Goal: Task Accomplishment & Management: Manage account settings

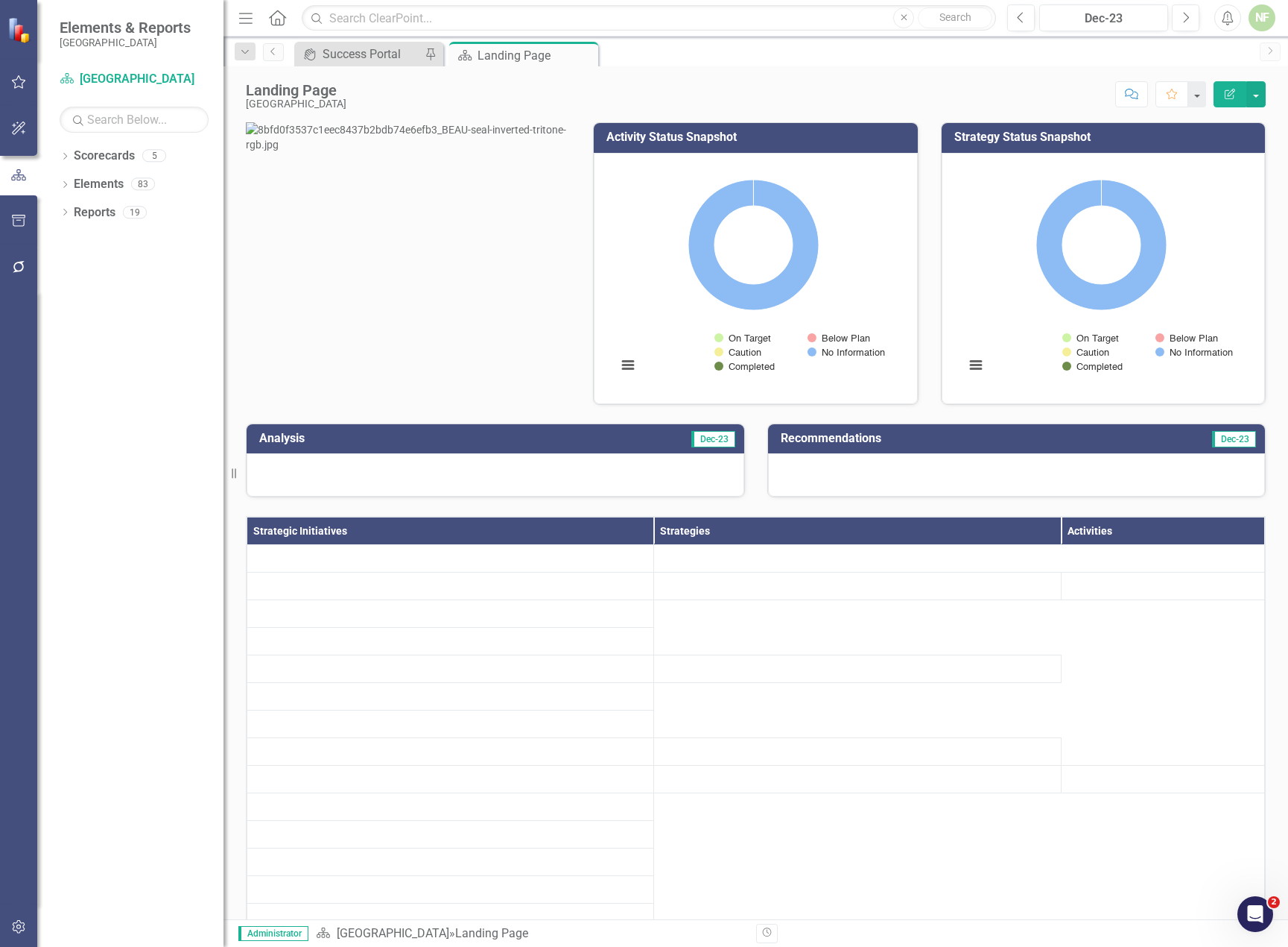
click at [13, 919] on button "button" at bounding box center [19, 927] width 34 height 31
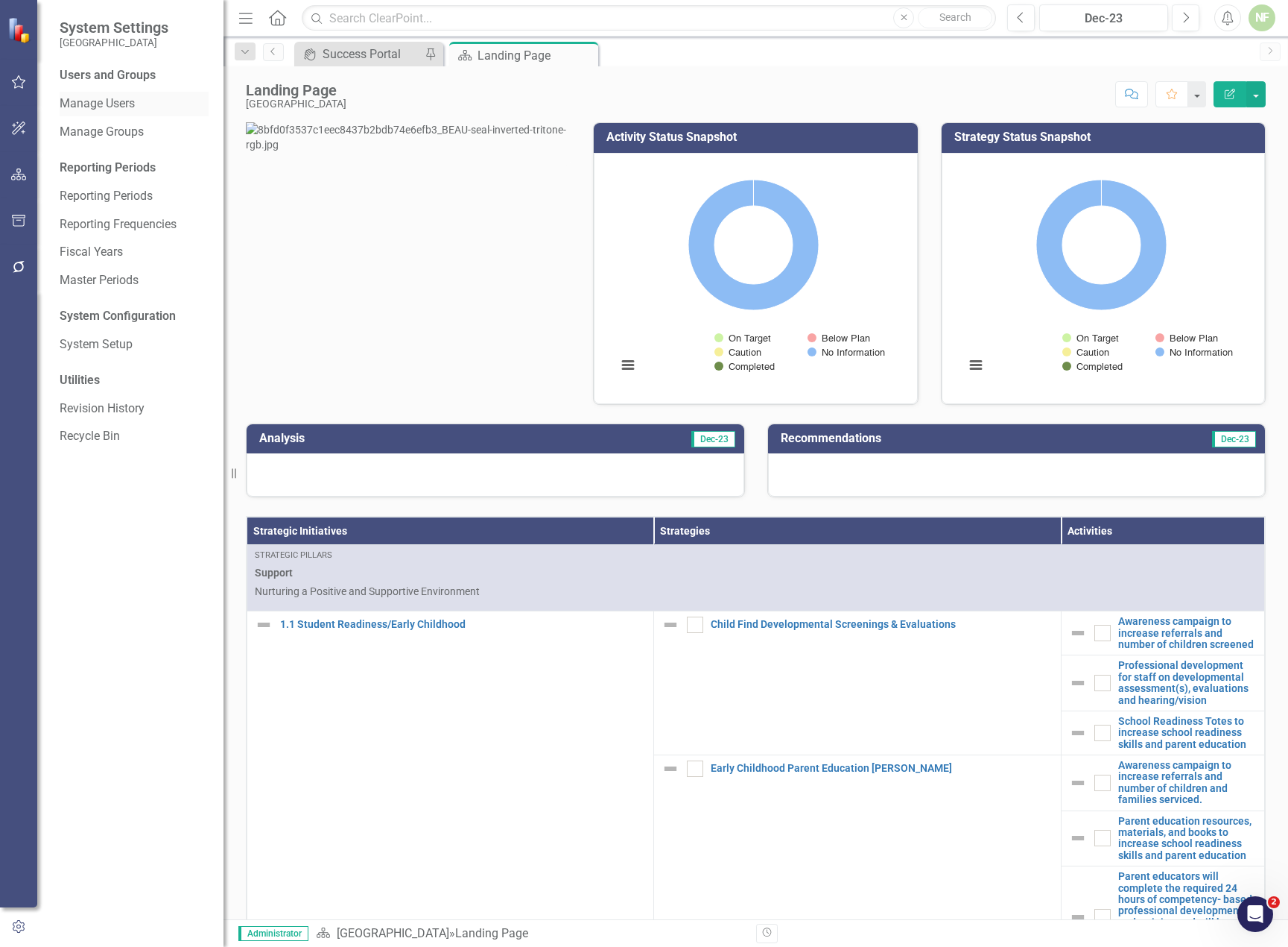
click at [129, 106] on link "Manage Users" at bounding box center [134, 104] width 149 height 17
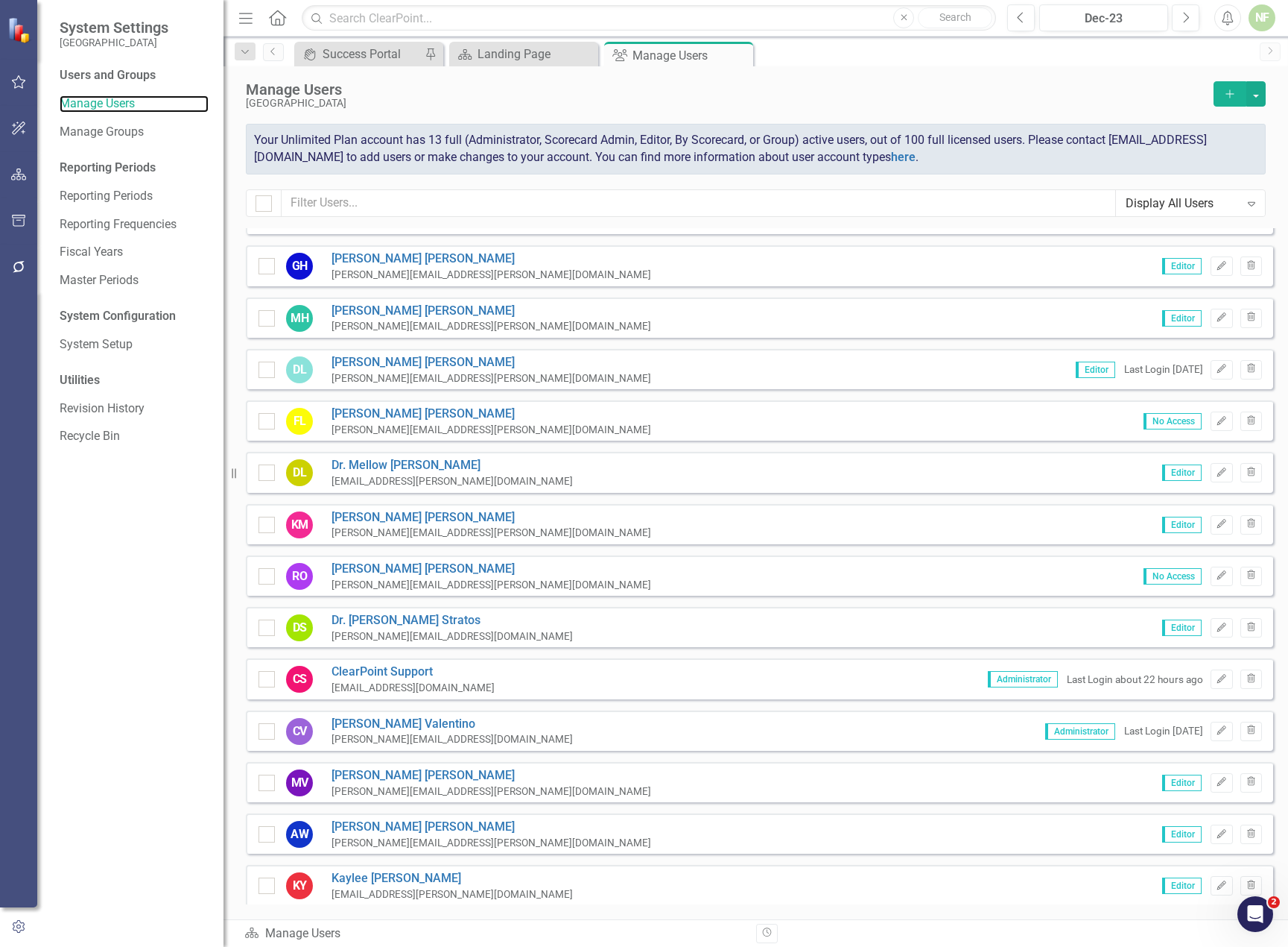
scroll to position [497, 0]
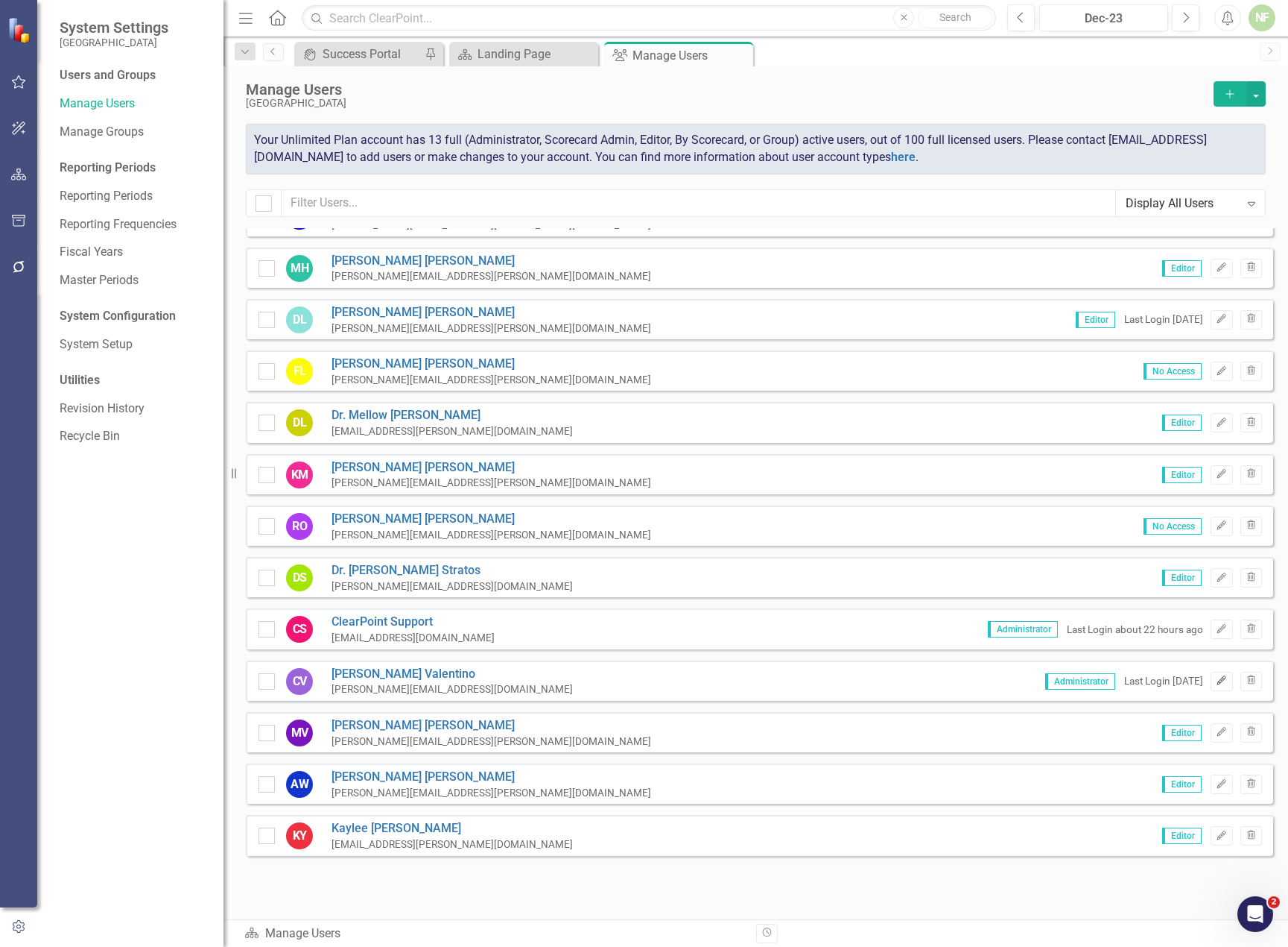
click at [1216, 681] on icon "Edit" at bounding box center [1221, 680] width 11 height 9
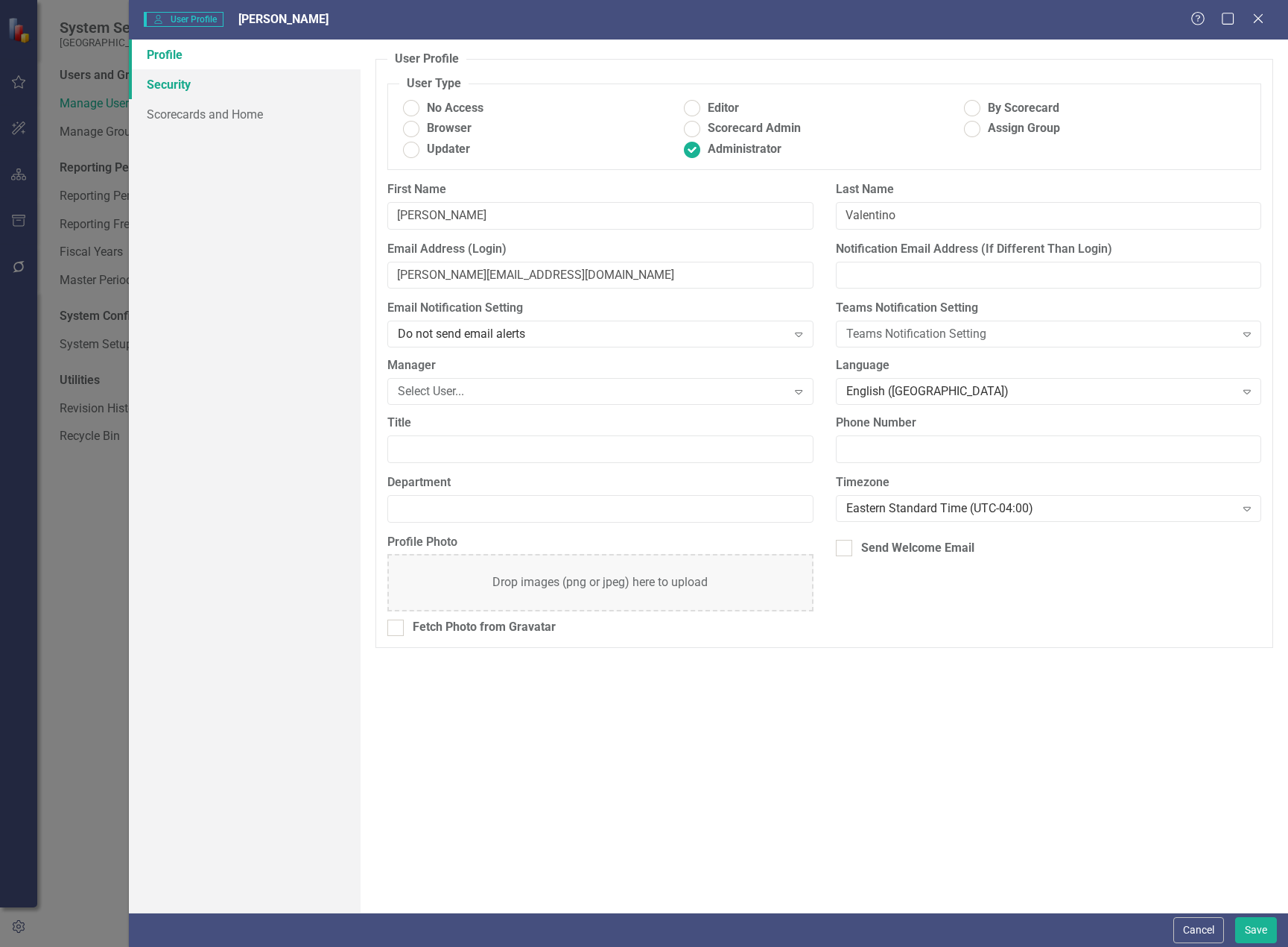
click at [179, 91] on link "Security" at bounding box center [245, 85] width 232 height 30
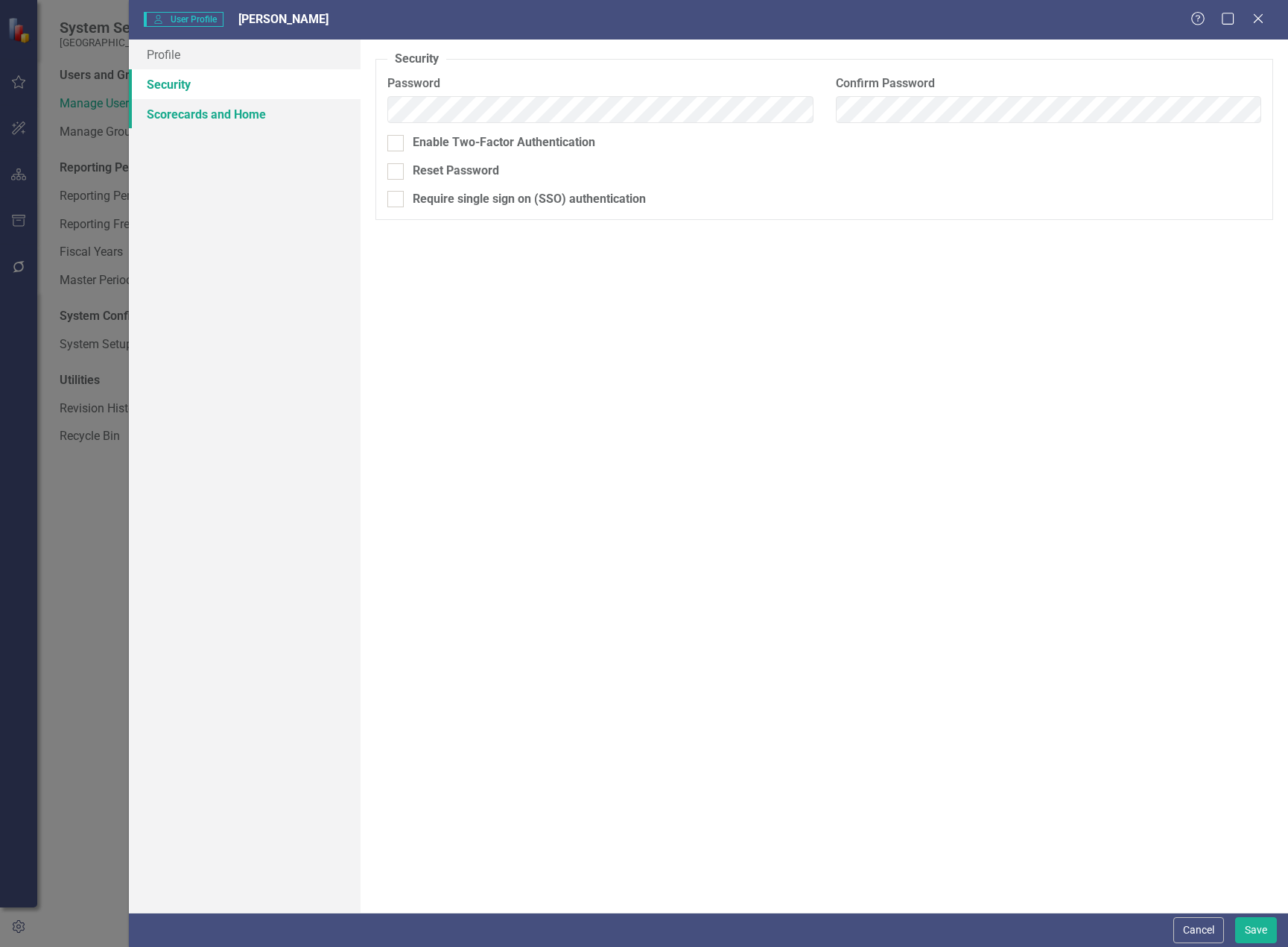
click at [190, 118] on link "Scorecards and Home" at bounding box center [245, 115] width 232 height 30
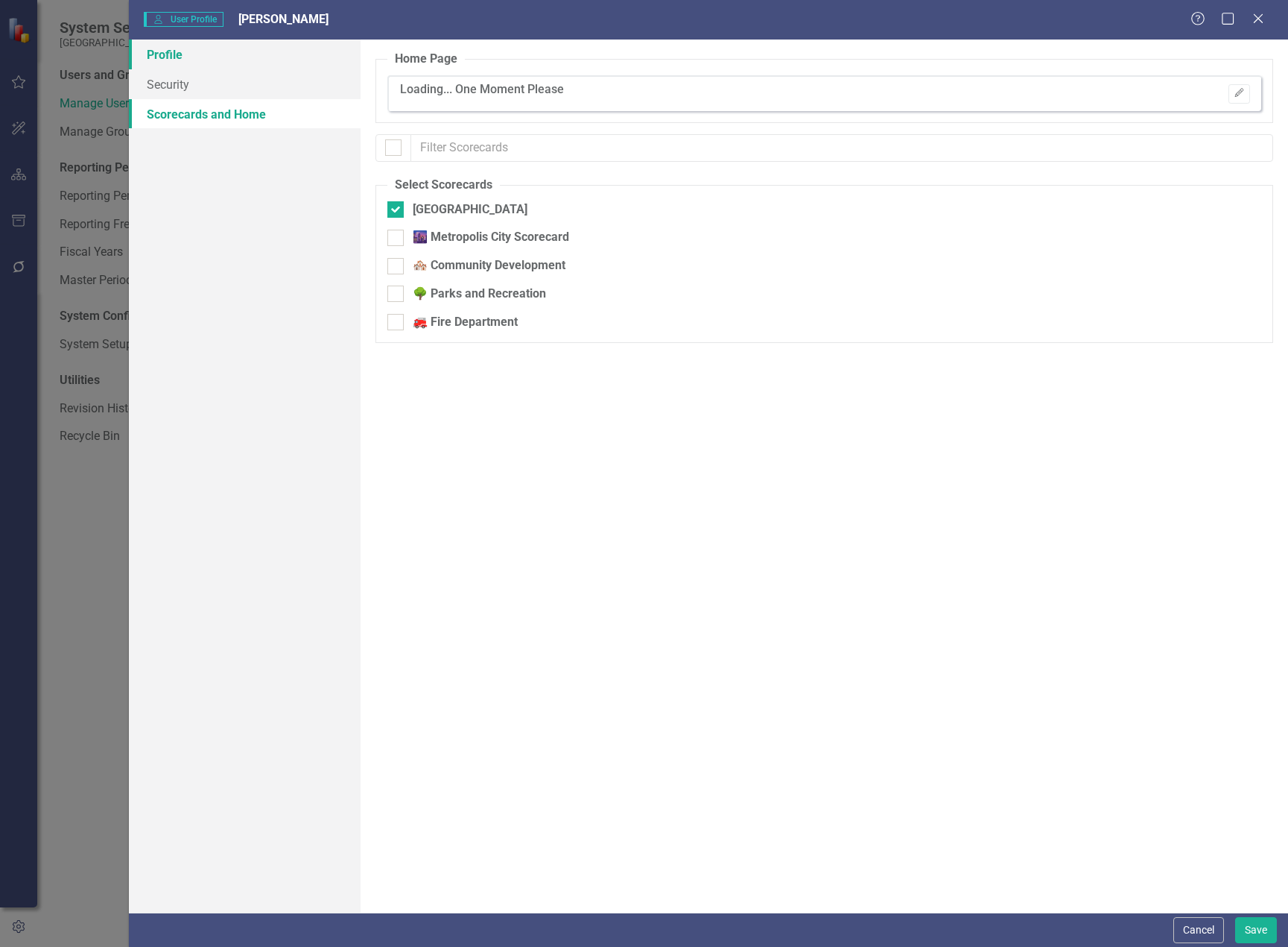
click at [164, 55] on link "Profile" at bounding box center [245, 55] width 232 height 30
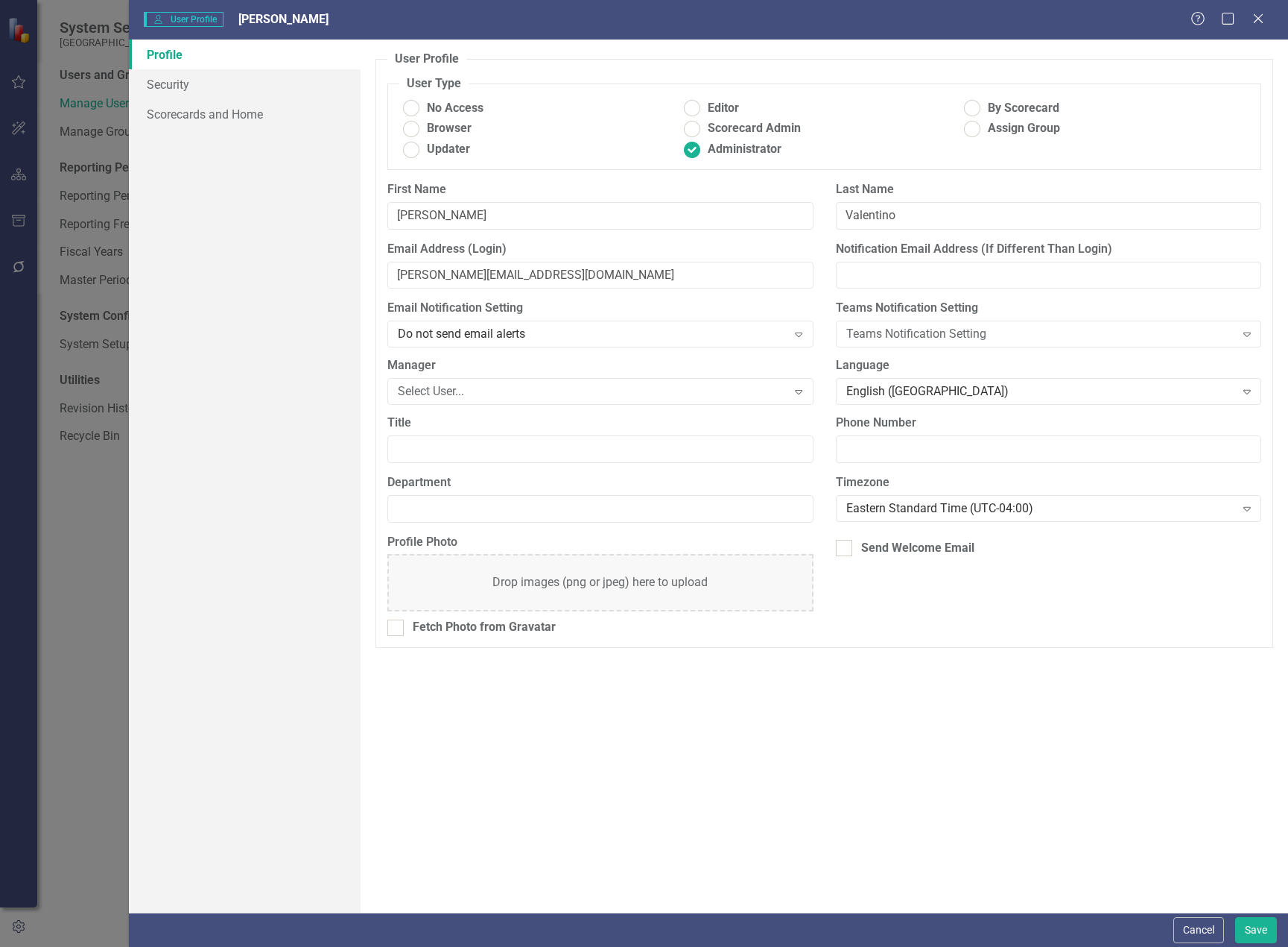
click at [1030, 640] on div "Profile Photo Drop images (png or jpeg) here to upload Fetch Photo from Gravata…" at bounding box center [824, 591] width 897 height 115
click at [1190, 934] on button "Cancel" at bounding box center [1198, 930] width 51 height 26
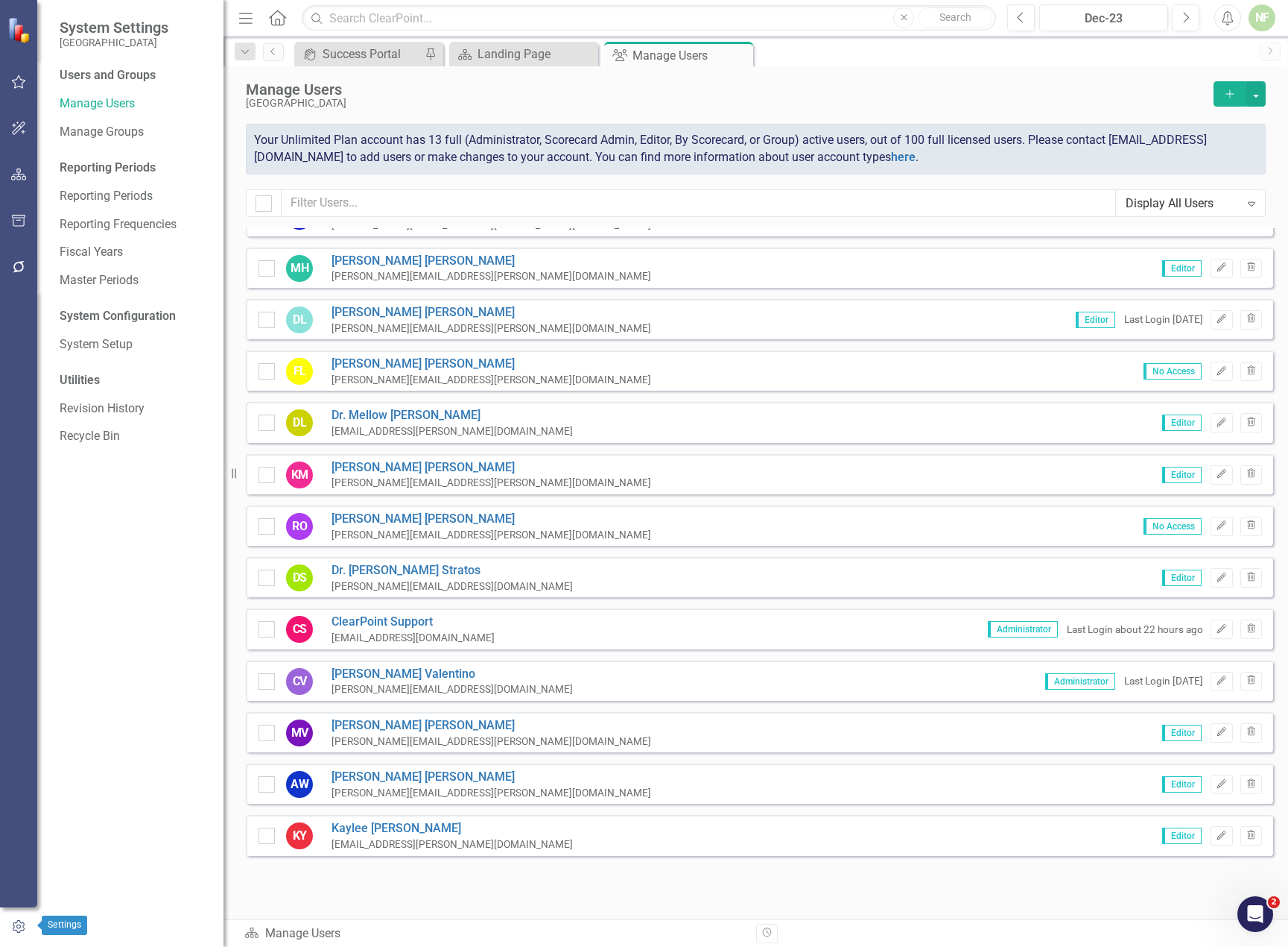
click at [24, 927] on icon "button" at bounding box center [18, 926] width 16 height 13
click at [412, 672] on link "Christel Valentino" at bounding box center [452, 674] width 242 height 17
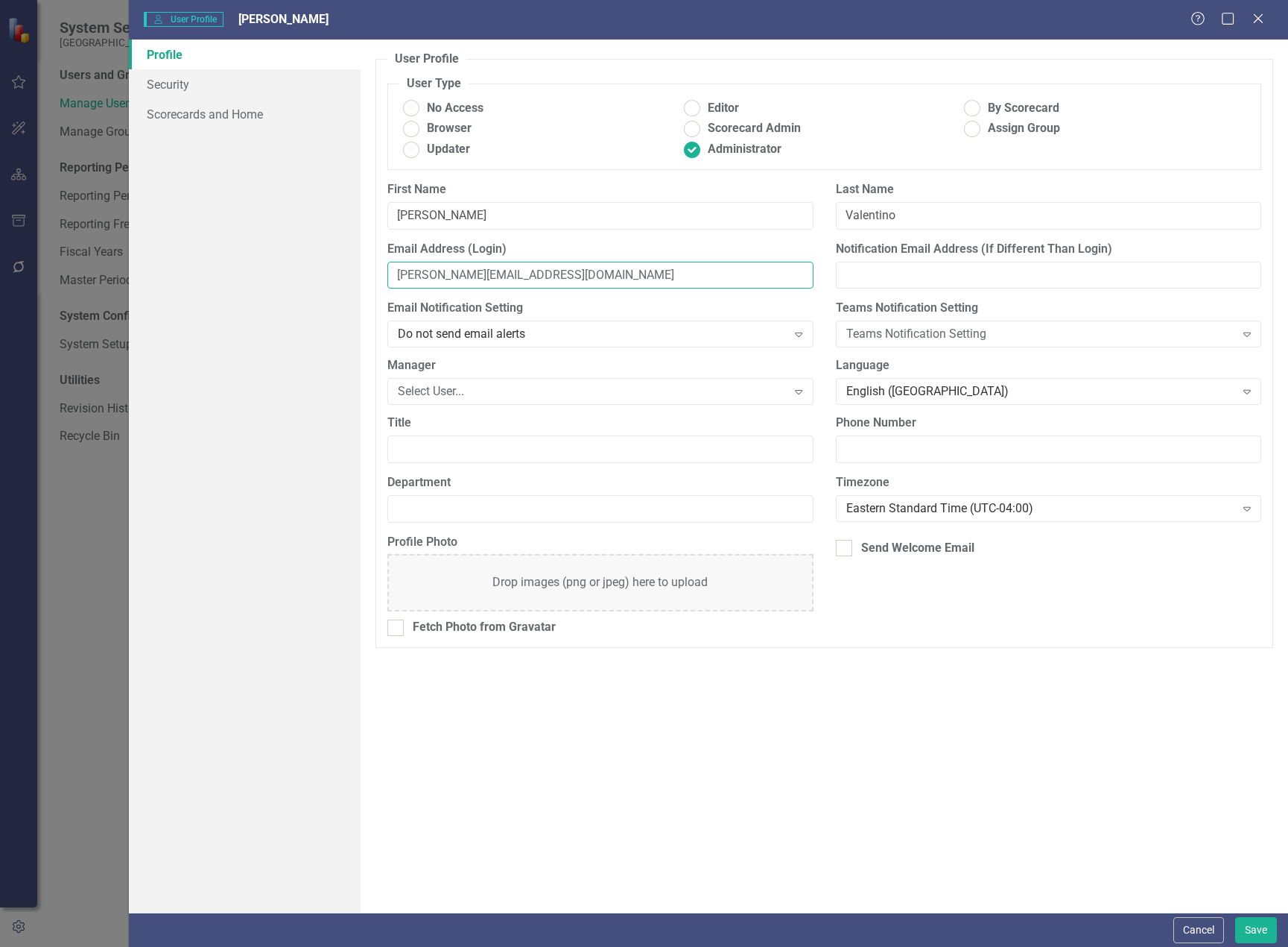
click at [582, 274] on input "Christel.Valentino@beaufort.k12.sc.us" at bounding box center [599, 276] width 425 height 28
click at [657, 276] on input "Christel.Valentino@beaufort.k12.sc.us" at bounding box center [599, 276] width 425 height 28
drag, startPoint x: 632, startPoint y: 268, endPoint x: 364, endPoint y: 255, distance: 268.3
click at [364, 255] on div "User Profile ClearPoint has a wealth of options to help you ensure that people …" at bounding box center [824, 476] width 928 height 873
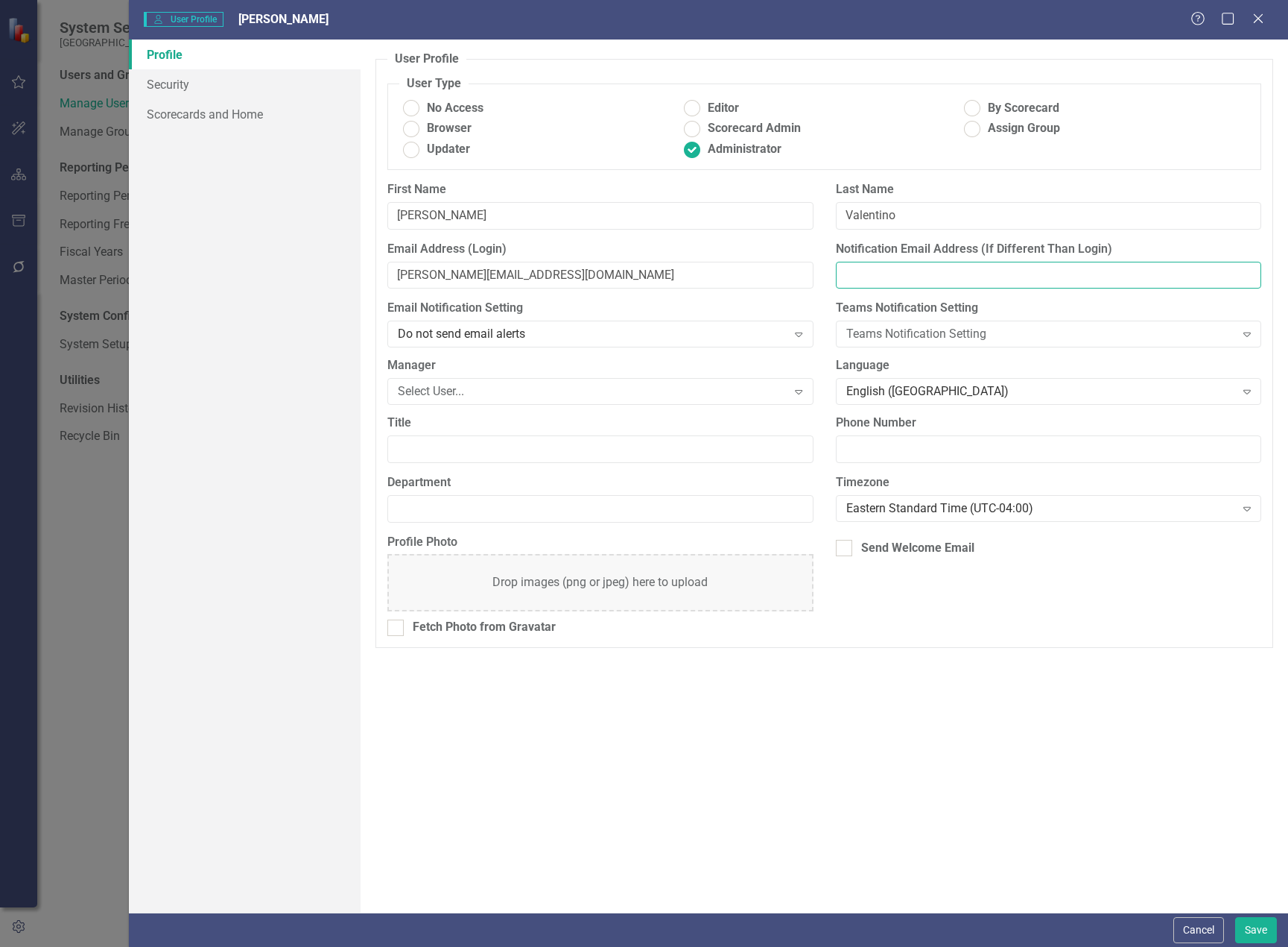
click at [931, 277] on input "Notification Email Address (If Different Than Login)" at bounding box center [1048, 276] width 425 height 28
paste input "Christel.Valentino@beaufort.k12.sc.us"
type input "Christel.Valentino@beaufort.k12.sc.us"
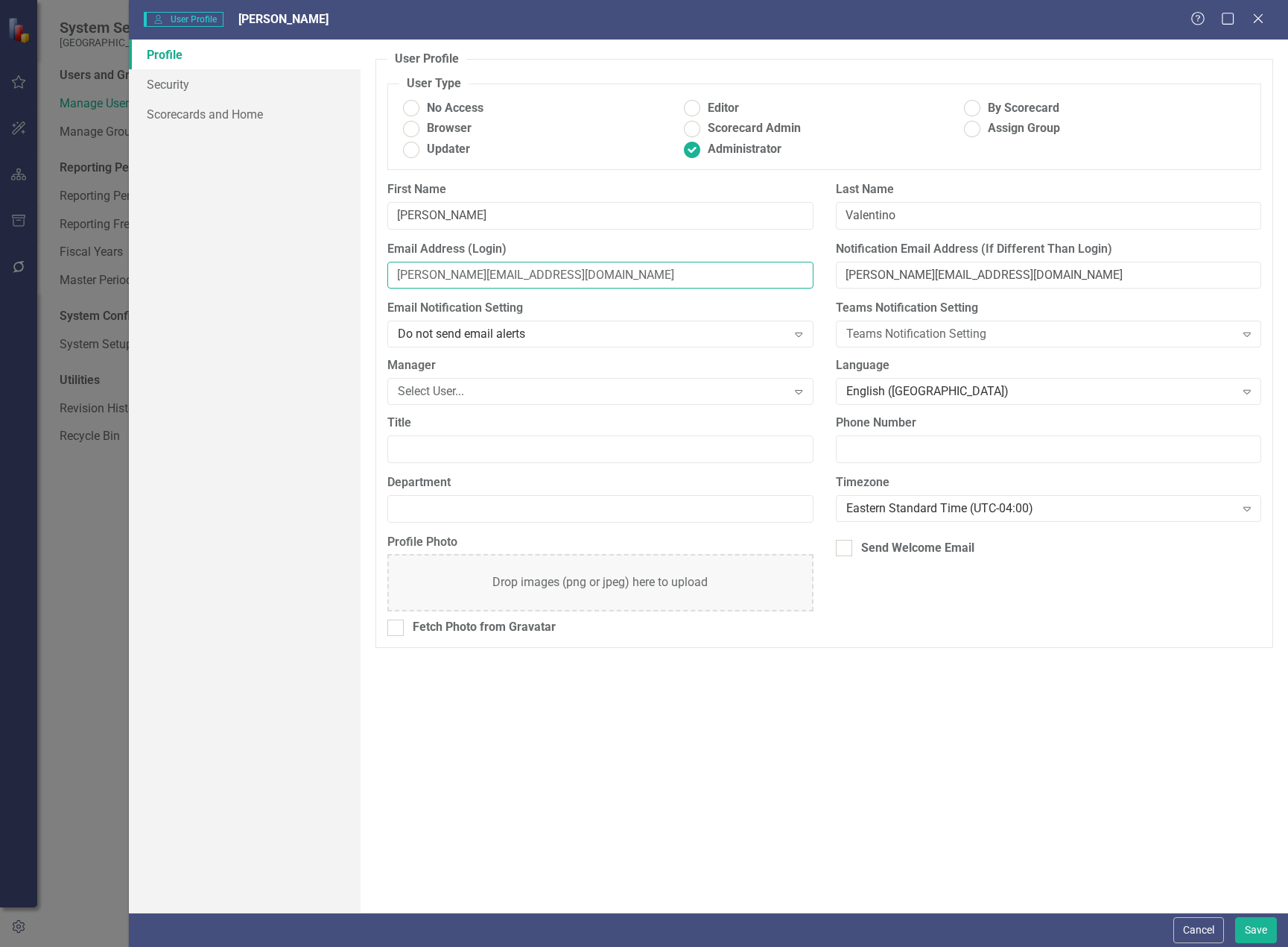
drag, startPoint x: 491, startPoint y: 274, endPoint x: 292, endPoint y: 246, distance: 201.0
click at [292, 246] on div "Profile Security Scorecards and Home User Profile ClearPoint has a wealth of op…" at bounding box center [709, 476] width 1160 height 873
type input "1202christela@beaufort.k12.sc.us"
click at [1261, 930] on button "Save" at bounding box center [1256, 930] width 42 height 26
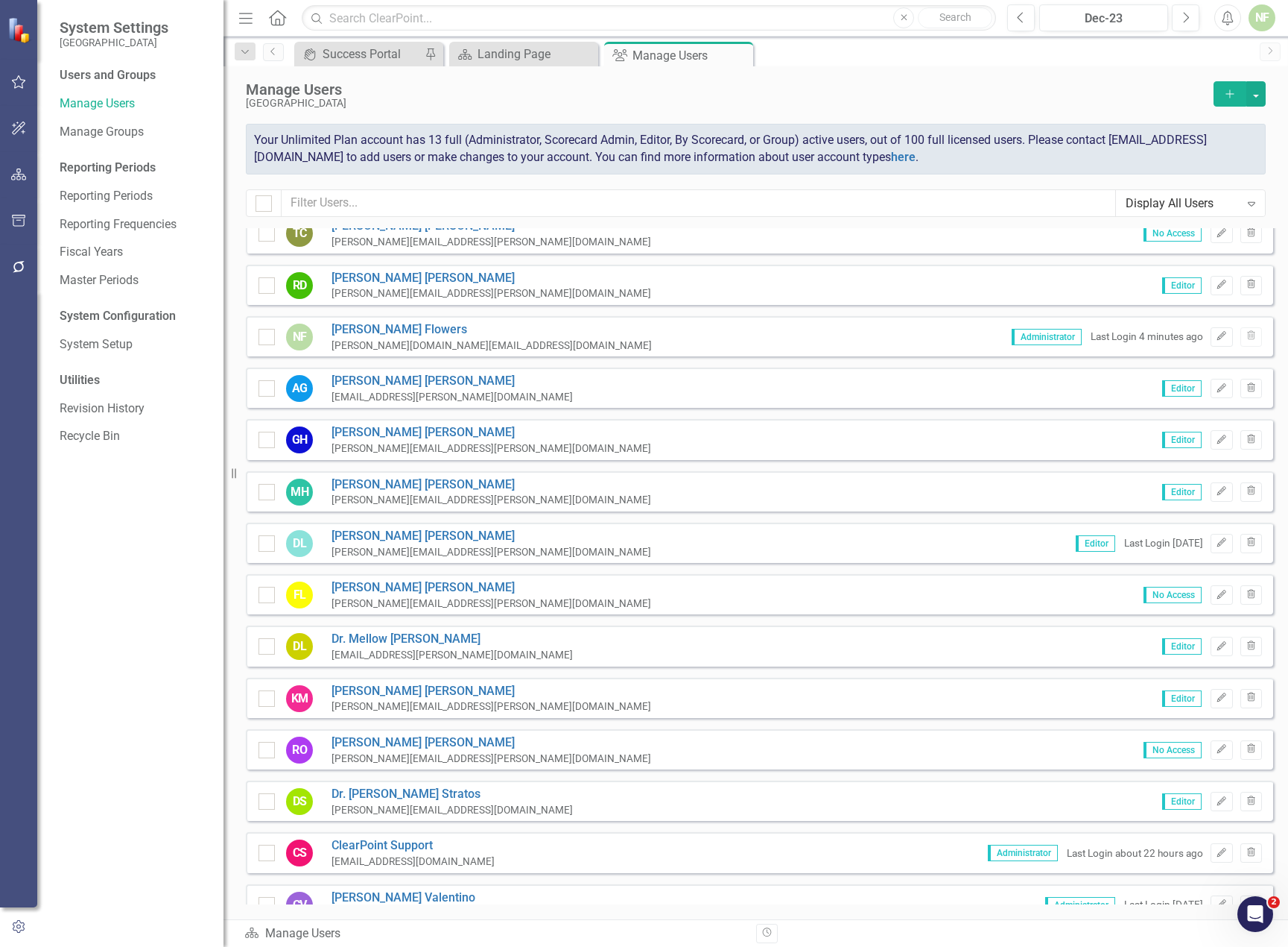
scroll to position [199, 0]
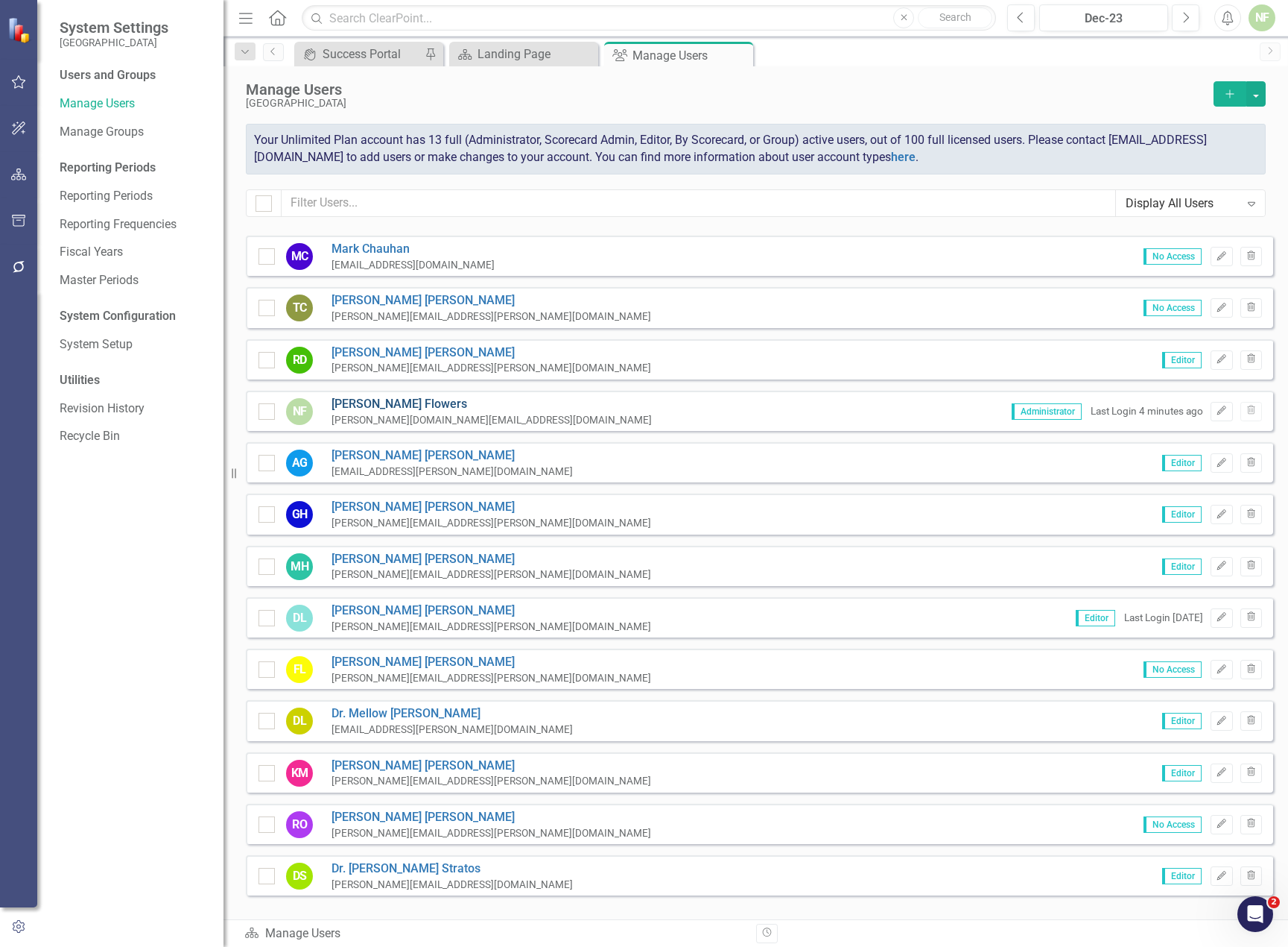
click at [391, 403] on link "Nick Flowers" at bounding box center [492, 404] width 321 height 17
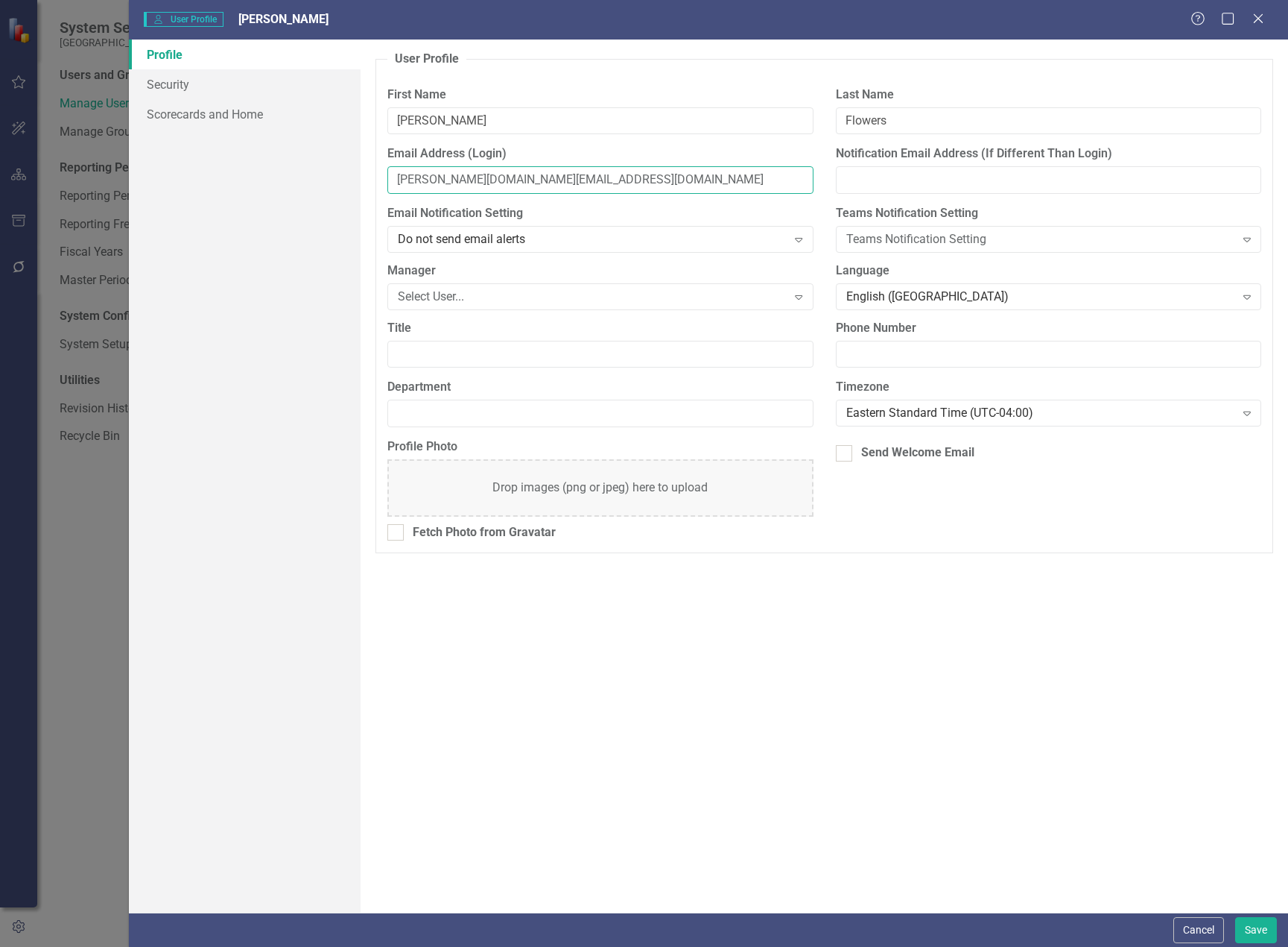
click at [534, 182] on input "robert.flowers@beaufort.k12.sc.us" at bounding box center [599, 180] width 425 height 28
click at [272, 223] on div "Profile Security Scorecards and Home" at bounding box center [245, 476] width 232 height 873
click at [473, 173] on input "robert.flowers@beaufort.k12.sc.us" at bounding box center [599, 180] width 425 height 28
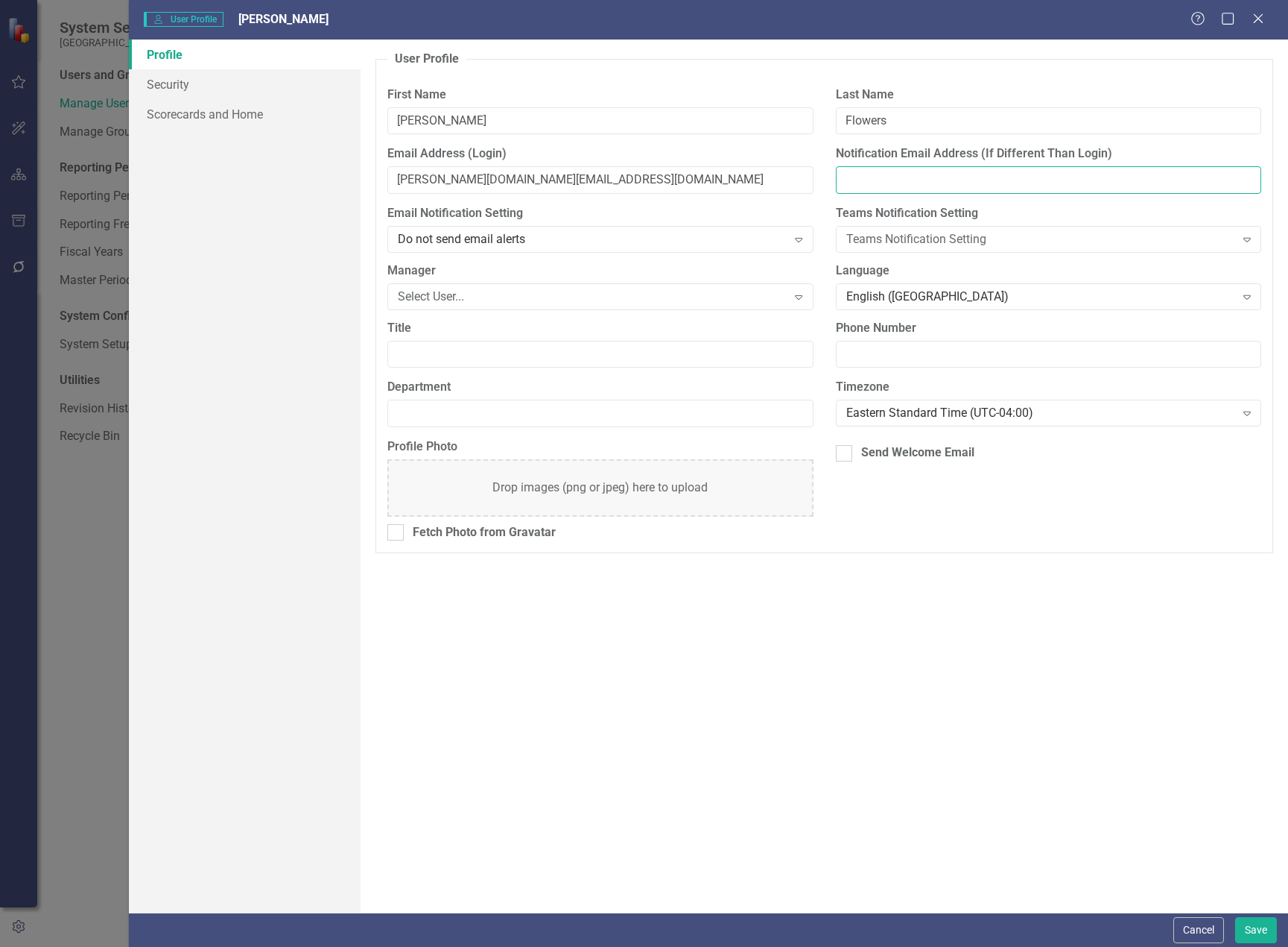
click at [982, 174] on input "Notification Email Address (If Different Than Login)" at bounding box center [1048, 180] width 425 height 28
click at [1117, 726] on div "User Profile ClearPoint has a wealth of options to help you ensure that people …" at bounding box center [824, 476] width 928 height 873
click at [554, 283] on div "Select User... Expand" at bounding box center [599, 296] width 425 height 27
click at [575, 276] on label "Manager" at bounding box center [599, 271] width 425 height 17
click at [1194, 931] on button "Cancel" at bounding box center [1198, 930] width 51 height 26
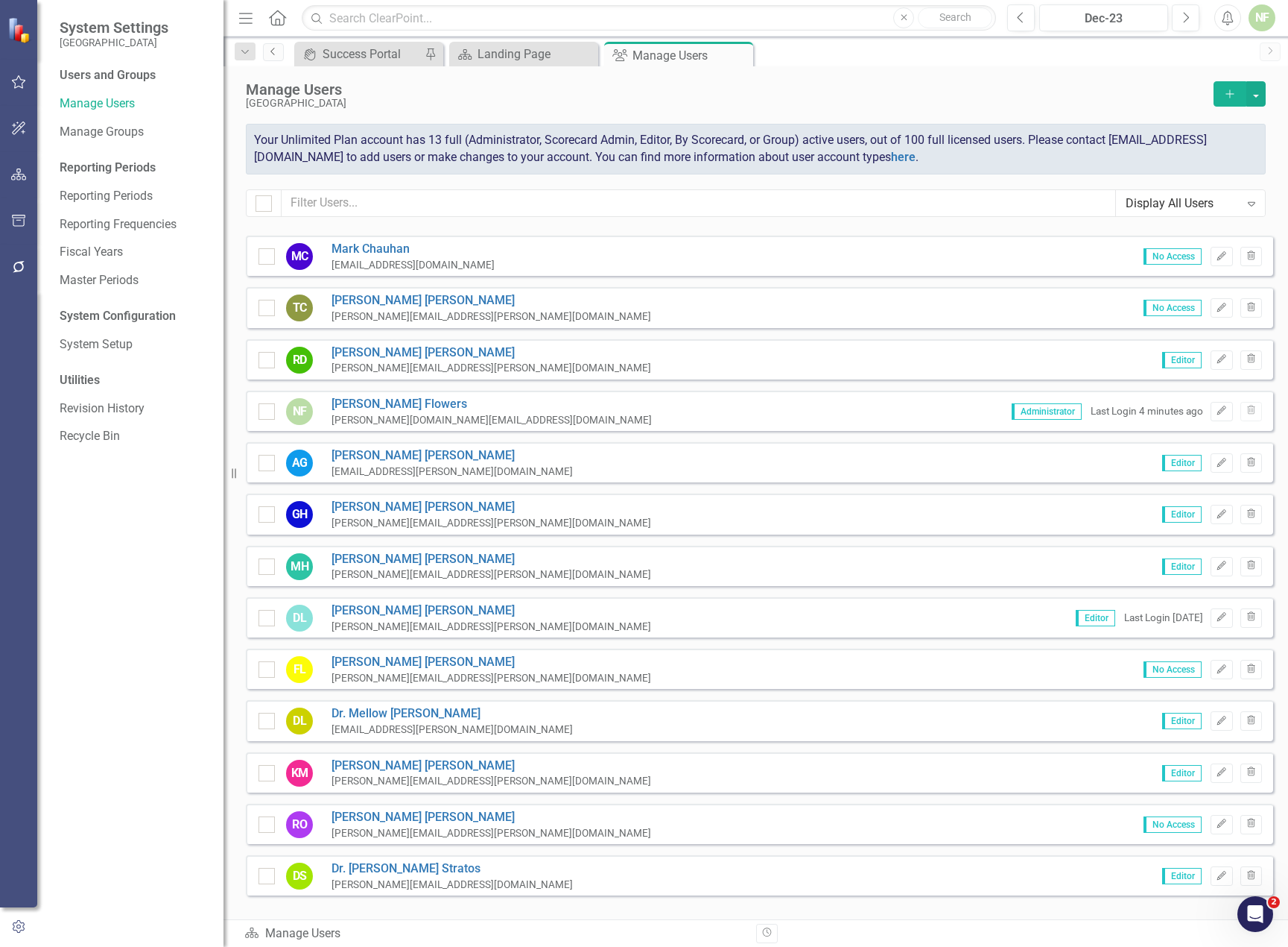
click at [280, 55] on link "Previous" at bounding box center [273, 52] width 21 height 18
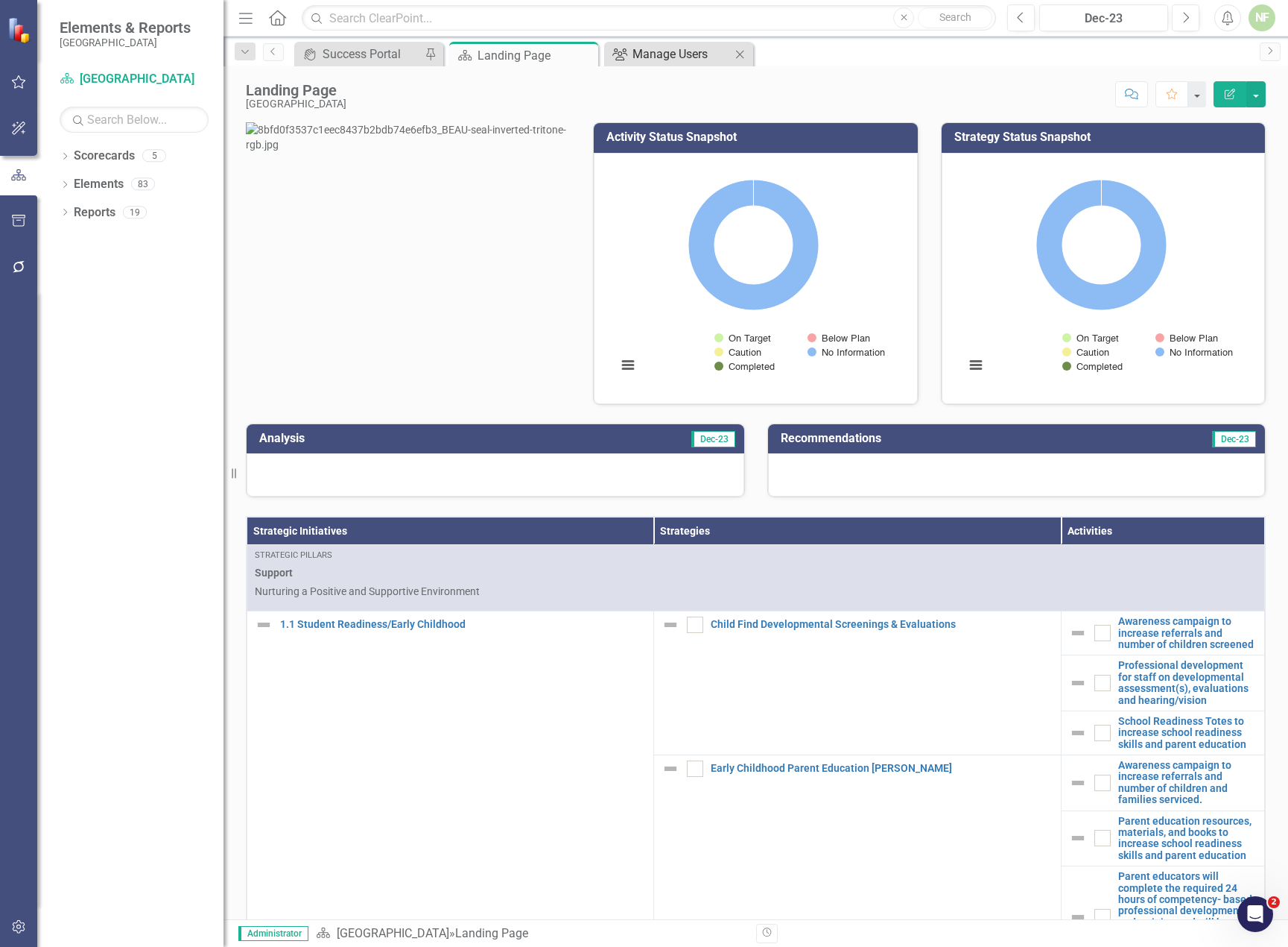
click at [666, 61] on div "Manage Users" at bounding box center [682, 54] width 99 height 19
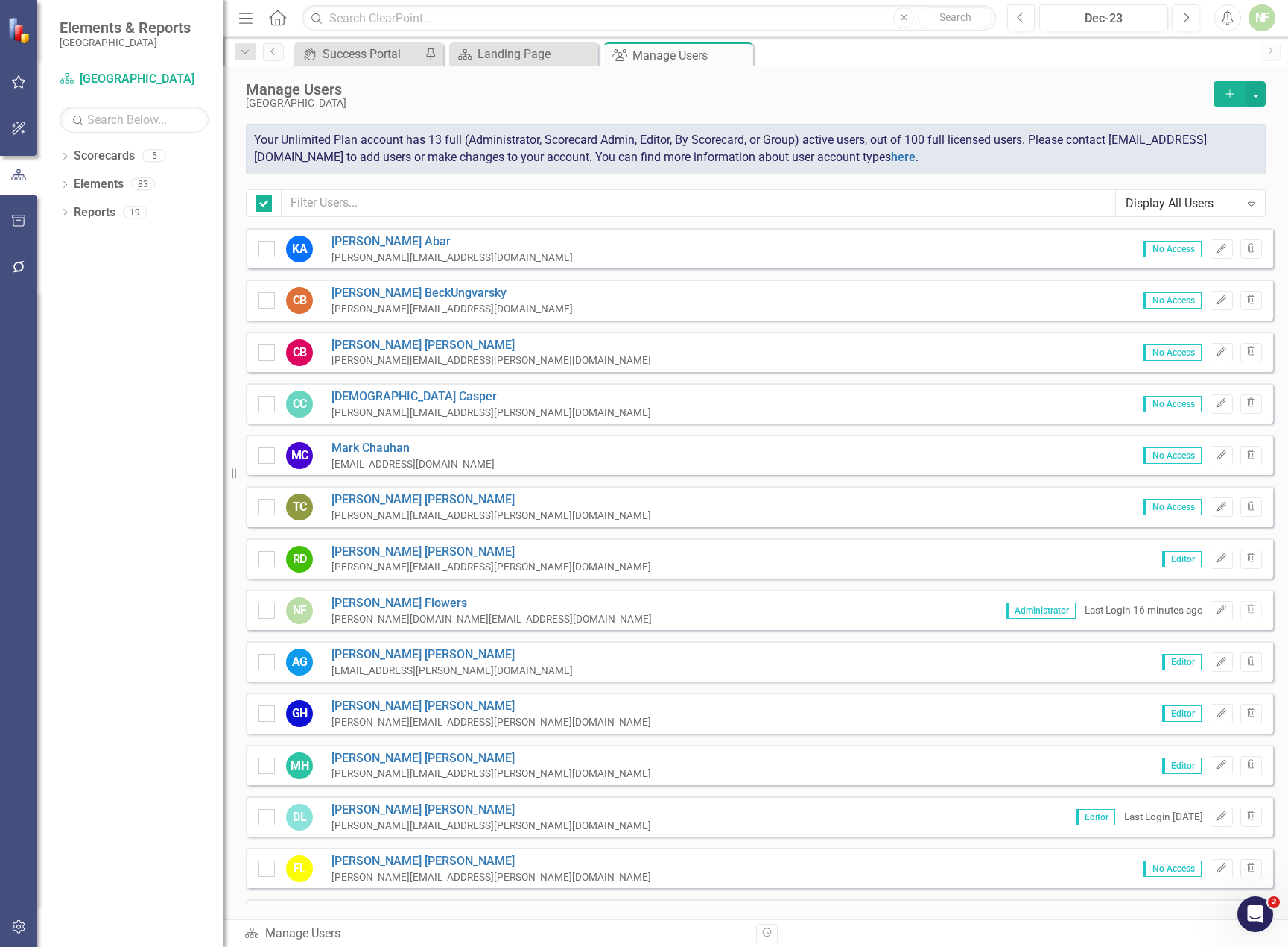
checkbox input "false"
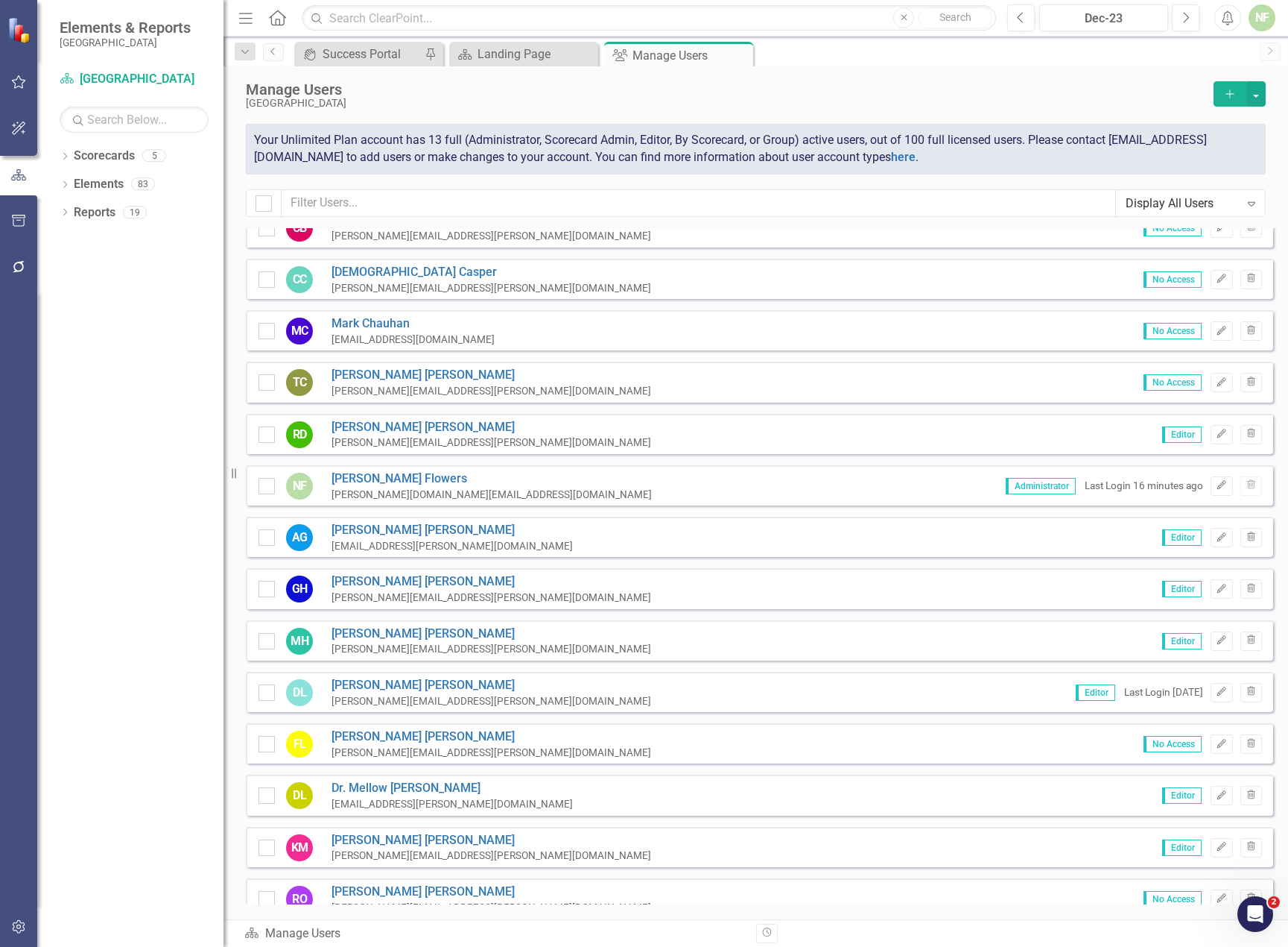
scroll to position [50, 0]
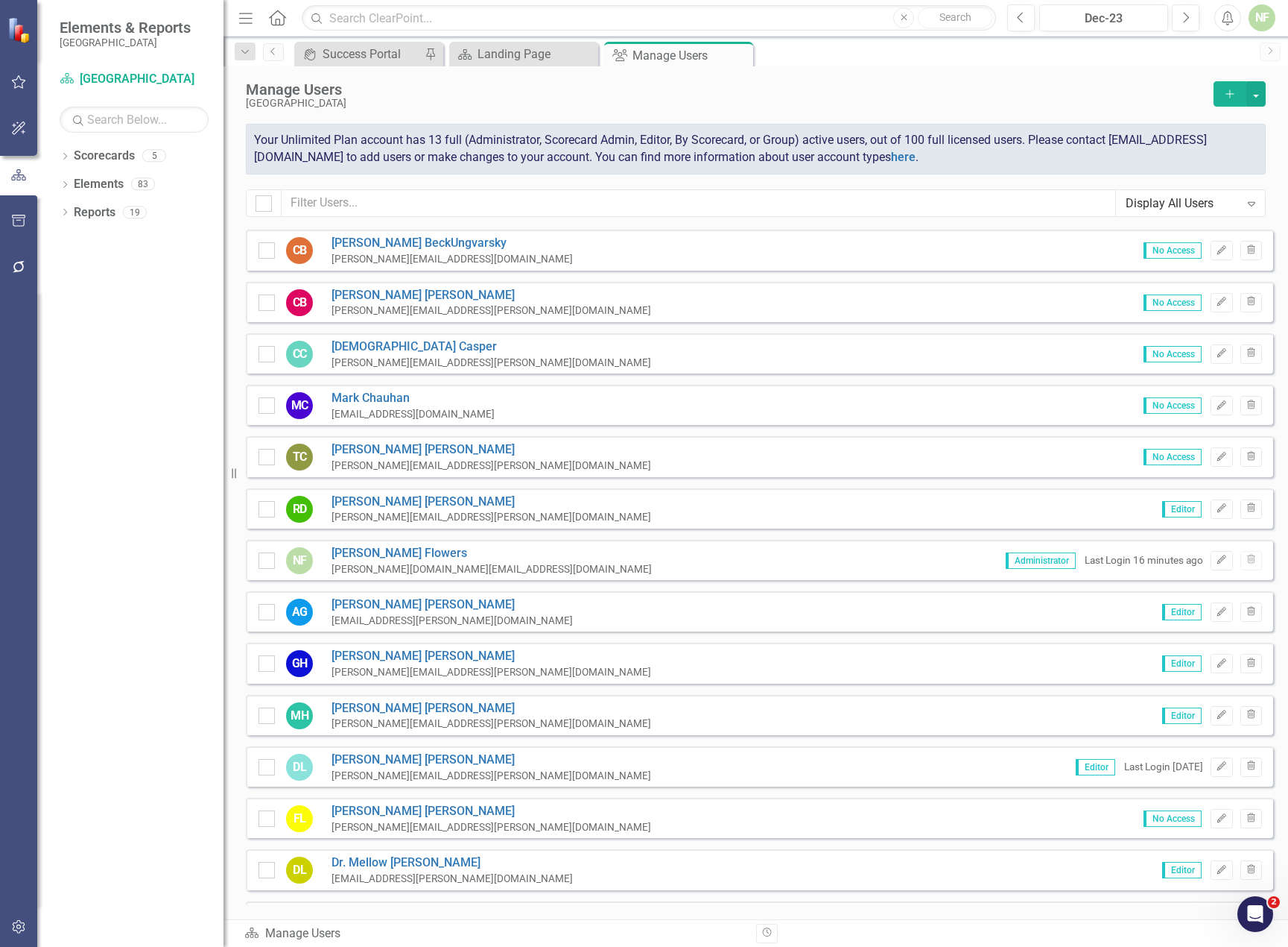
click at [1232, 101] on button "Add" at bounding box center [1230, 94] width 33 height 25
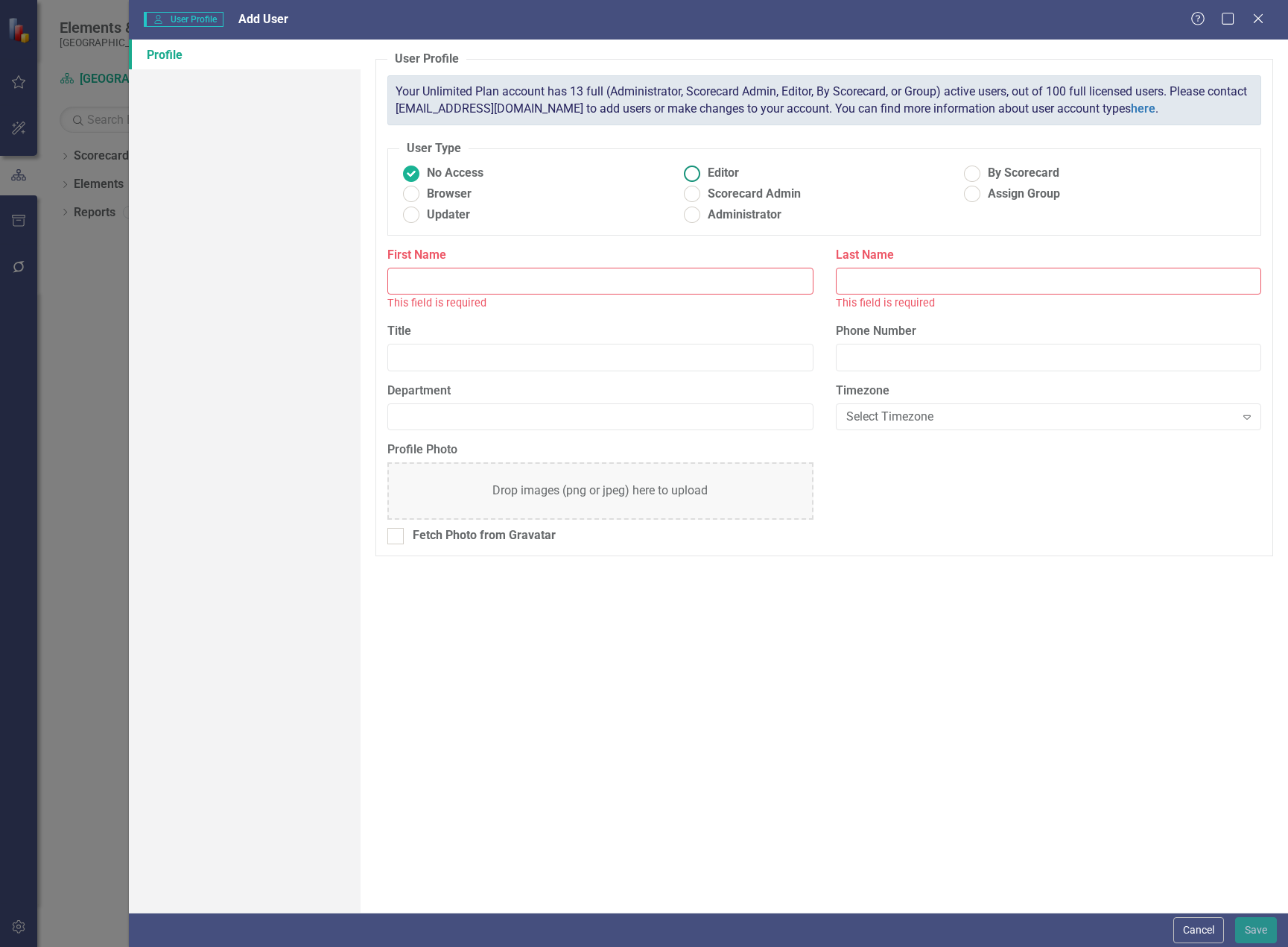
click at [690, 174] on ins at bounding box center [692, 172] width 23 height 23
click at [690, 174] on input "Editor" at bounding box center [692, 172] width 23 height 23
radio input "true"
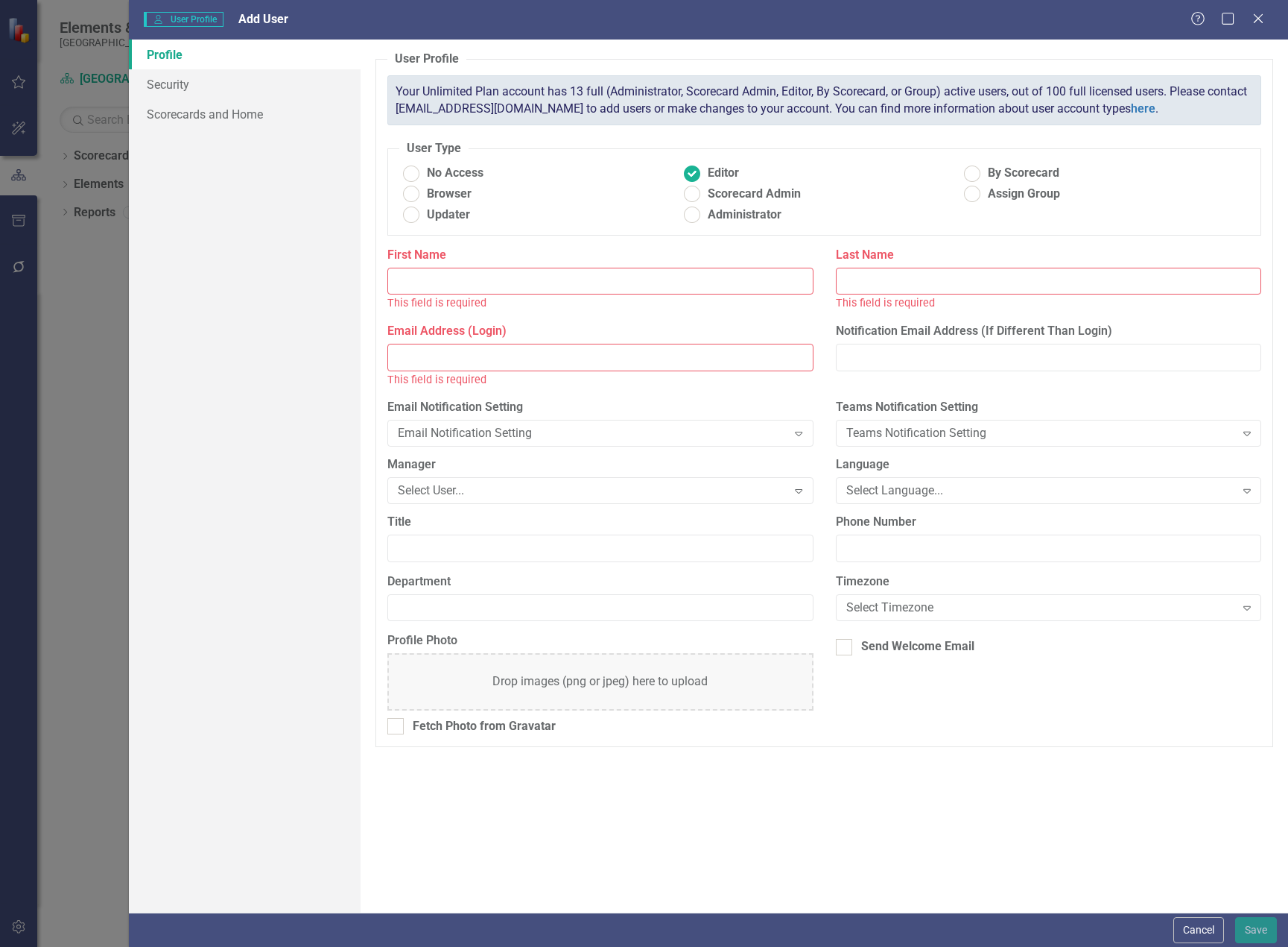
click at [524, 360] on input "Email Address (Login)" at bounding box center [599, 357] width 425 height 28
paste input "Gilbert, Karen M <Karen.Gilbert@beaufort.k12.sc.us>"
click at [405, 357] on input "Gilbert, Karen M <Karen.Gilbert@beaufort.k12.sc.us>" at bounding box center [599, 357] width 425 height 28
type input ", Karen M <Karen.Gilbert@beaufort.k12.sc.us>"
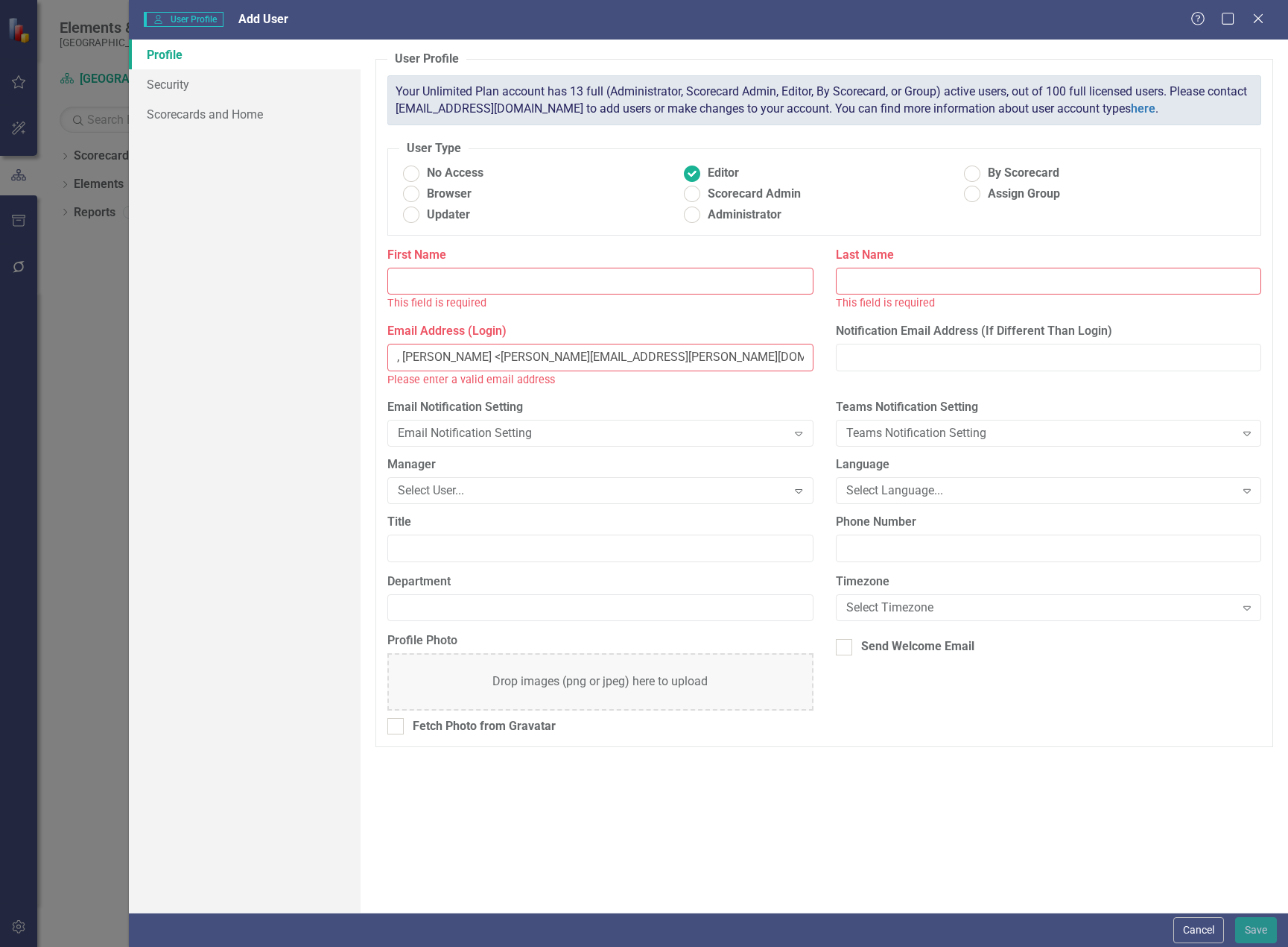
click at [883, 281] on input "Last Name" at bounding box center [1048, 282] width 425 height 28
paste input "Gilbert"
type input "Gilbert"
click at [414, 355] on input ", Karen M <Karen.Gilbert@beaufort.k12.sc.us>" at bounding box center [599, 357] width 425 height 28
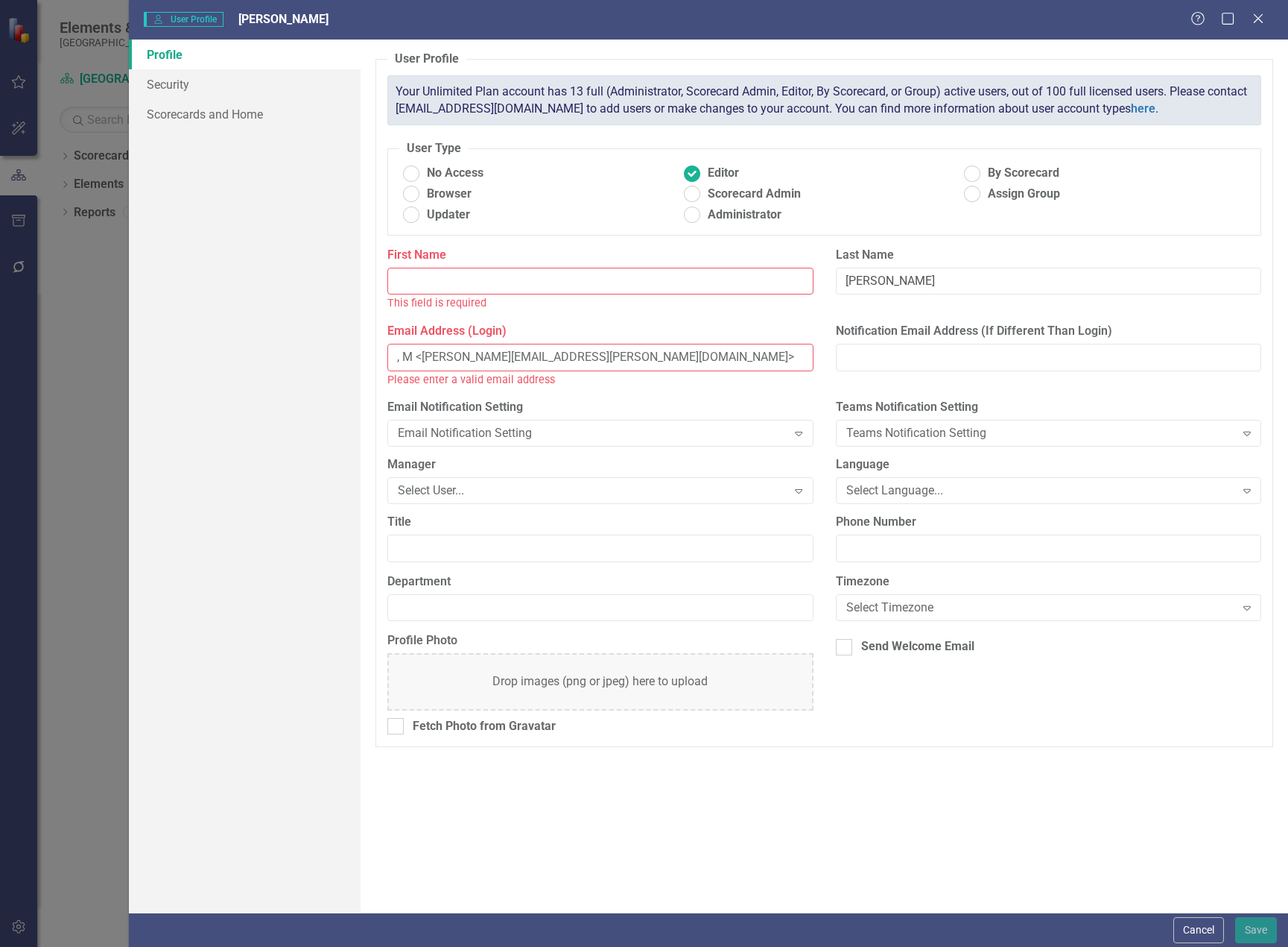
type input ", M <Karen.Gilbert@beaufort.k12.sc.us>"
click at [423, 275] on input "First Name" at bounding box center [599, 282] width 425 height 28
paste input "Karen"
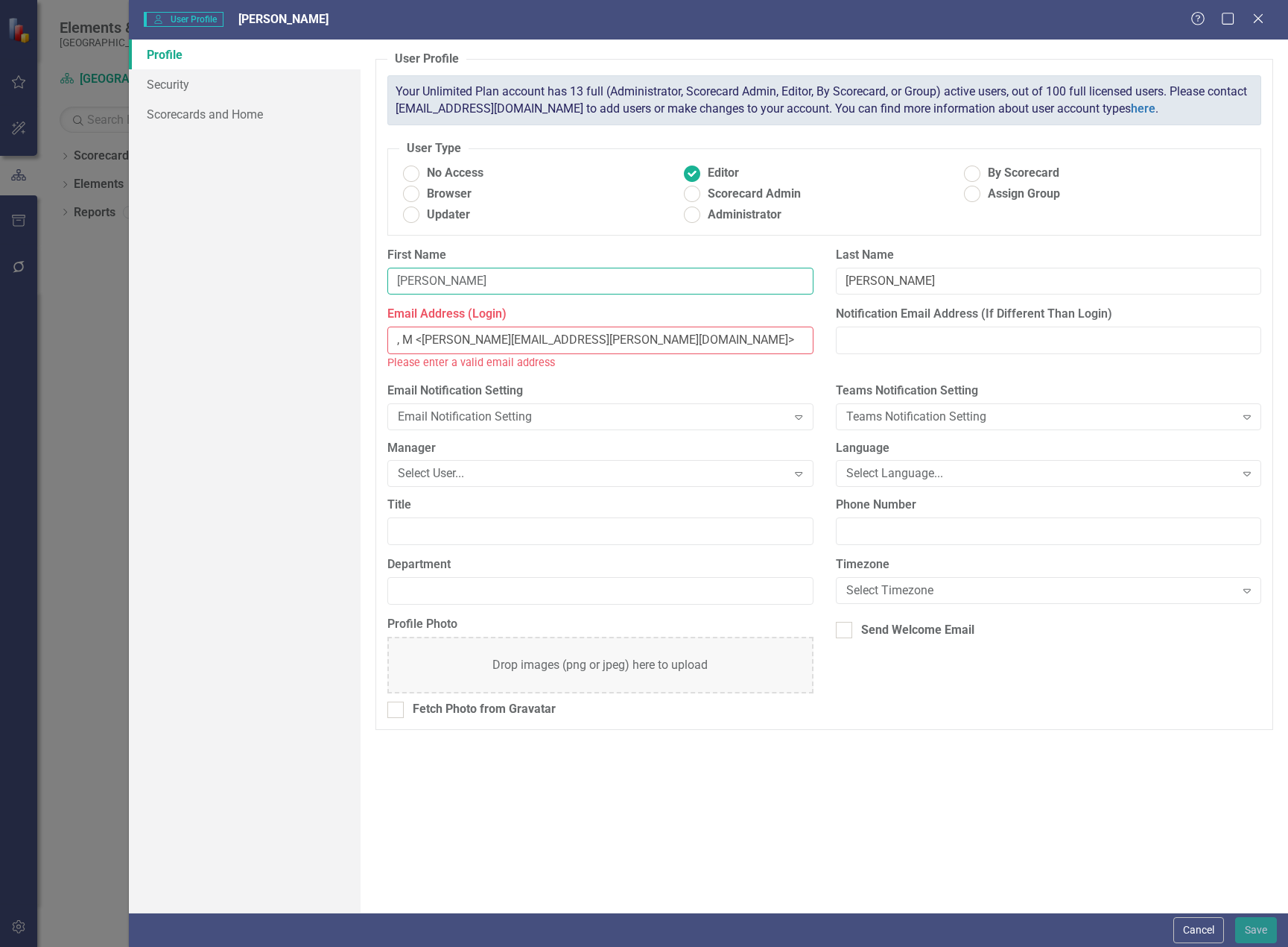
type input "Karen"
click at [423, 339] on input ", M <Karen.Gilbert@beaufort.k12.sc.us>" at bounding box center [599, 341] width 425 height 28
click at [621, 343] on input "Karen.Gilbert@beaufort.k12.sc.us>" at bounding box center [599, 341] width 425 height 28
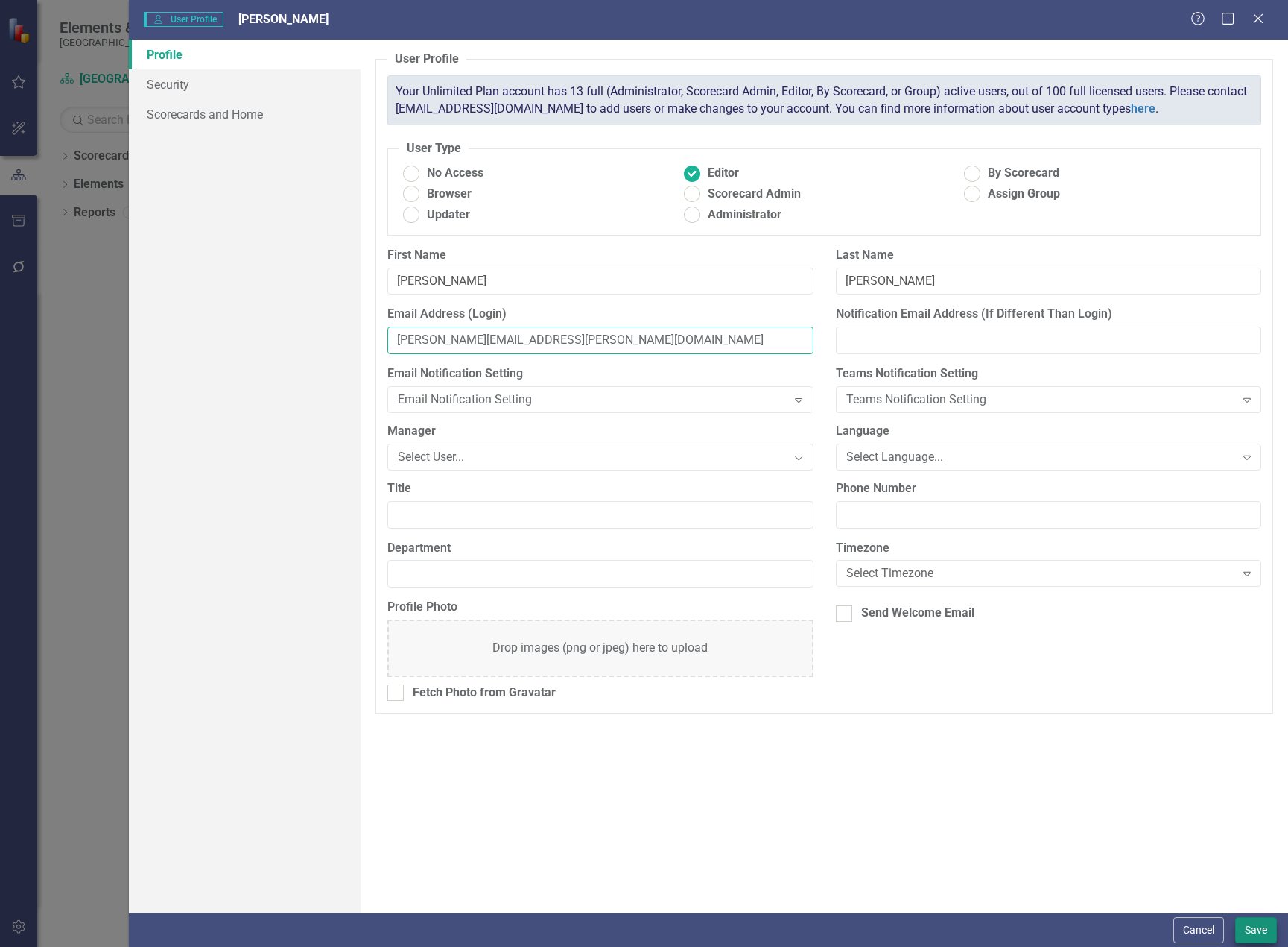
type input "Karen.Gilbert@beaufort.k12.sc.us"
click at [1258, 927] on button "Save" at bounding box center [1256, 930] width 42 height 26
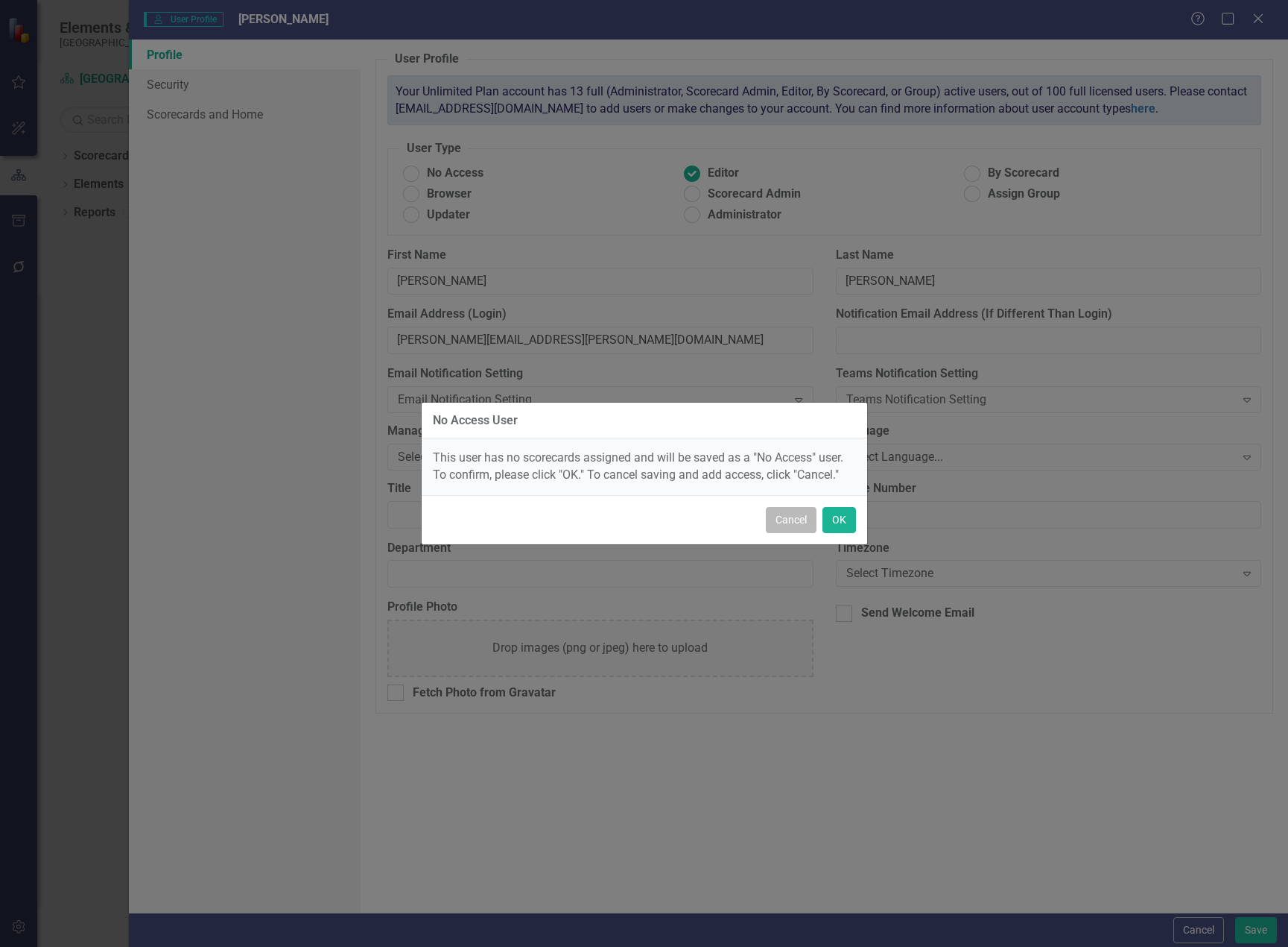
click at [795, 522] on button "Cancel" at bounding box center [791, 520] width 51 height 26
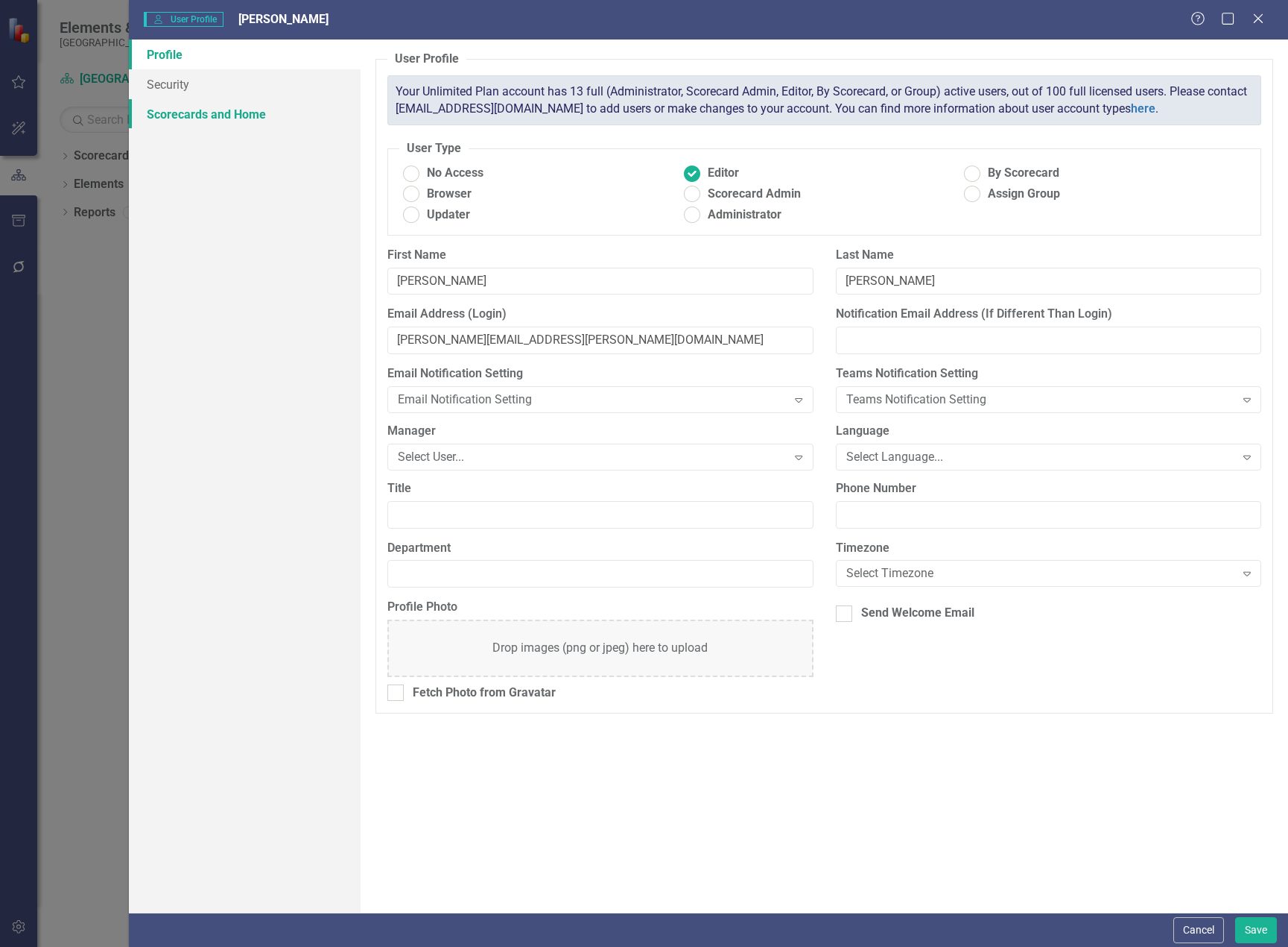
click at [245, 114] on link "Scorecards and Home" at bounding box center [245, 115] width 232 height 30
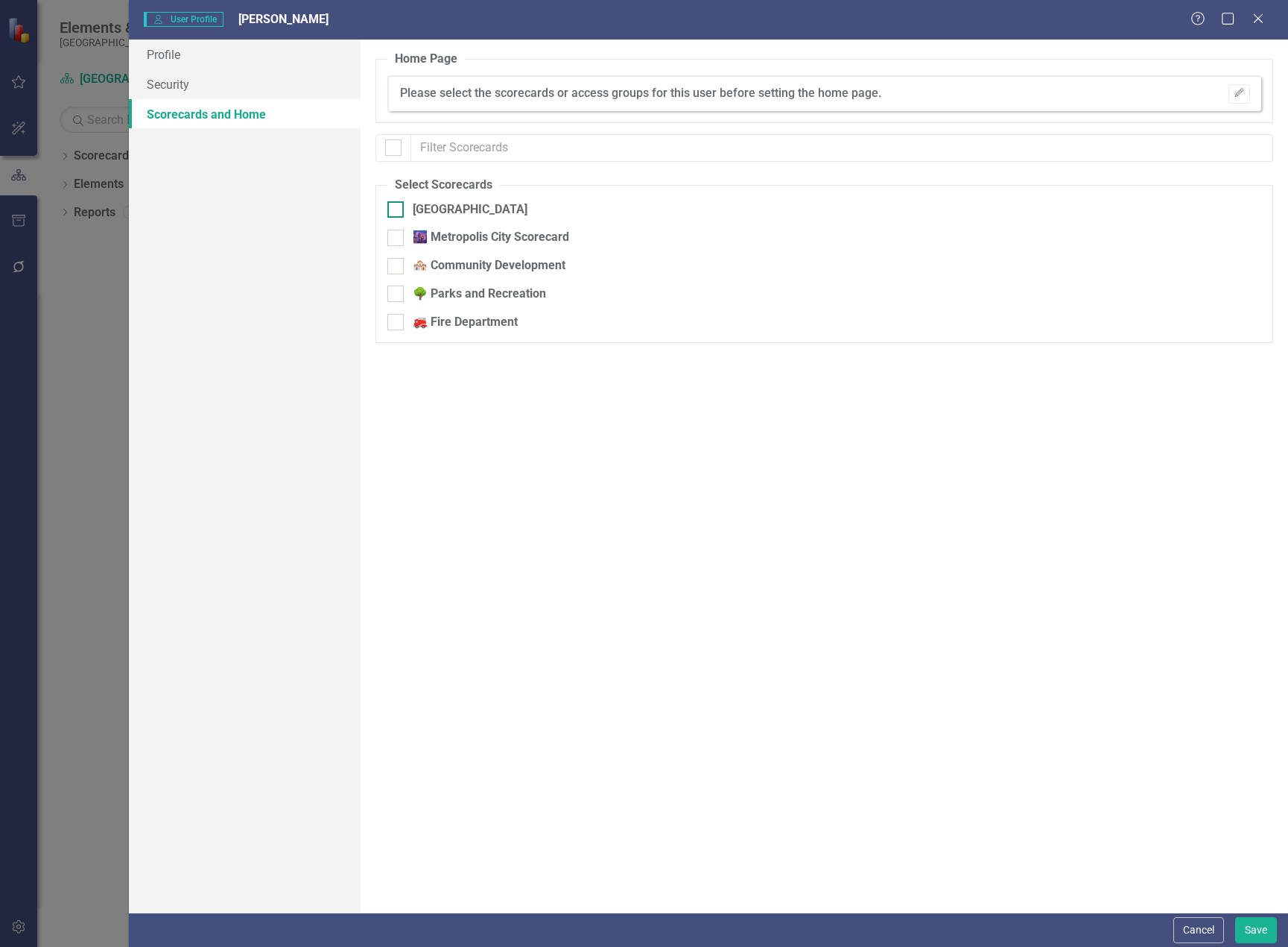
click at [394, 212] on div at bounding box center [395, 209] width 16 height 16
click at [394, 211] on input "[GEOGRAPHIC_DATA]" at bounding box center [392, 206] width 10 height 10
checkbox input "true"
click at [1253, 932] on button "Save" at bounding box center [1256, 930] width 42 height 26
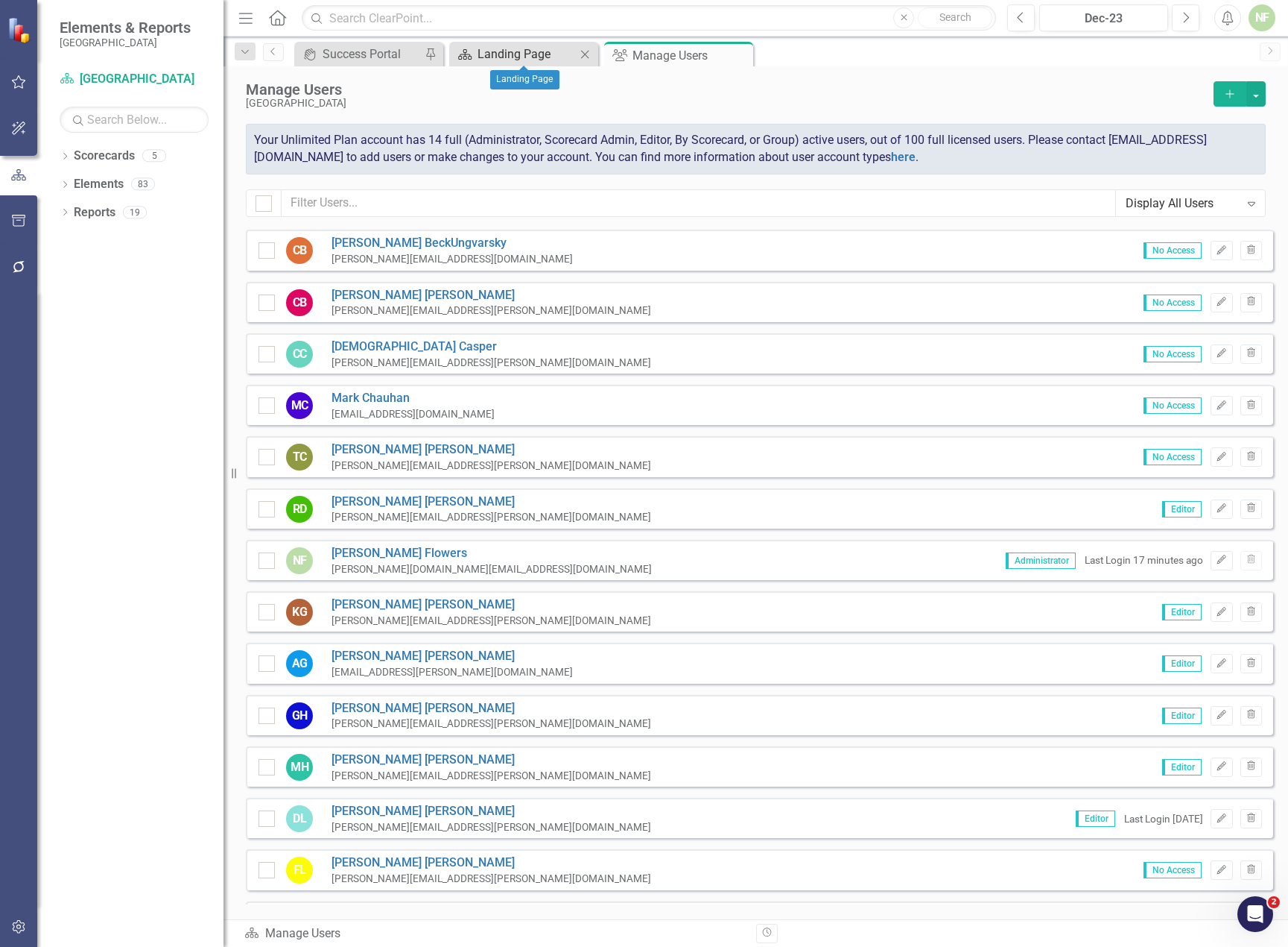
click at [502, 55] on div "Landing Page" at bounding box center [527, 54] width 99 height 19
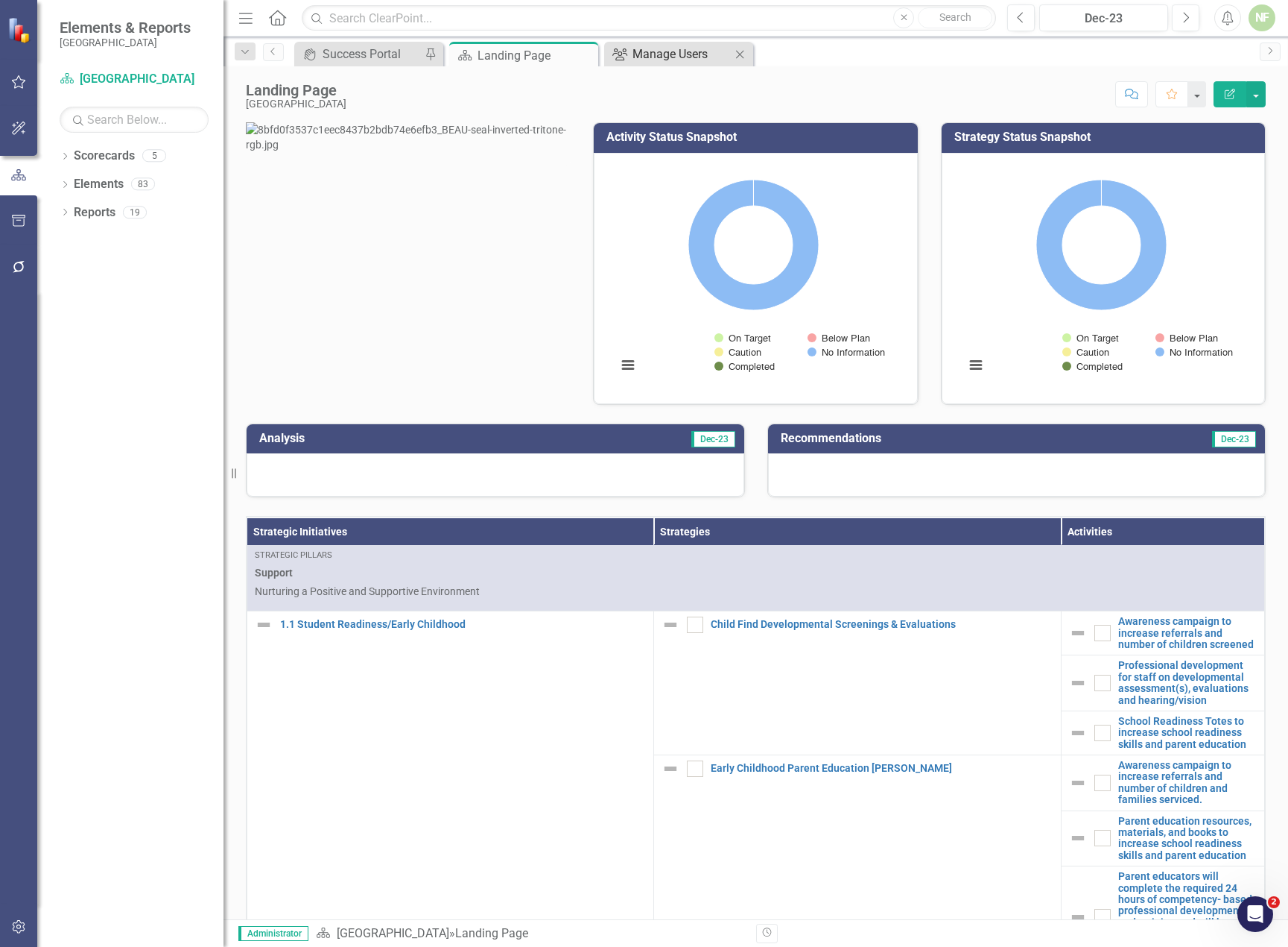
click at [672, 58] on div "Manage Users" at bounding box center [682, 54] width 99 height 19
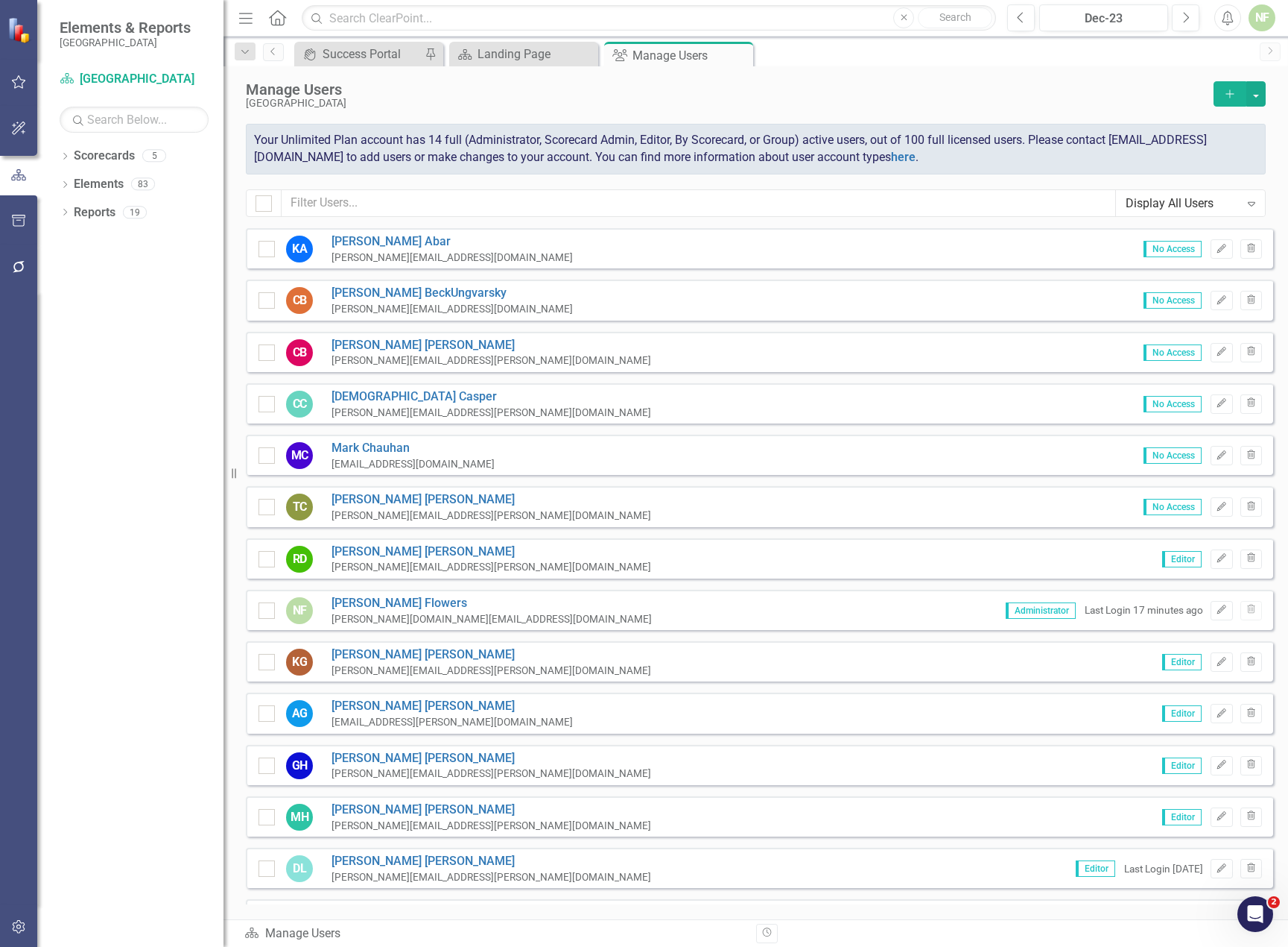
checkbox input "false"
click at [1229, 92] on icon "Add" at bounding box center [1229, 94] width 13 height 10
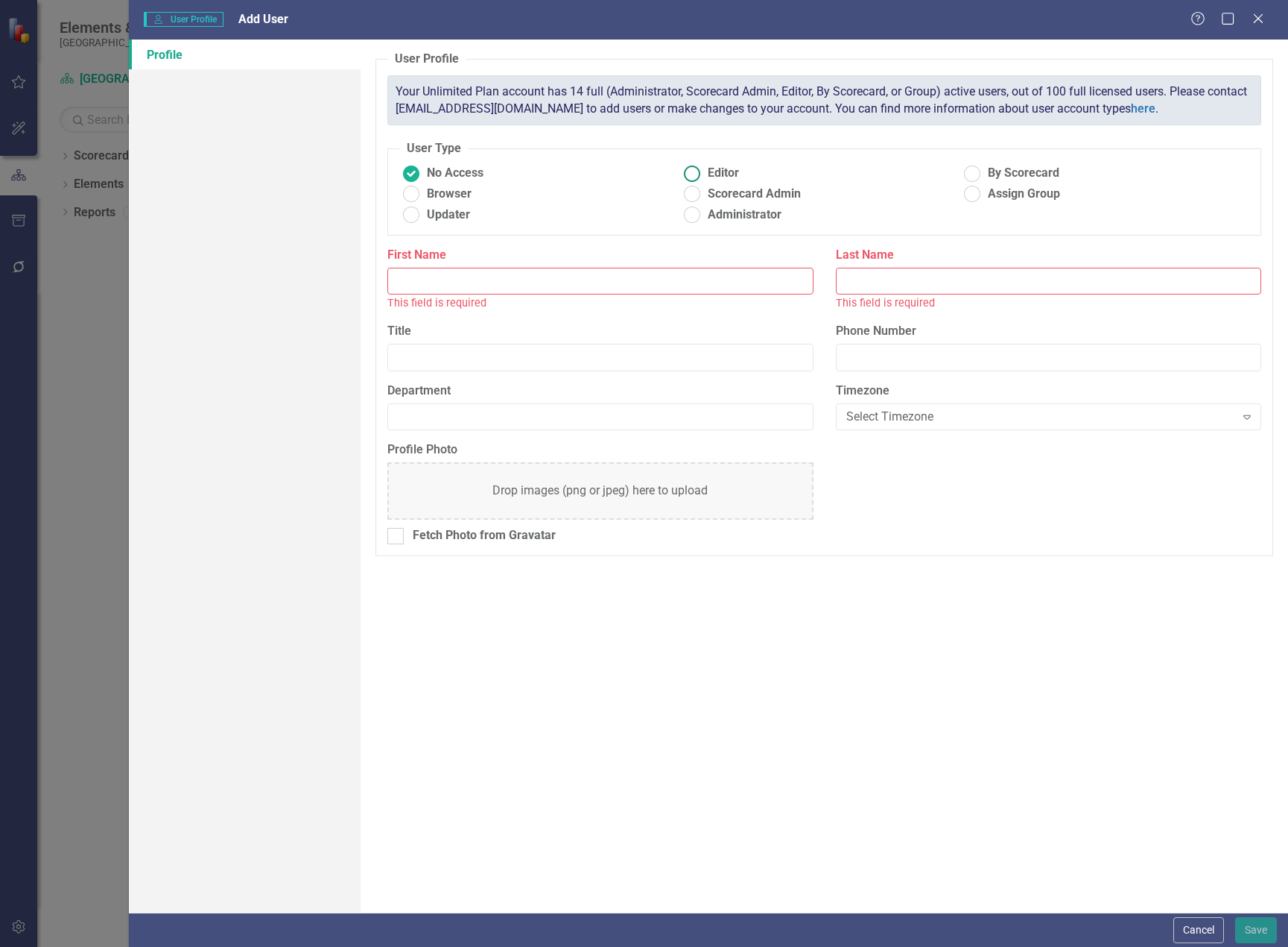
click at [702, 170] on ins at bounding box center [692, 172] width 23 height 23
click at [702, 170] on input "Editor" at bounding box center [692, 172] width 23 height 23
radio input "true"
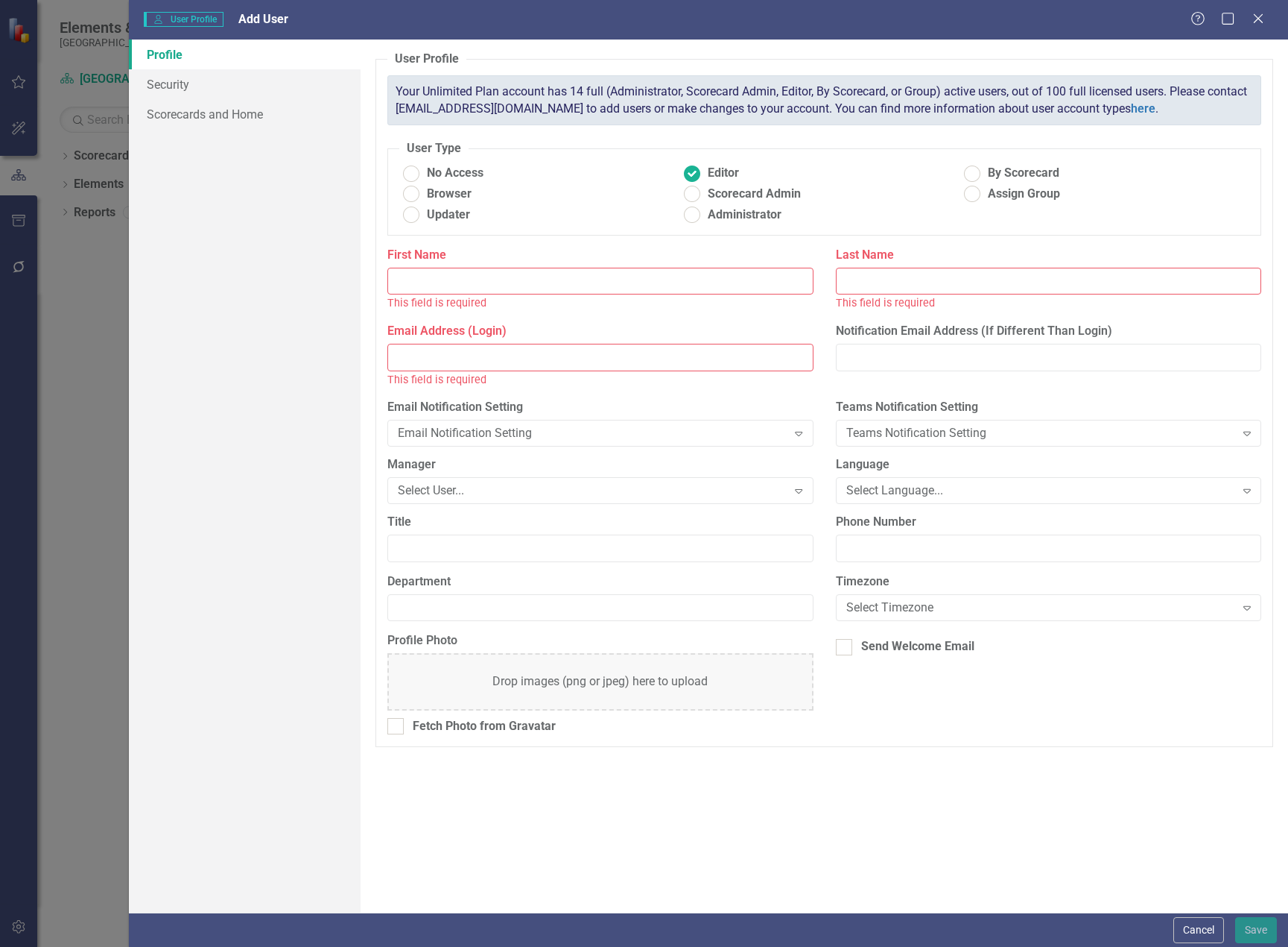
click at [549, 346] on input "Email Address (Login)" at bounding box center [599, 357] width 425 height 28
paste input "Brantley, Lakeshia D <Lakeshia.Brantley@beaufort.k12.sc.us>"
click at [418, 354] on input "Brantley, Lakeshia D <Lakeshia.Brantley@beaufort.k12.sc.us" at bounding box center [599, 357] width 425 height 28
type input ", Lakeshia D <Lakeshia.Brantley@beaufort.k12.sc.us"
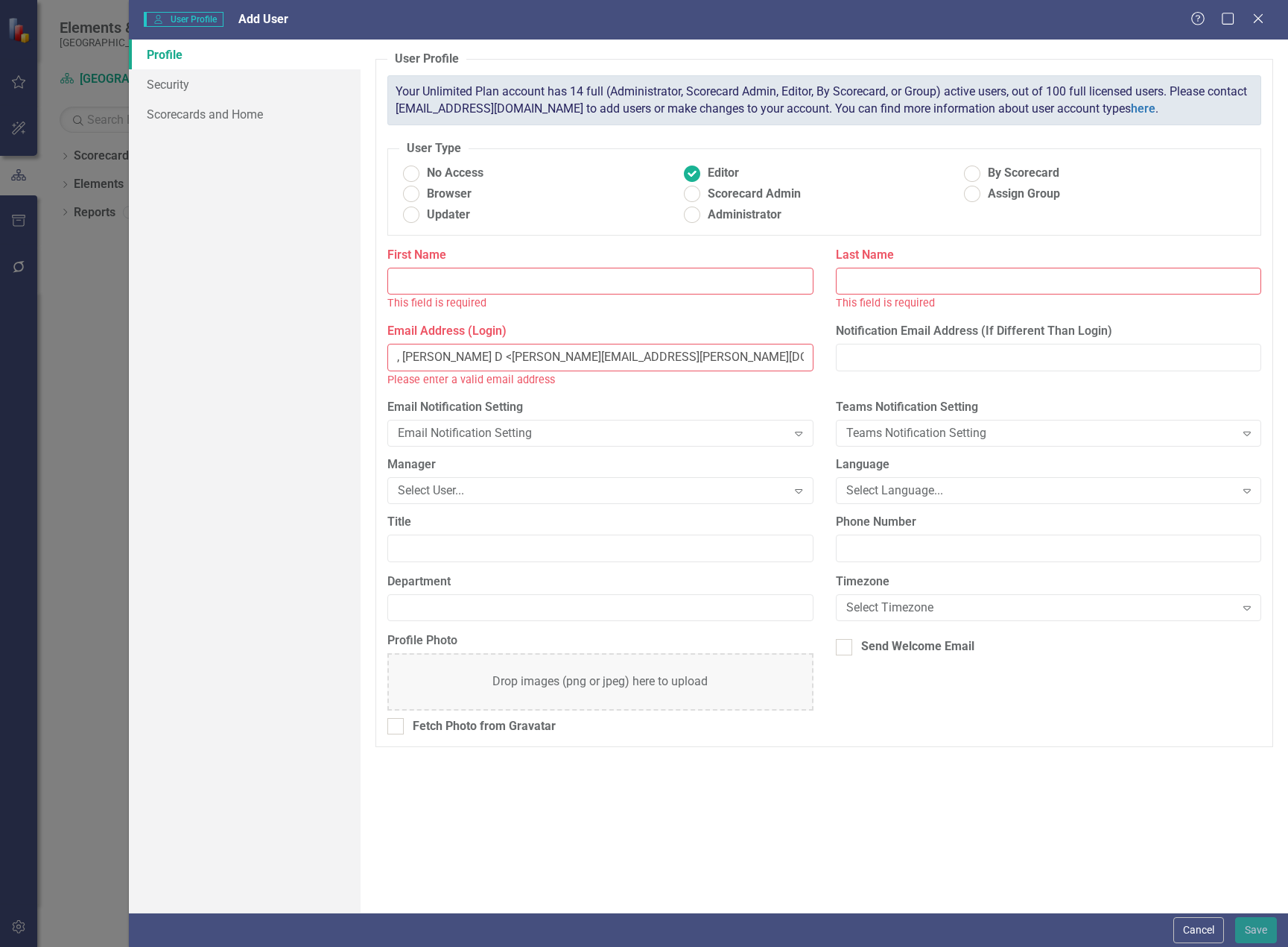
click at [859, 288] on input "Last Name" at bounding box center [1048, 282] width 425 height 28
paste input "Brantley"
type input "Brantley"
click at [434, 358] on input ", Lakeshia D <Lakeshia.Brantley@beaufort.k12.sc.us" at bounding box center [599, 357] width 425 height 28
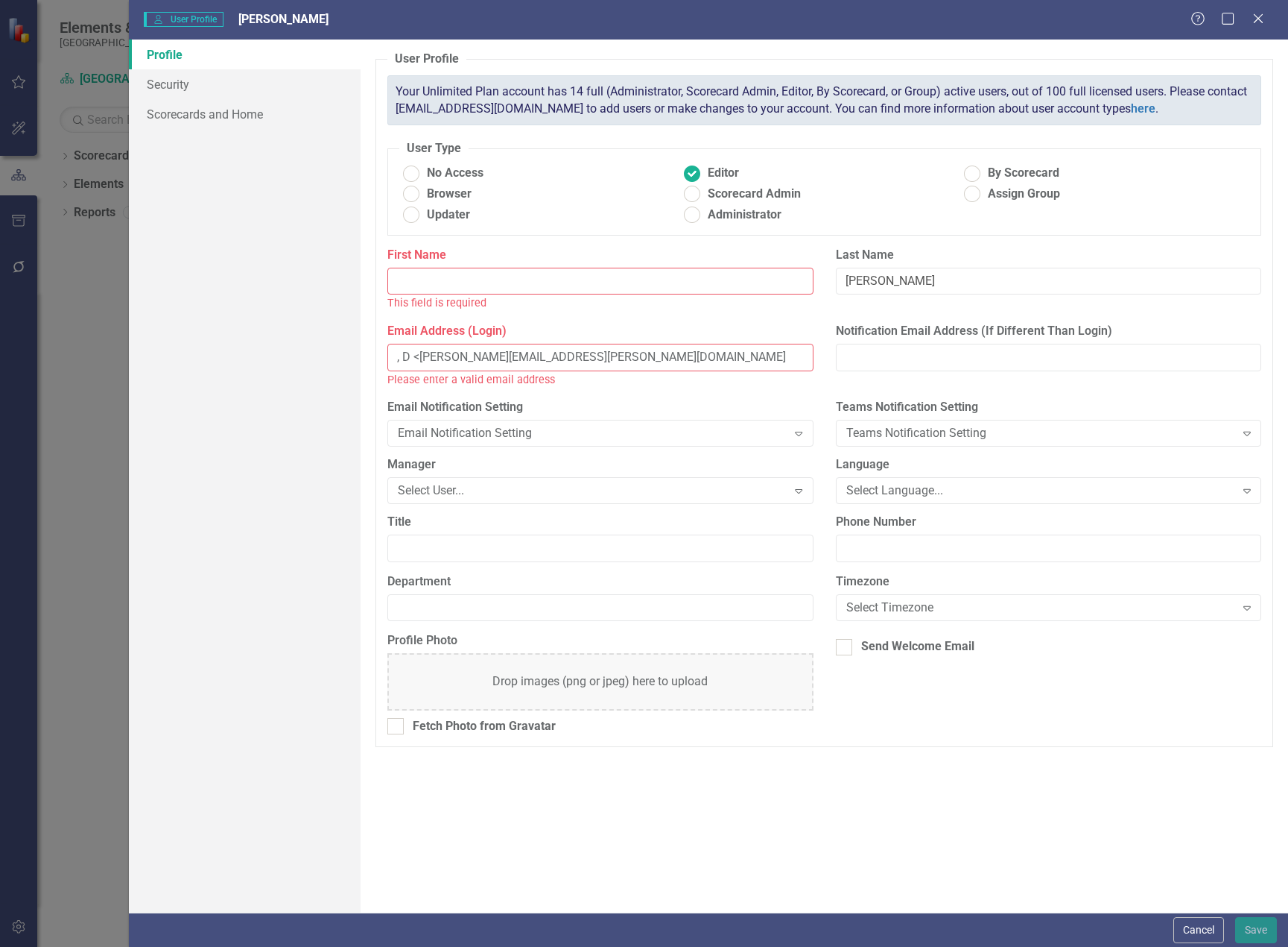
type input ", D <Lakeshia.Brantley@beaufort.k12.sc.us"
click at [449, 281] on input "First Name" at bounding box center [599, 282] width 425 height 28
paste input "Lakeshia"
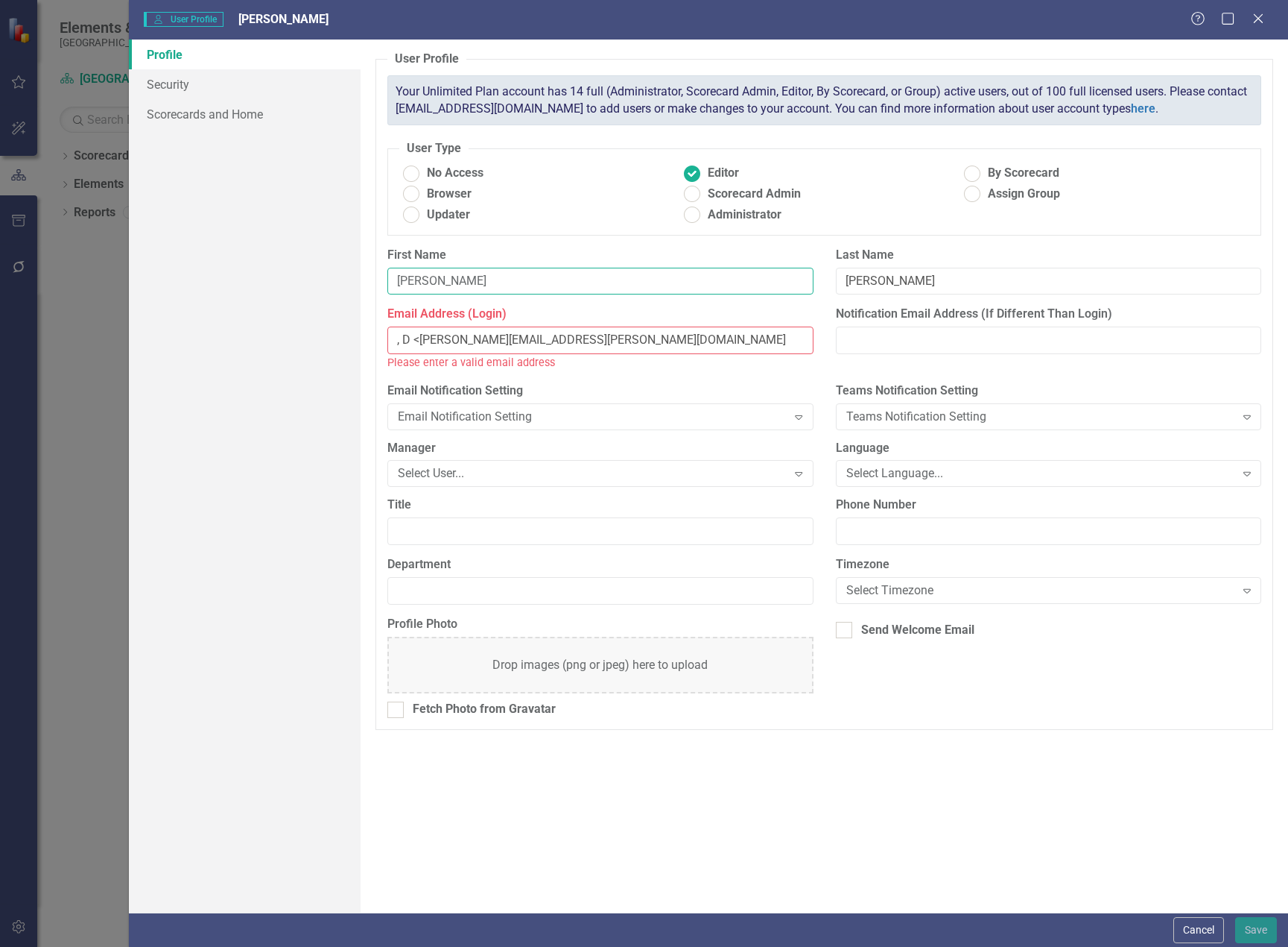
click at [396, 279] on input "Lakeshia" at bounding box center [599, 282] width 425 height 28
type input "Dr. Lakeshia"
click at [420, 344] on input ", D <Lakeshia.Brantley@beaufort.k12.sc.us" at bounding box center [599, 341] width 425 height 28
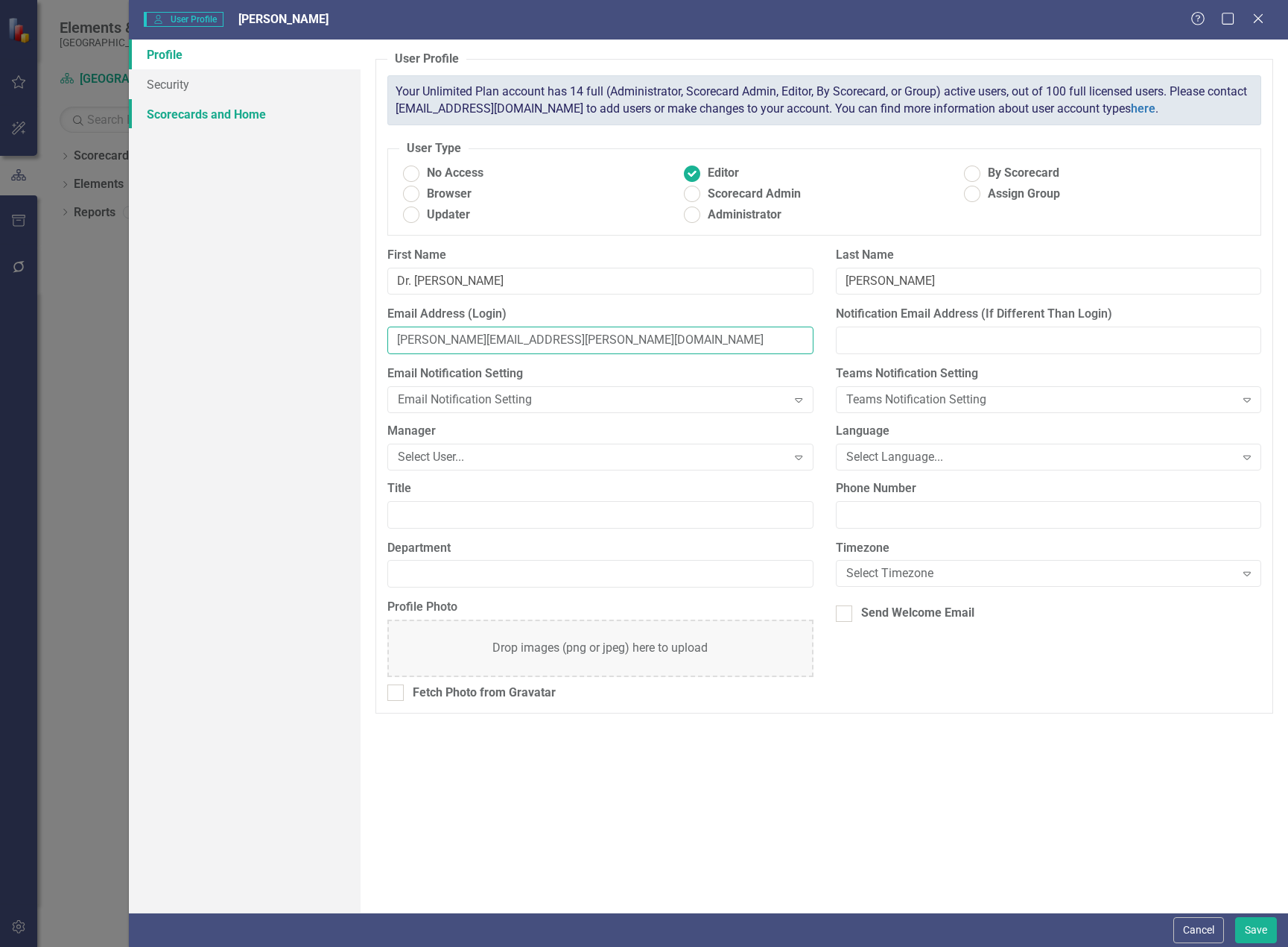
type input "Lakeshia.Brantley@beaufort.k12.sc.us"
click at [242, 111] on link "Scorecards and Home" at bounding box center [245, 115] width 232 height 30
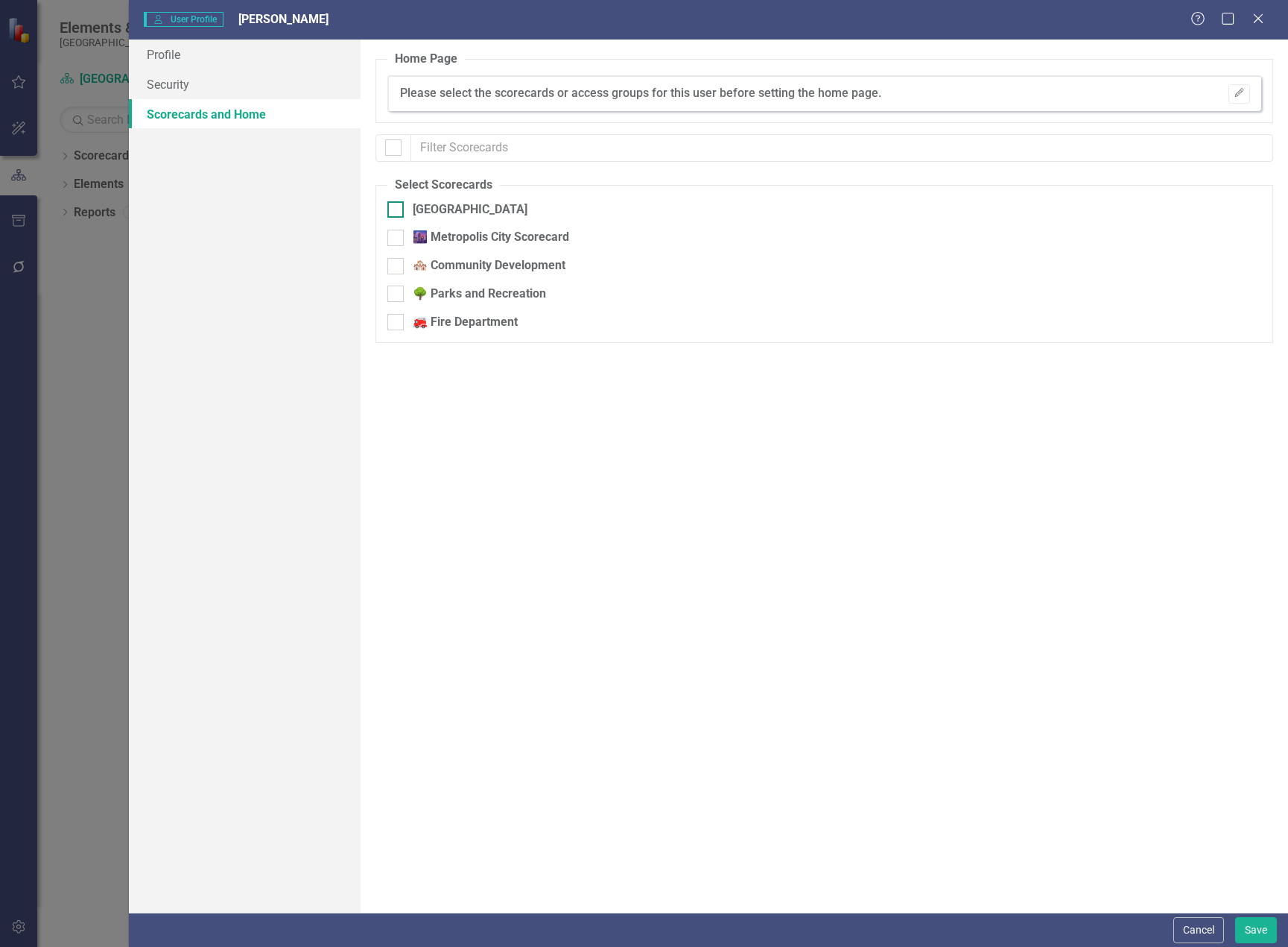
click at [398, 209] on div at bounding box center [395, 209] width 16 height 16
click at [397, 209] on input "[GEOGRAPHIC_DATA]" at bounding box center [392, 206] width 10 height 10
checkbox input "true"
click at [223, 85] on link "Security" at bounding box center [245, 85] width 232 height 30
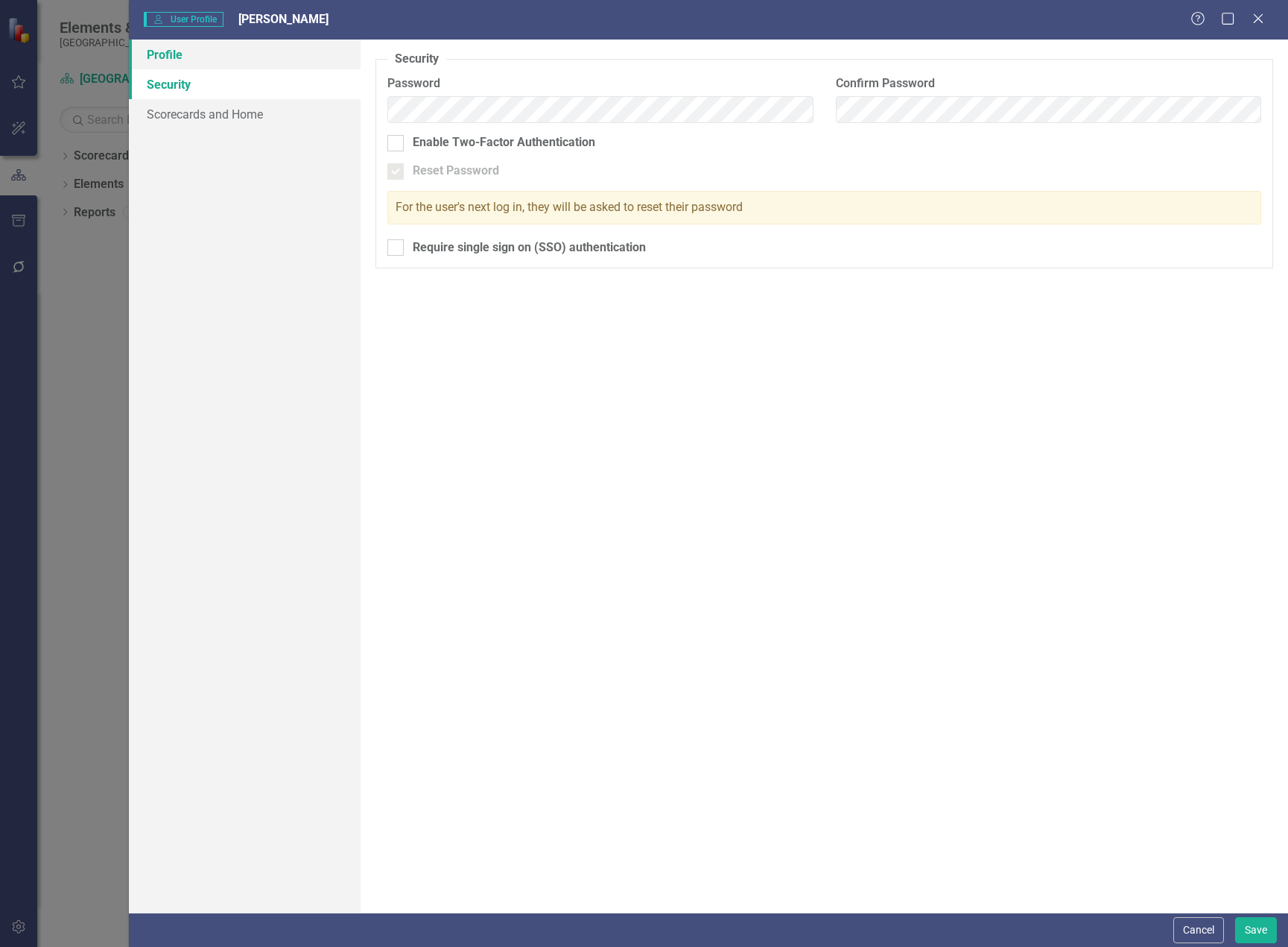
click at [191, 64] on link "Profile" at bounding box center [245, 55] width 232 height 30
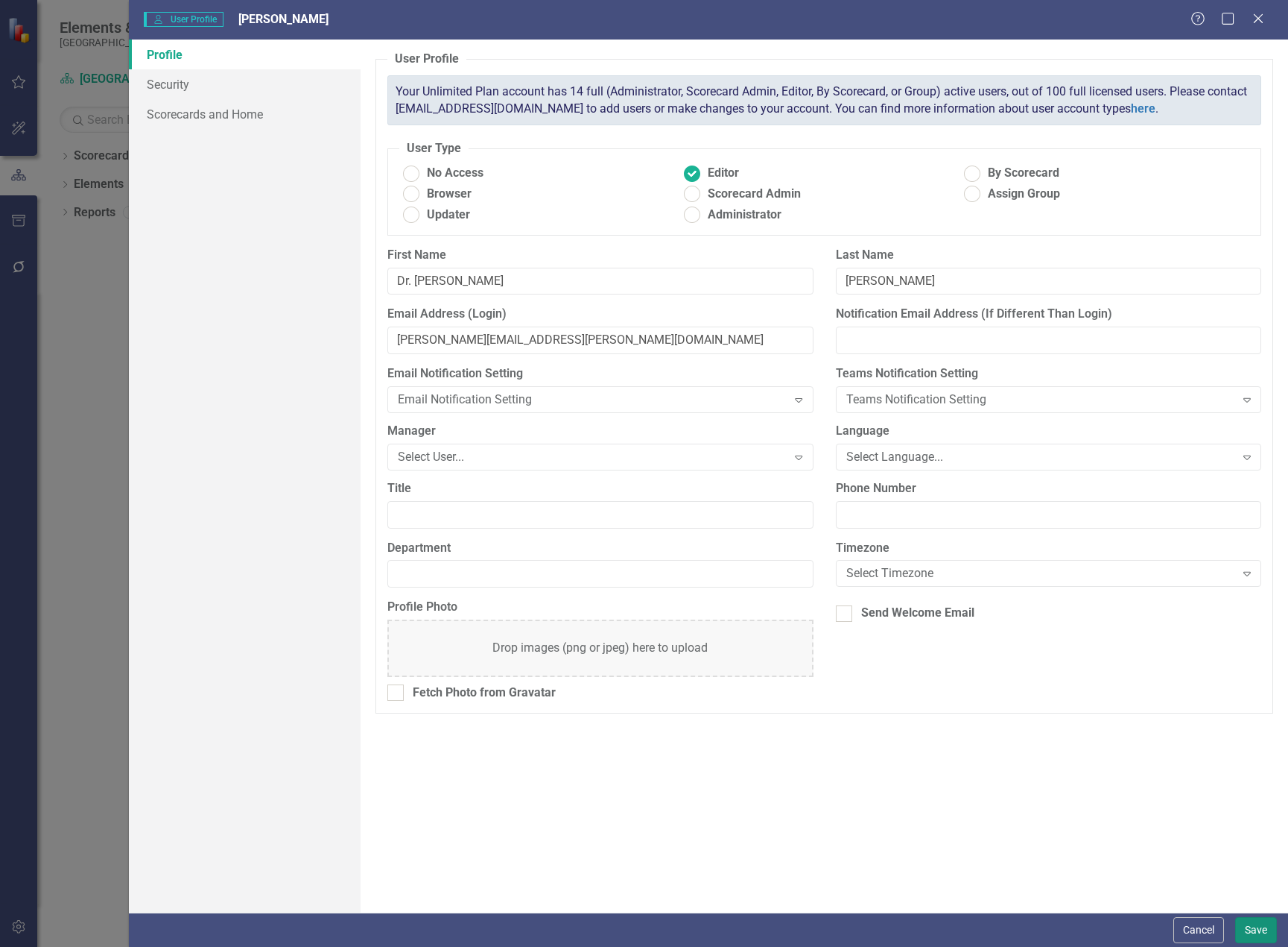
click at [1250, 925] on button "Save" at bounding box center [1256, 930] width 42 height 26
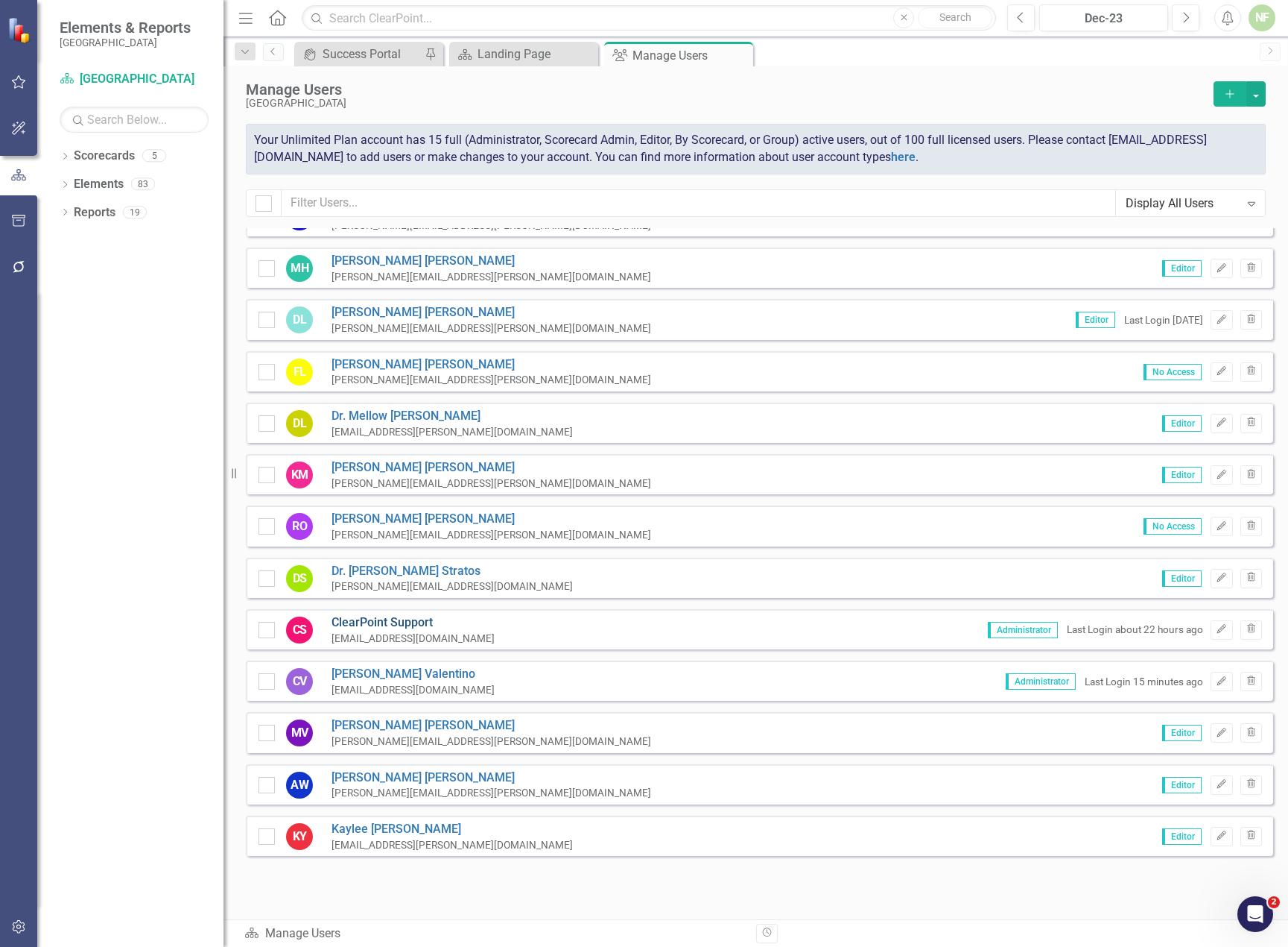
scroll to position [152, 0]
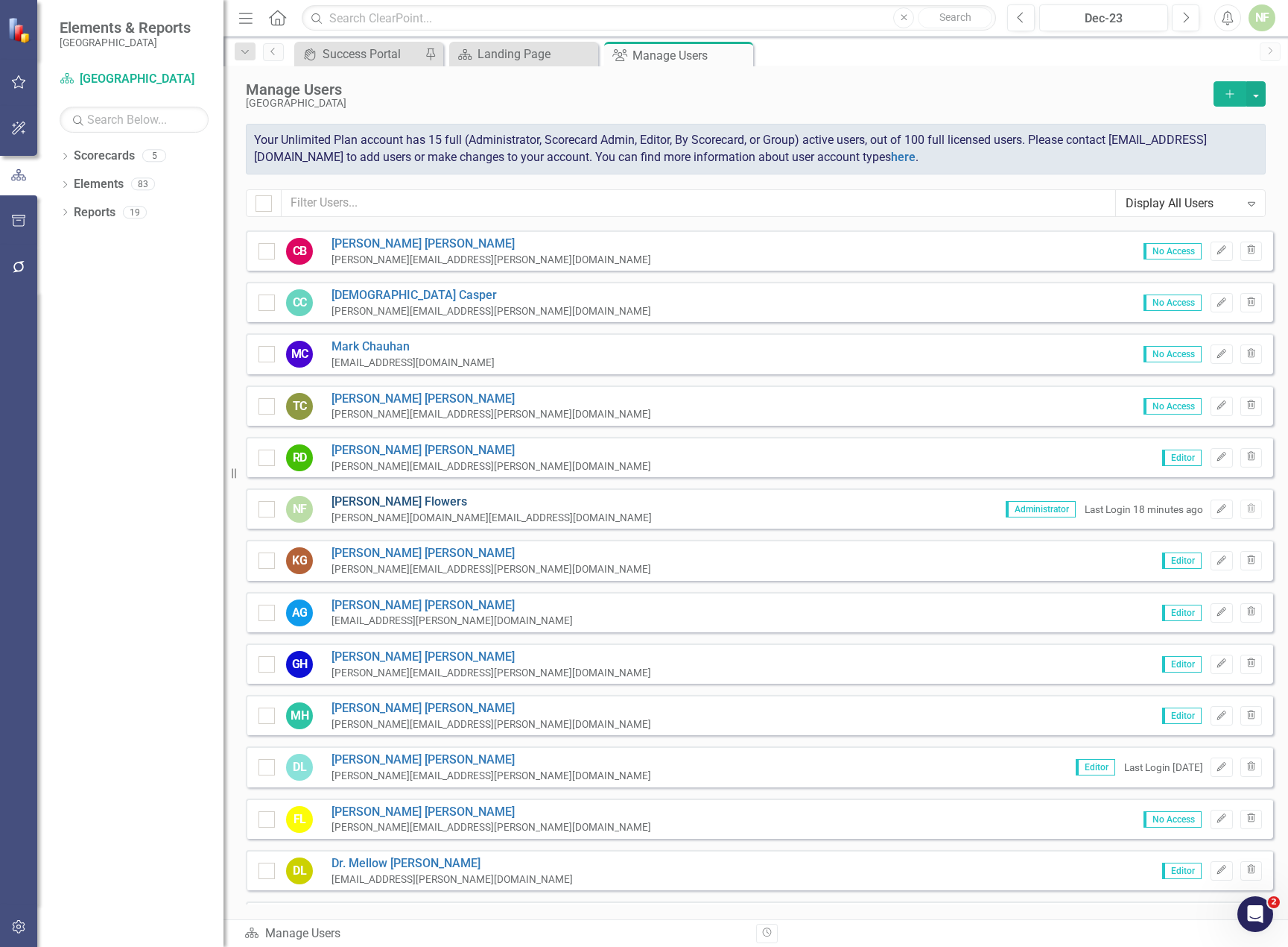
click at [385, 500] on link "Nick Flowers" at bounding box center [492, 502] width 321 height 17
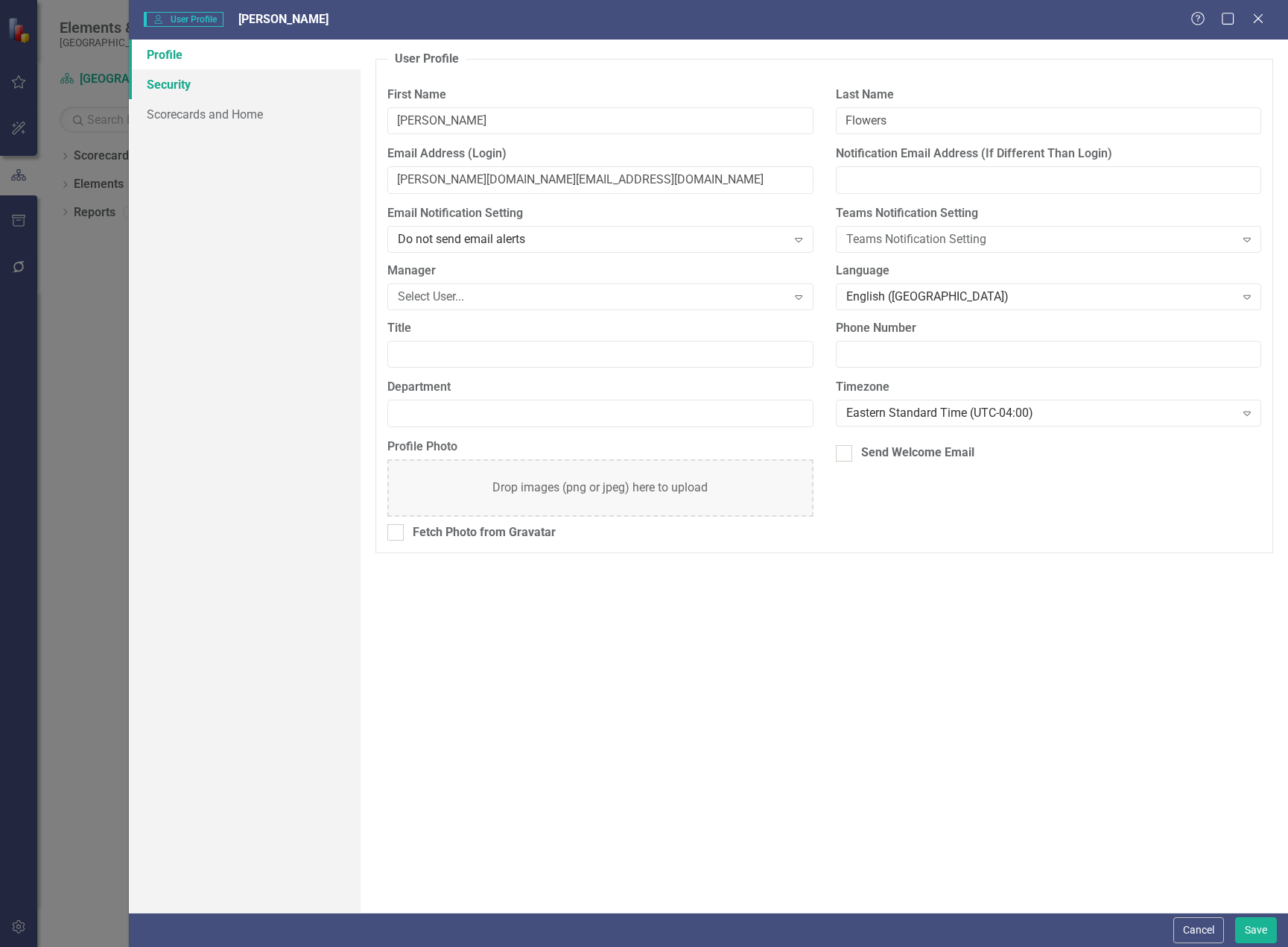
click at [229, 91] on link "Security" at bounding box center [245, 85] width 232 height 30
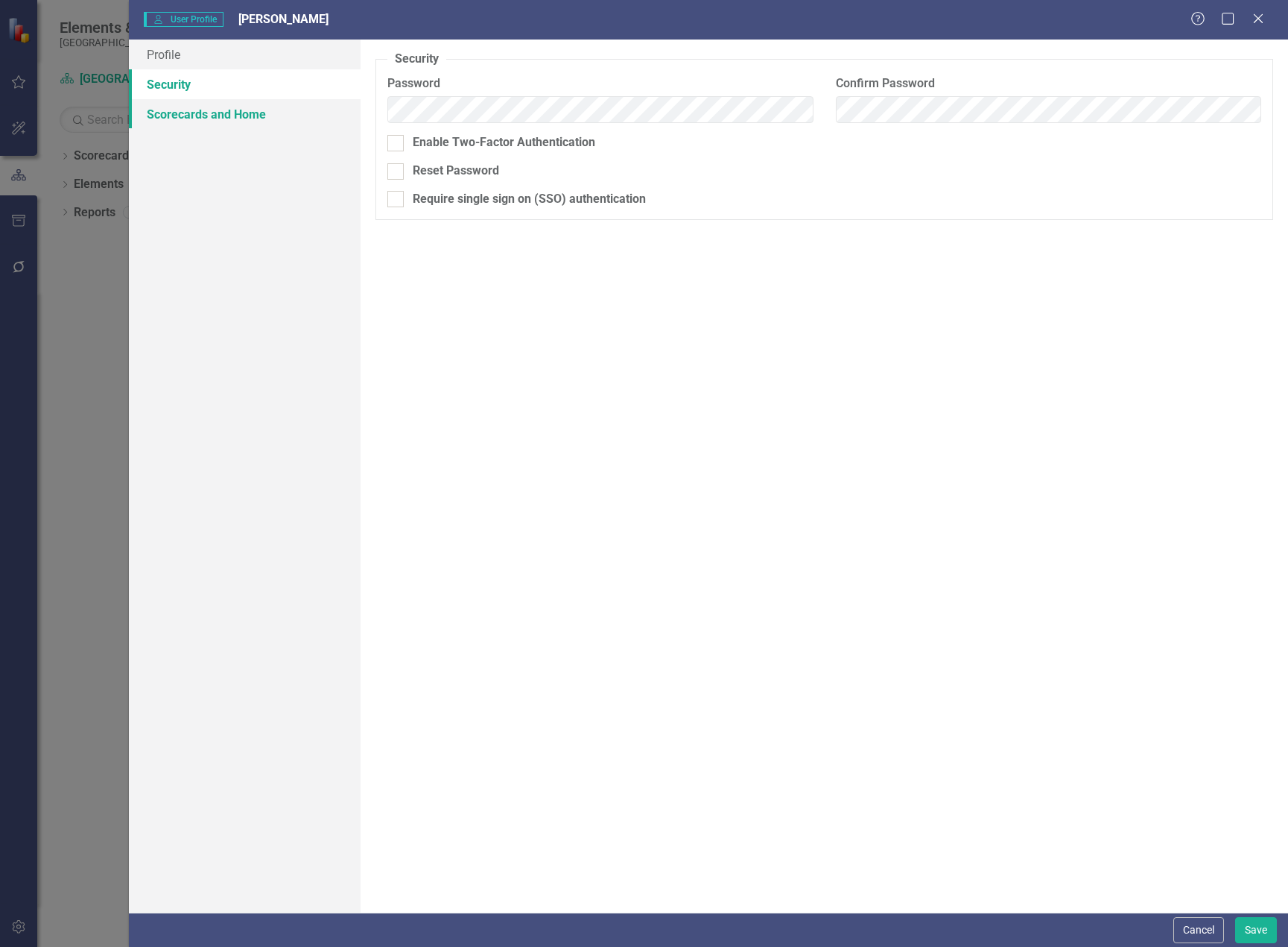
click at [224, 103] on link "Scorecards and Home" at bounding box center [245, 115] width 232 height 30
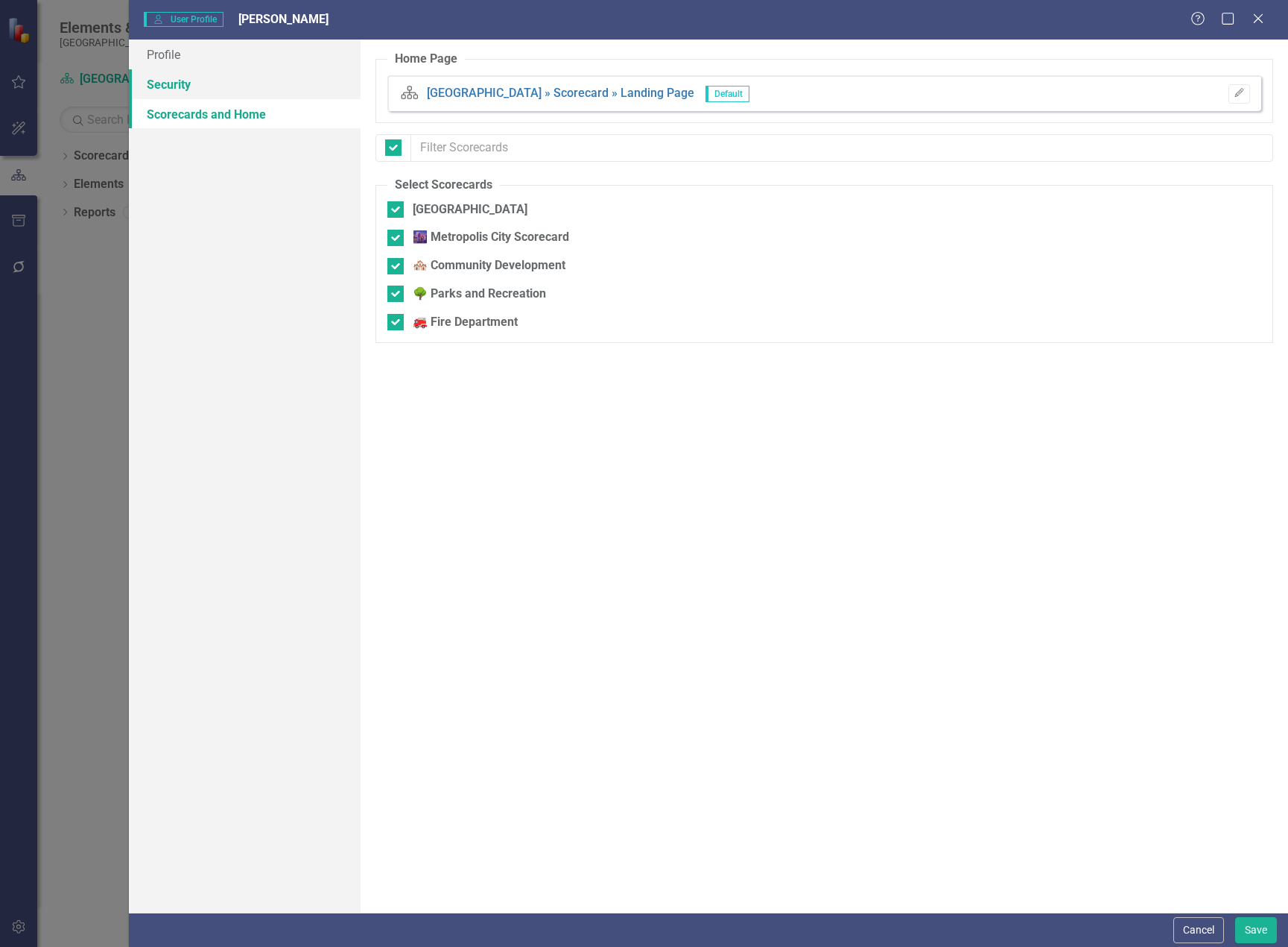
click at [203, 72] on link "Security" at bounding box center [245, 85] width 232 height 30
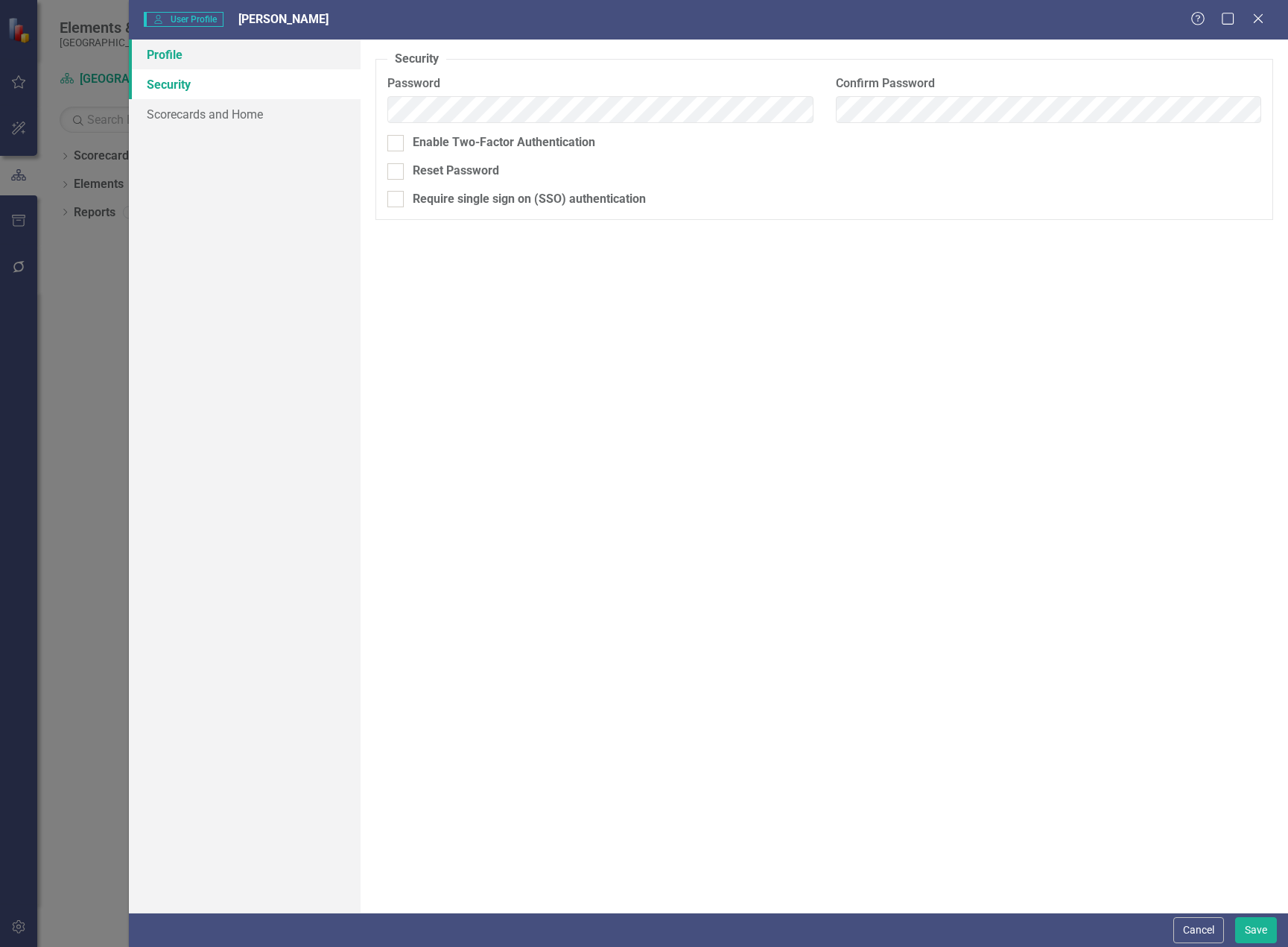
click at [207, 56] on link "Profile" at bounding box center [245, 55] width 232 height 30
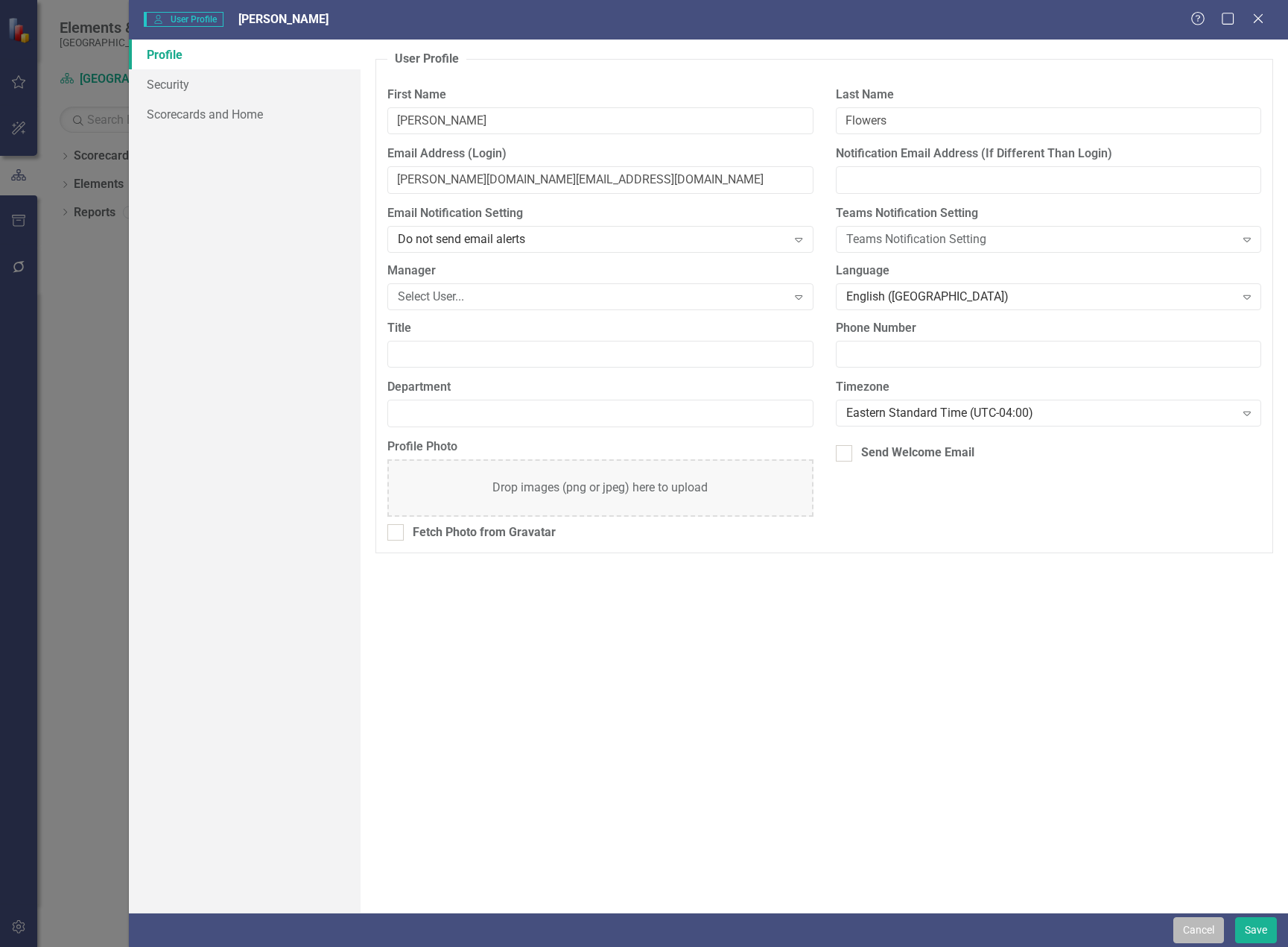
click at [1183, 936] on button "Cancel" at bounding box center [1198, 930] width 51 height 26
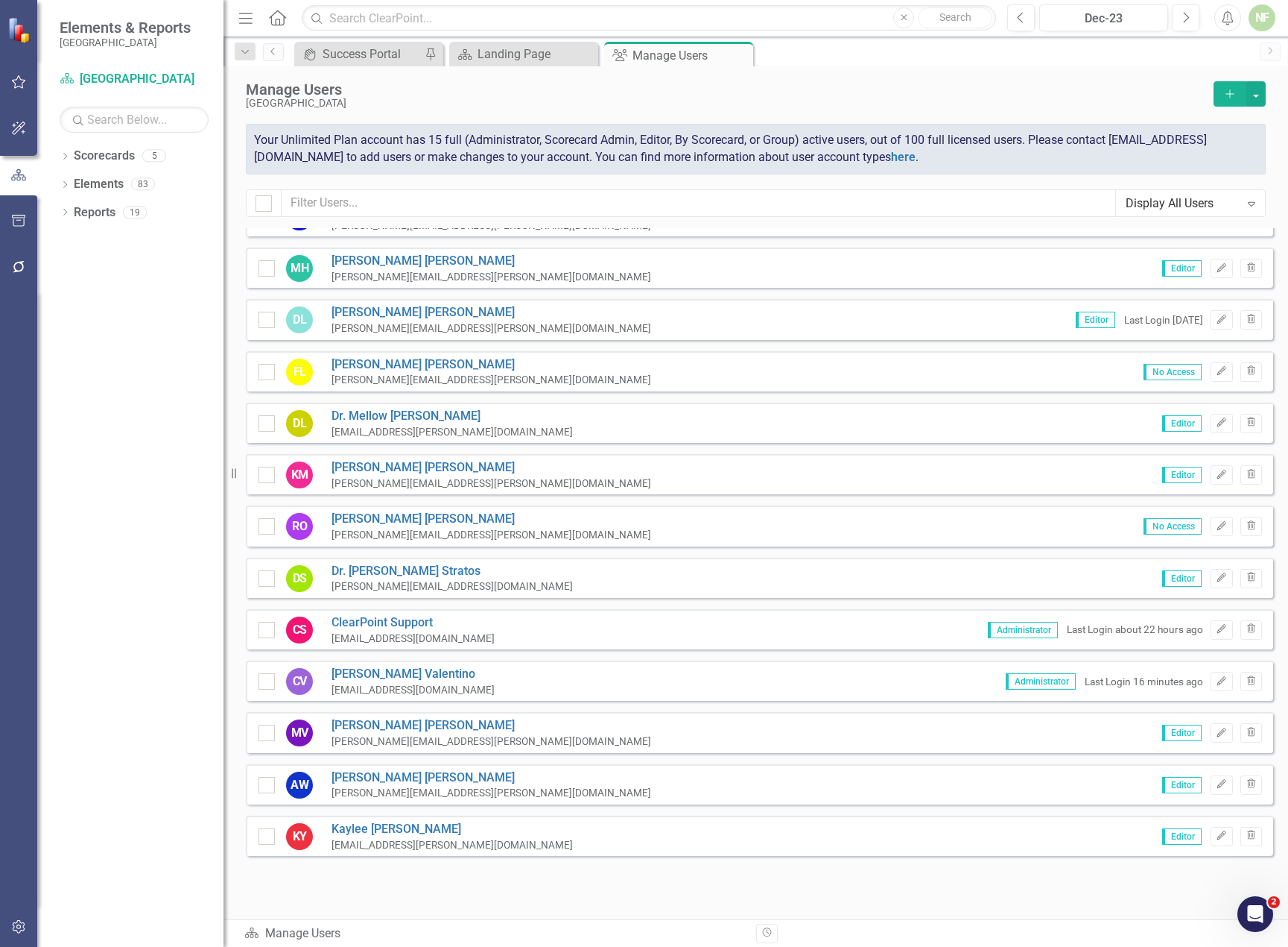
scroll to position [0, 0]
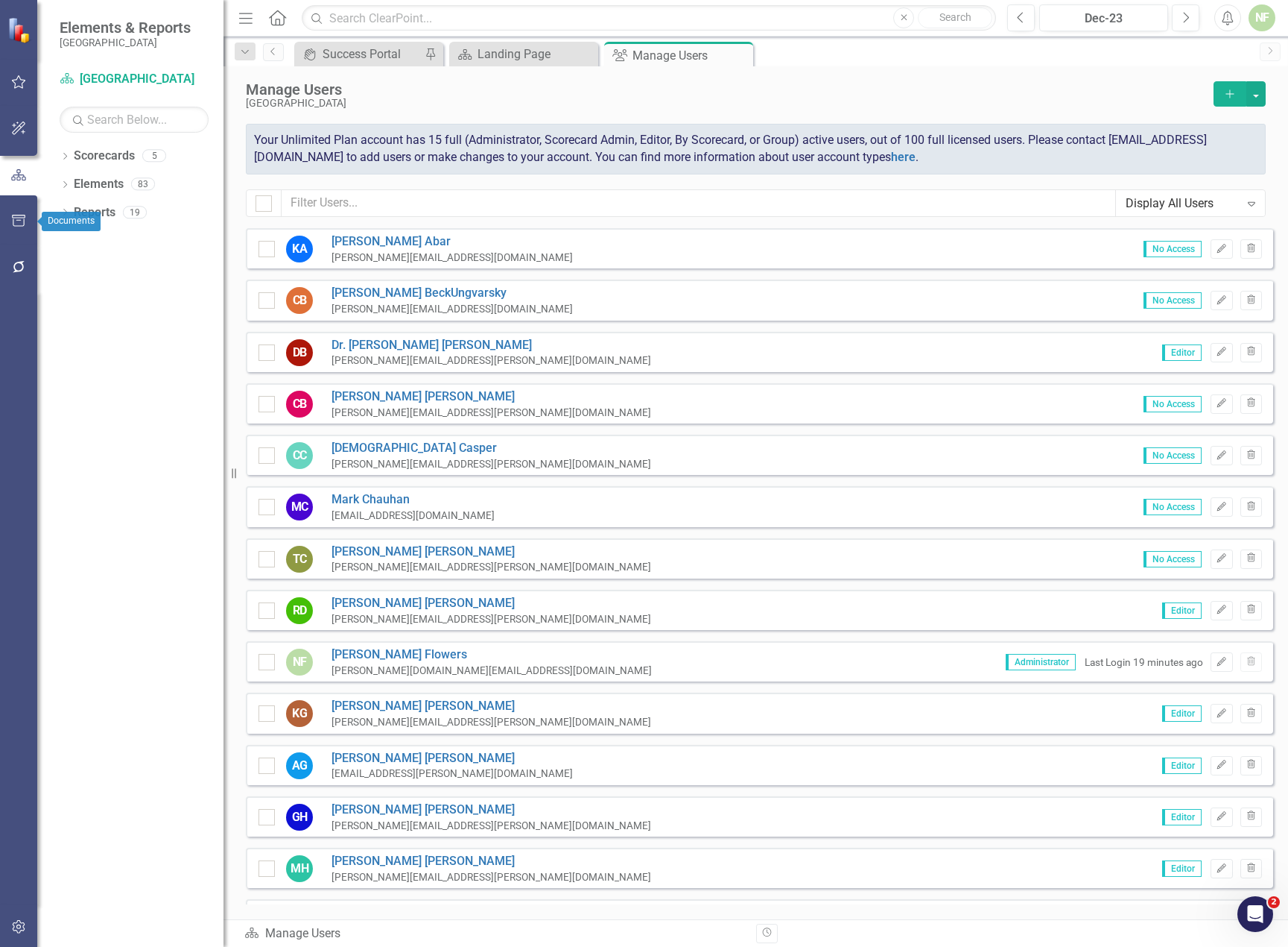
click at [20, 280] on button "button" at bounding box center [19, 267] width 34 height 31
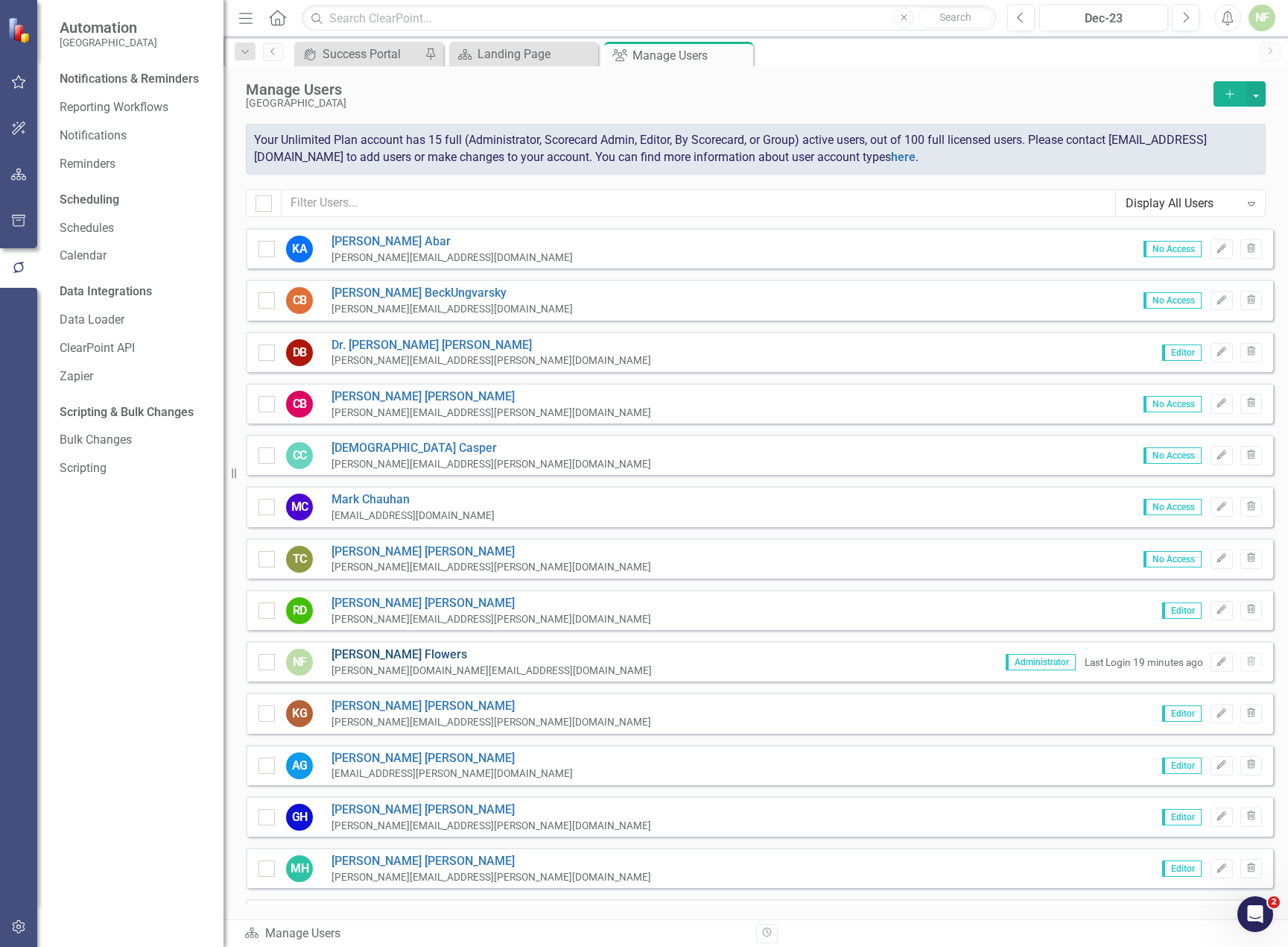
click at [357, 654] on link "Nick Flowers" at bounding box center [492, 654] width 321 height 17
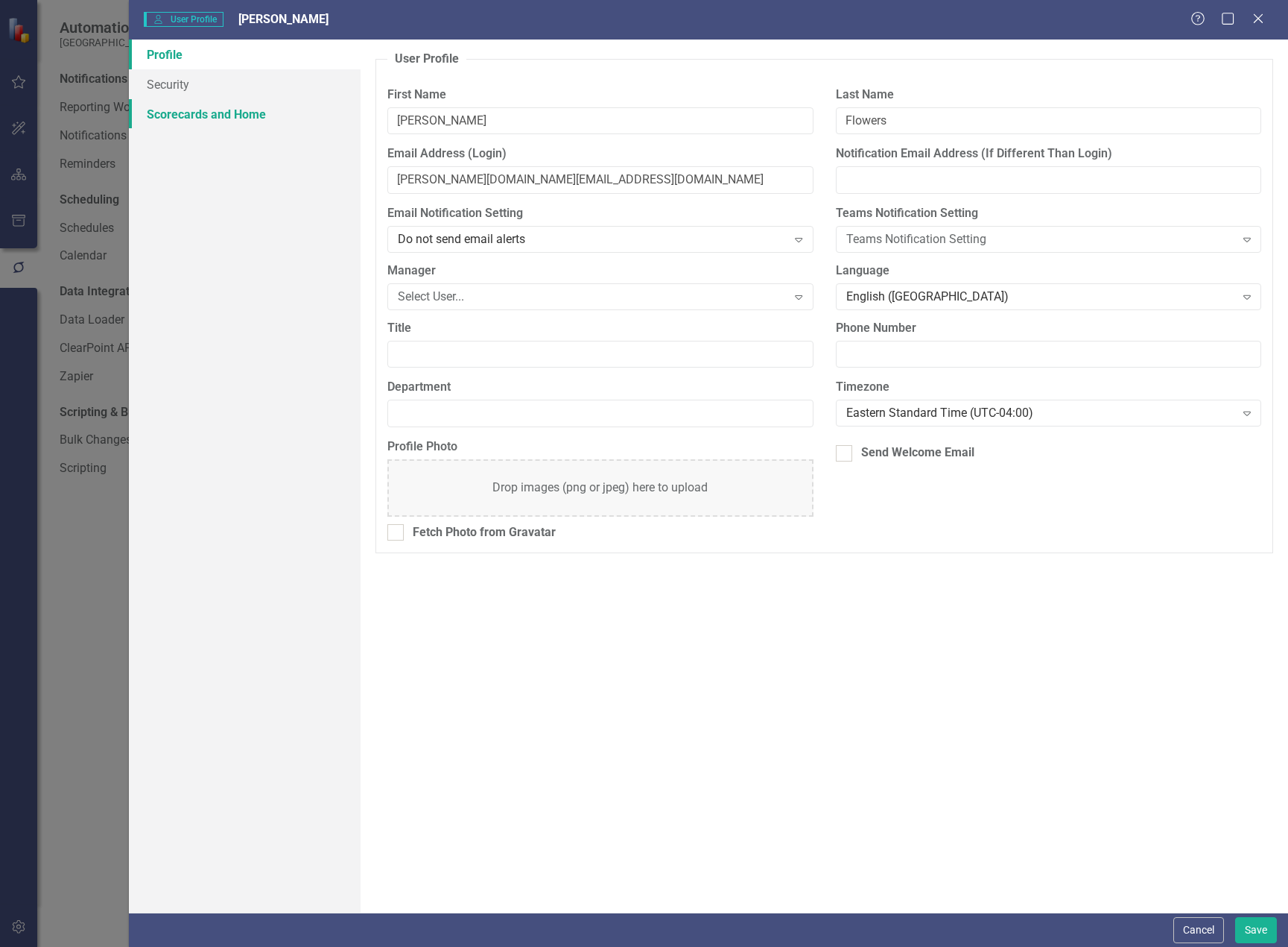
click at [208, 114] on link "Scorecards and Home" at bounding box center [245, 115] width 232 height 30
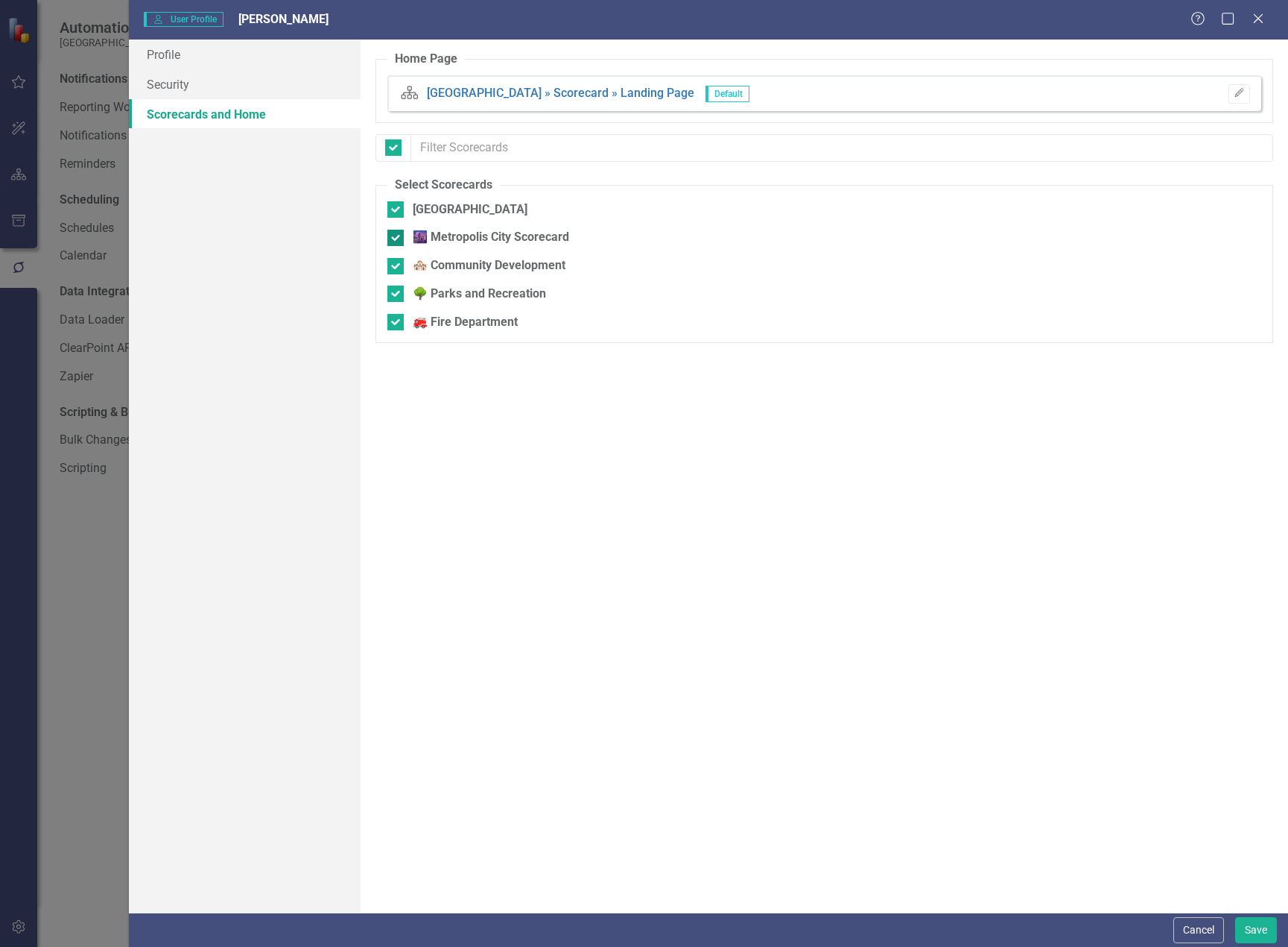
click at [393, 236] on input "🌆 Metropolis City Scorecard" at bounding box center [392, 235] width 10 height 10
checkbox input "false"
click at [393, 272] on div at bounding box center [395, 266] width 16 height 16
click at [393, 268] on input "🏘️ Community Development" at bounding box center [392, 263] width 10 height 10
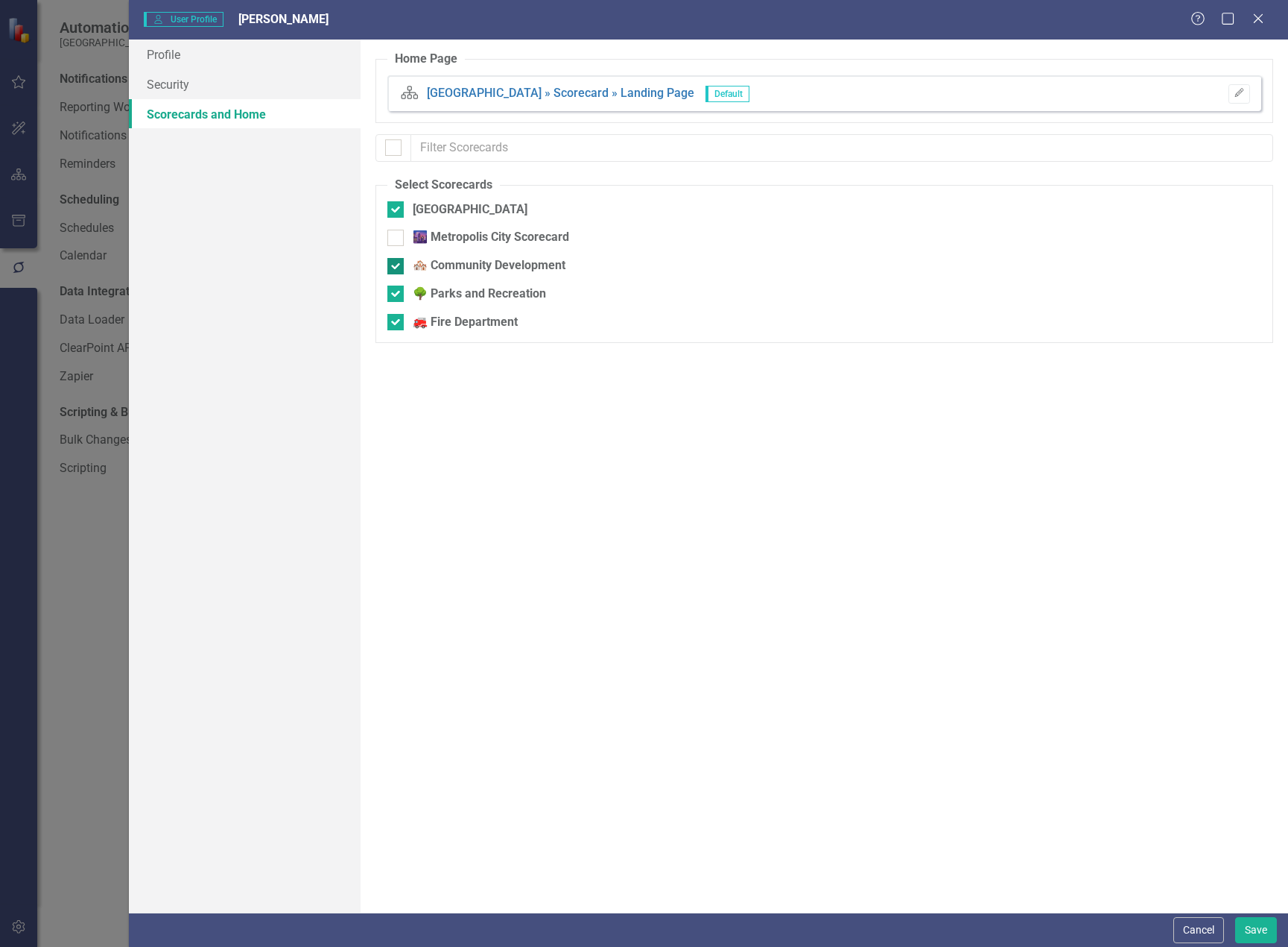
checkbox input "false"
click at [392, 292] on input "🌳 Parks and Recreation" at bounding box center [392, 291] width 10 height 10
checkbox input "false"
click at [391, 327] on div at bounding box center [395, 322] width 16 height 16
click at [391, 324] on input "🚒 Fire Department" at bounding box center [392, 319] width 10 height 10
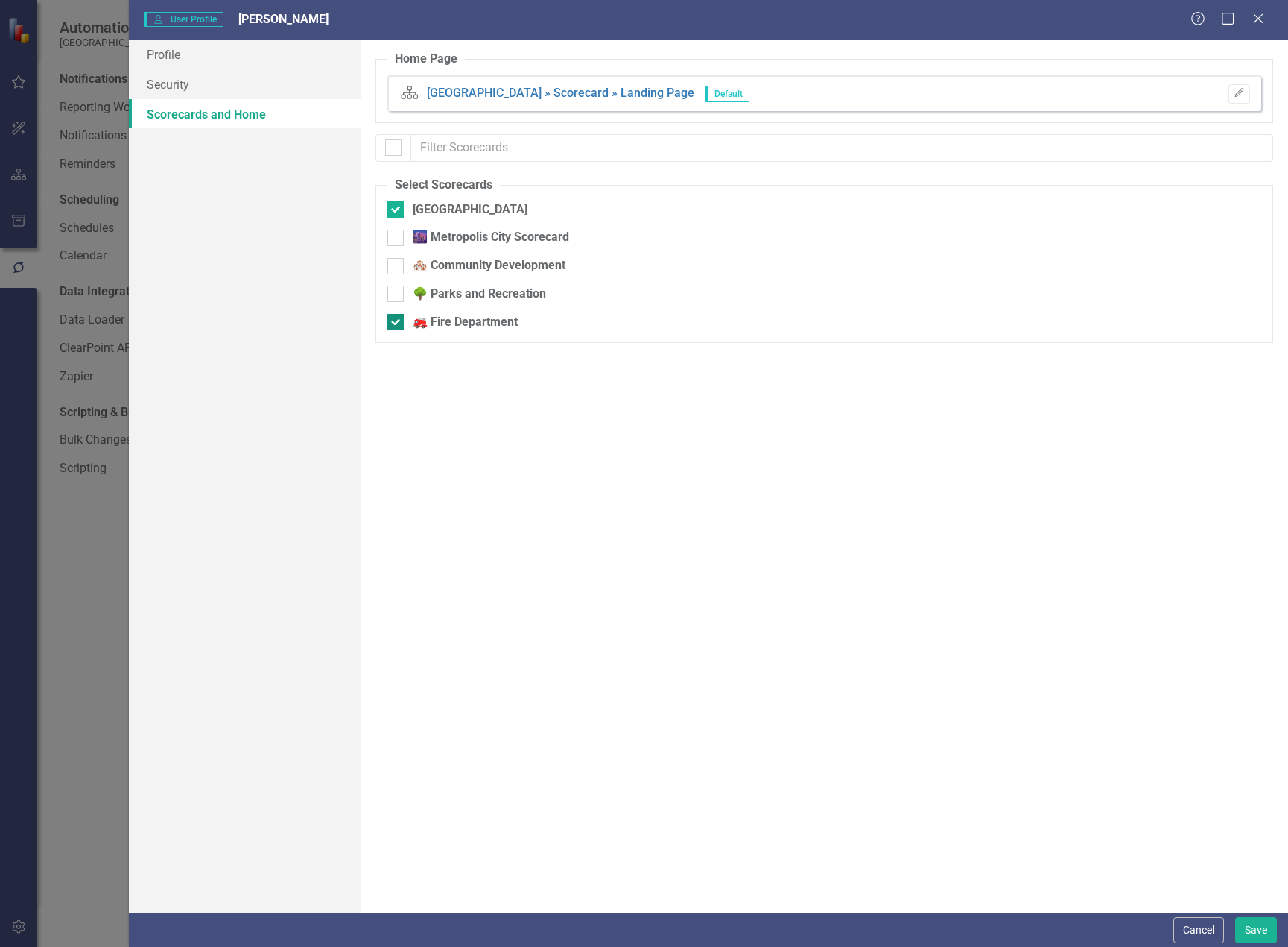
checkbox input "false"
click at [190, 64] on link "Profile" at bounding box center [245, 55] width 232 height 30
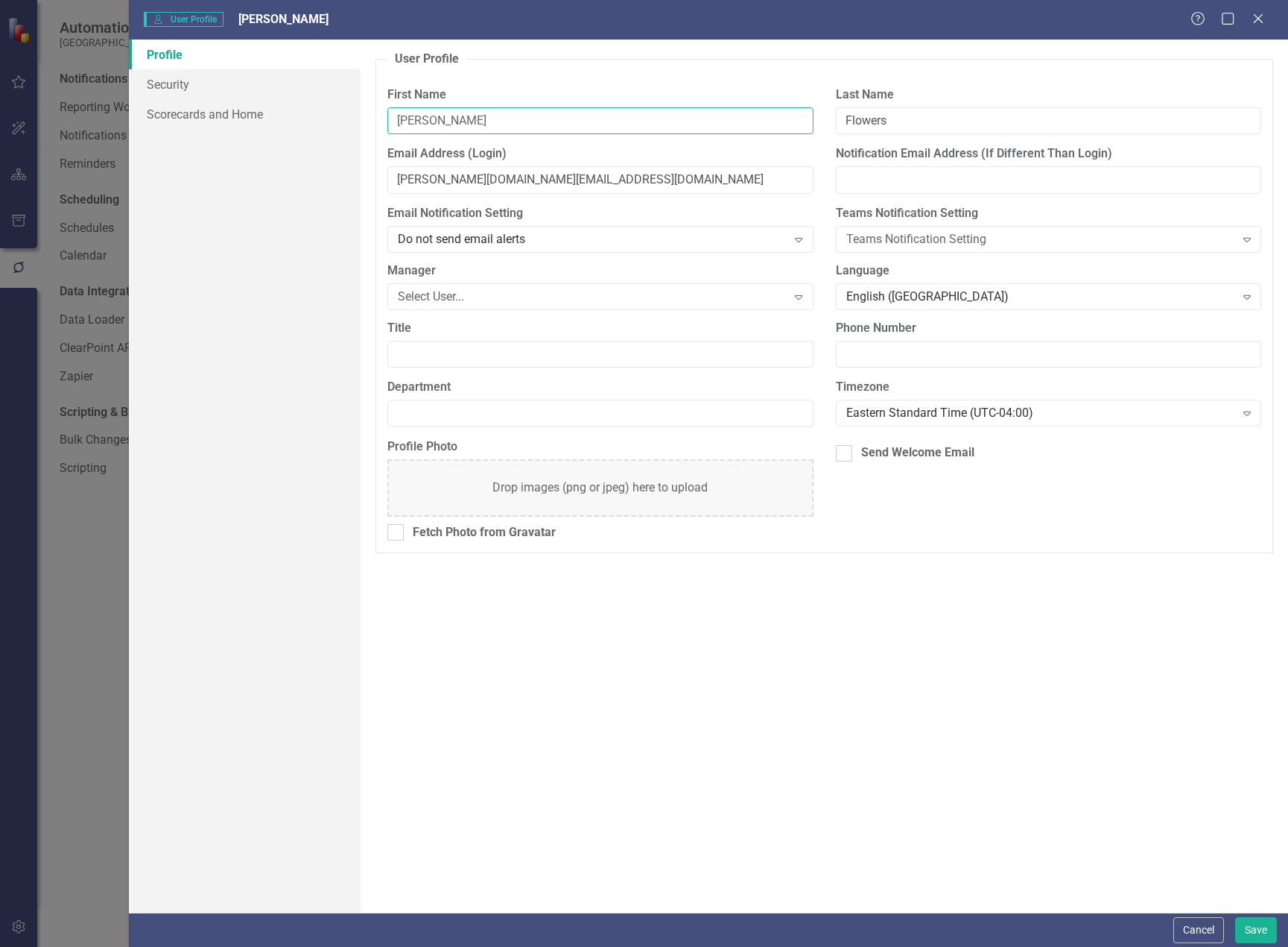
click at [425, 120] on input "Nick" at bounding box center [599, 121] width 425 height 28
type input "Nicholas"
click at [293, 236] on div "Profile Security Scorecards and Home" at bounding box center [245, 476] width 232 height 873
click at [1256, 927] on button "Save" at bounding box center [1256, 930] width 42 height 26
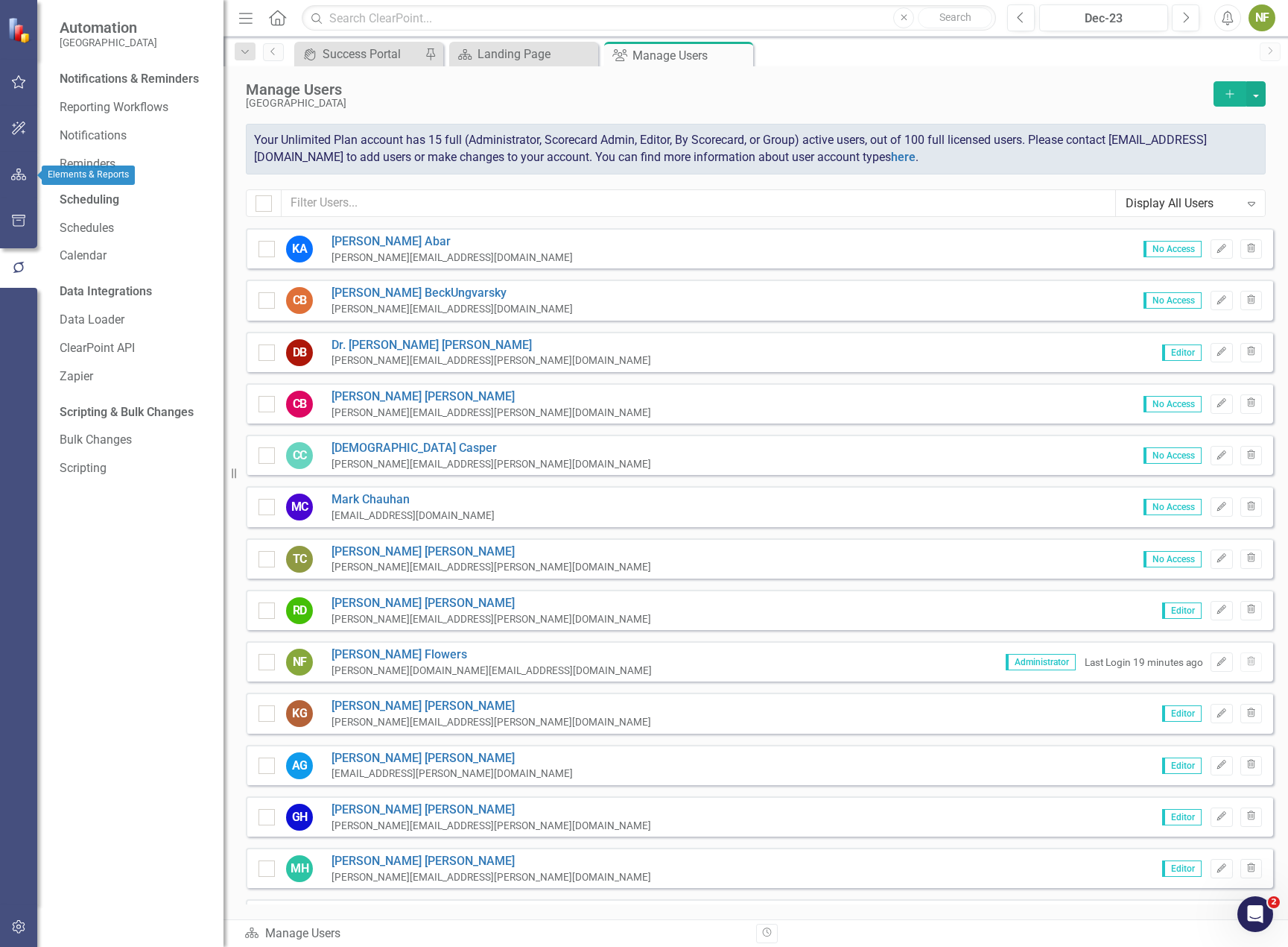
click at [18, 179] on icon "button" at bounding box center [19, 174] width 16 height 12
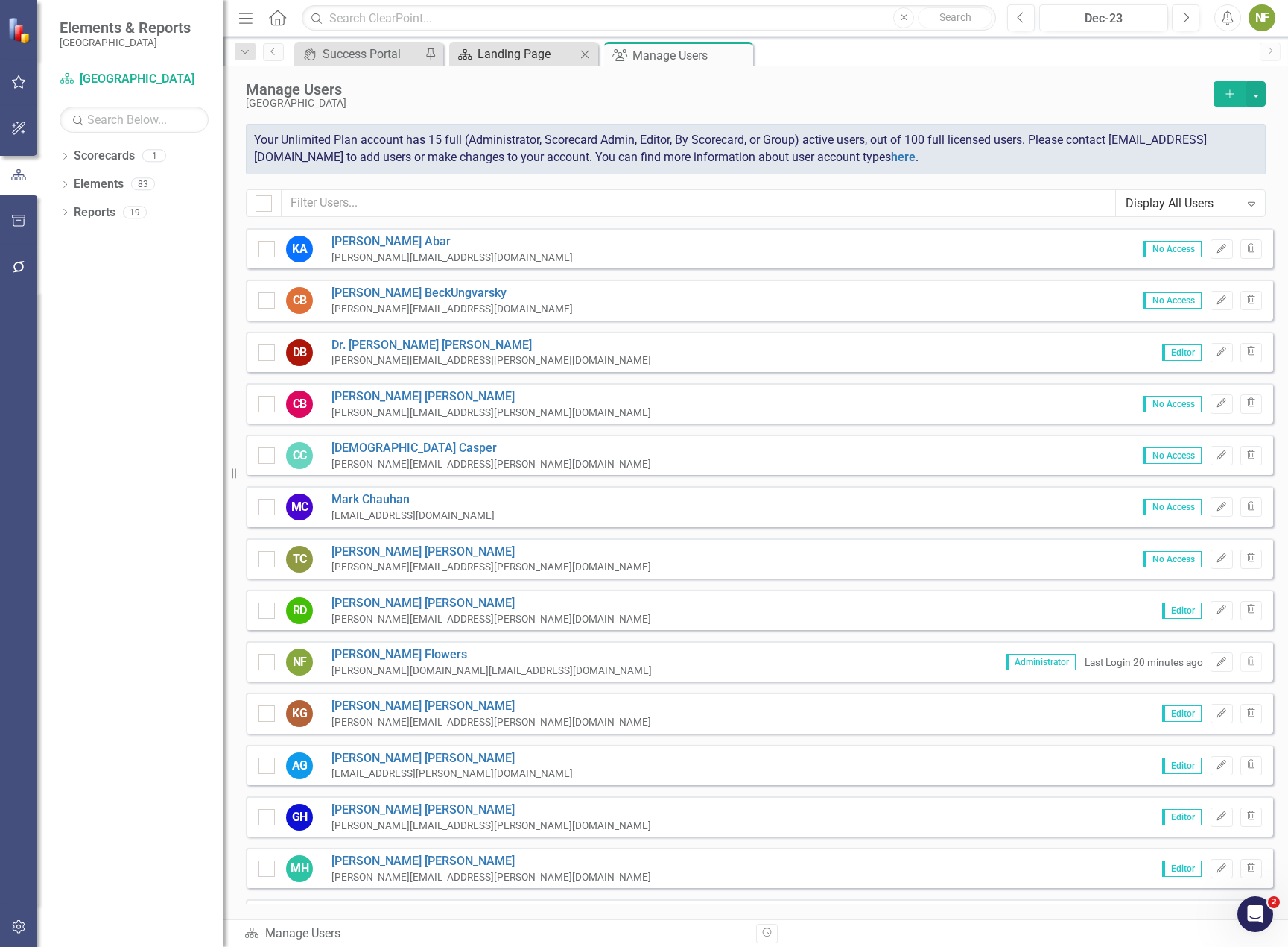
click at [528, 51] on div "Landing Page" at bounding box center [527, 54] width 99 height 19
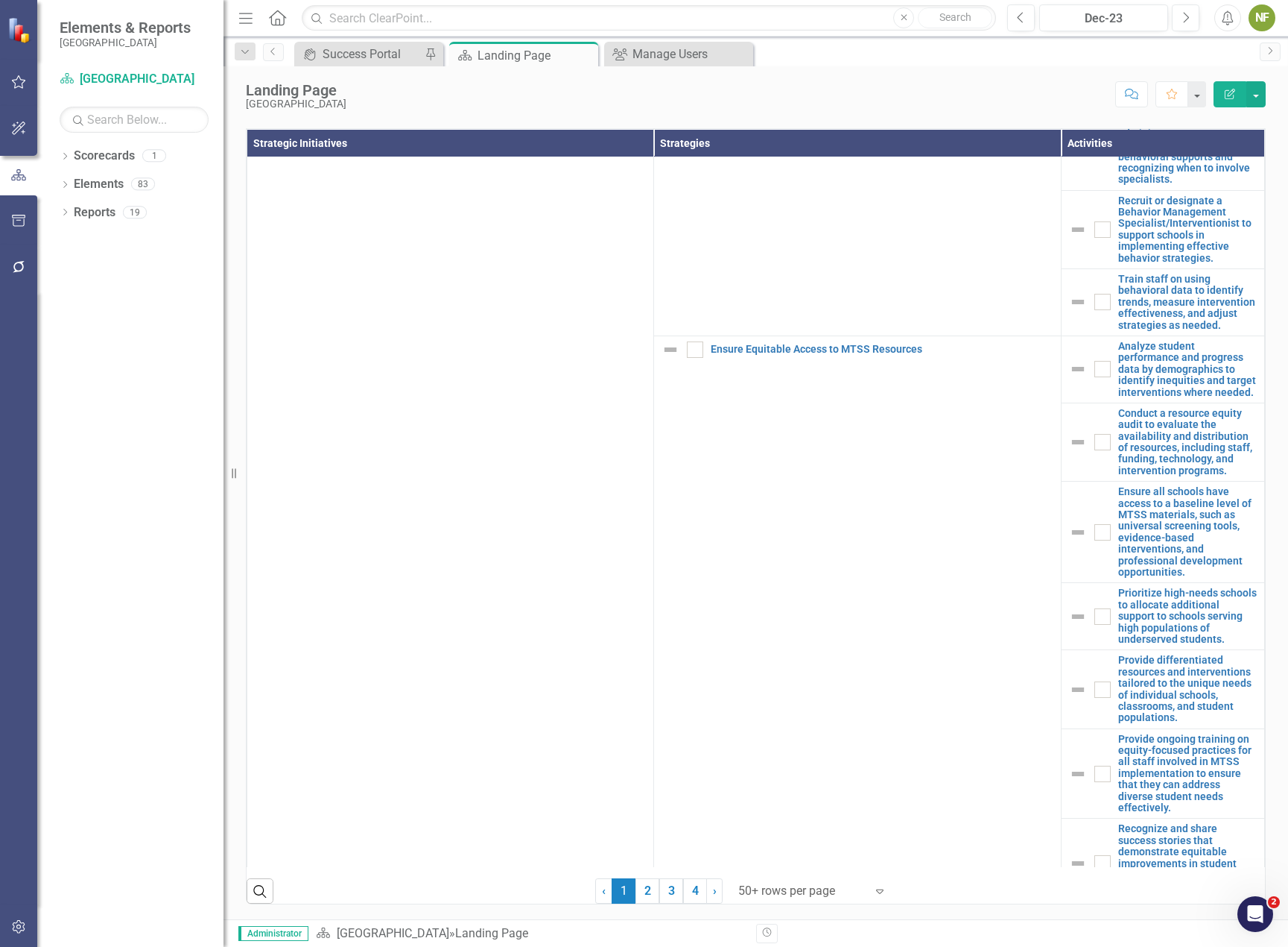
scroll to position [4618, 0]
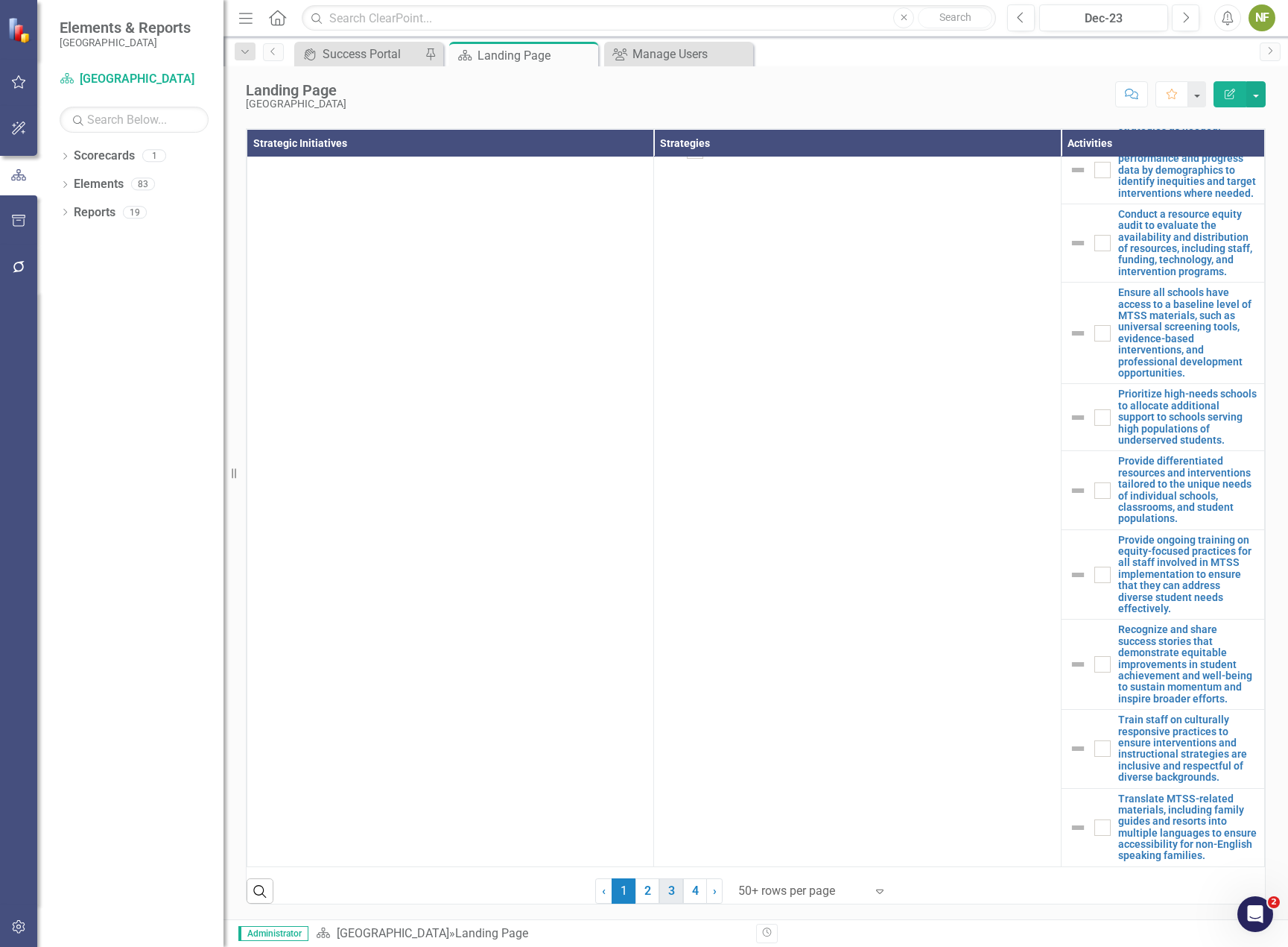
click at [671, 891] on link "3" at bounding box center [672, 890] width 24 height 25
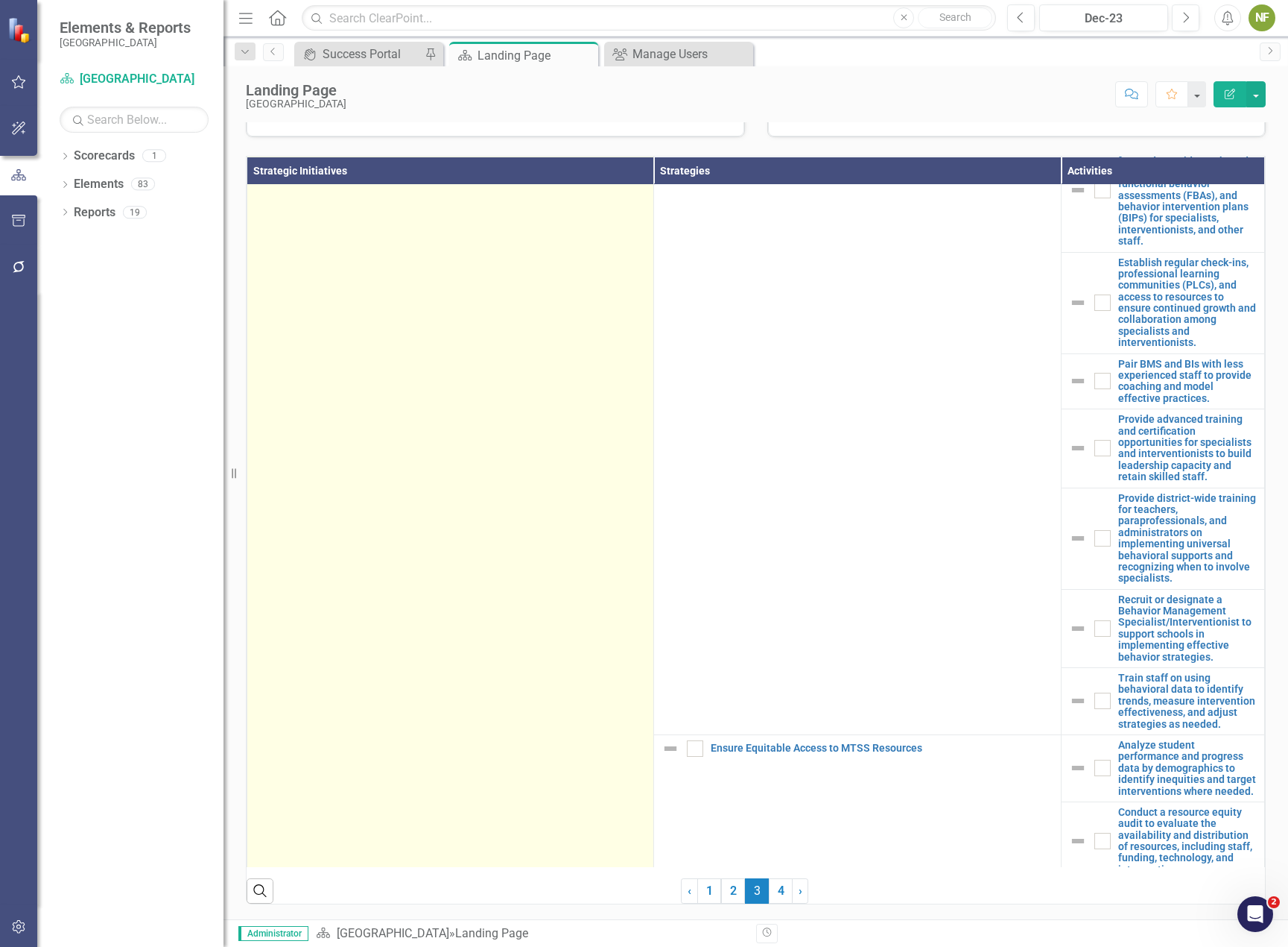
scroll to position [4646, 0]
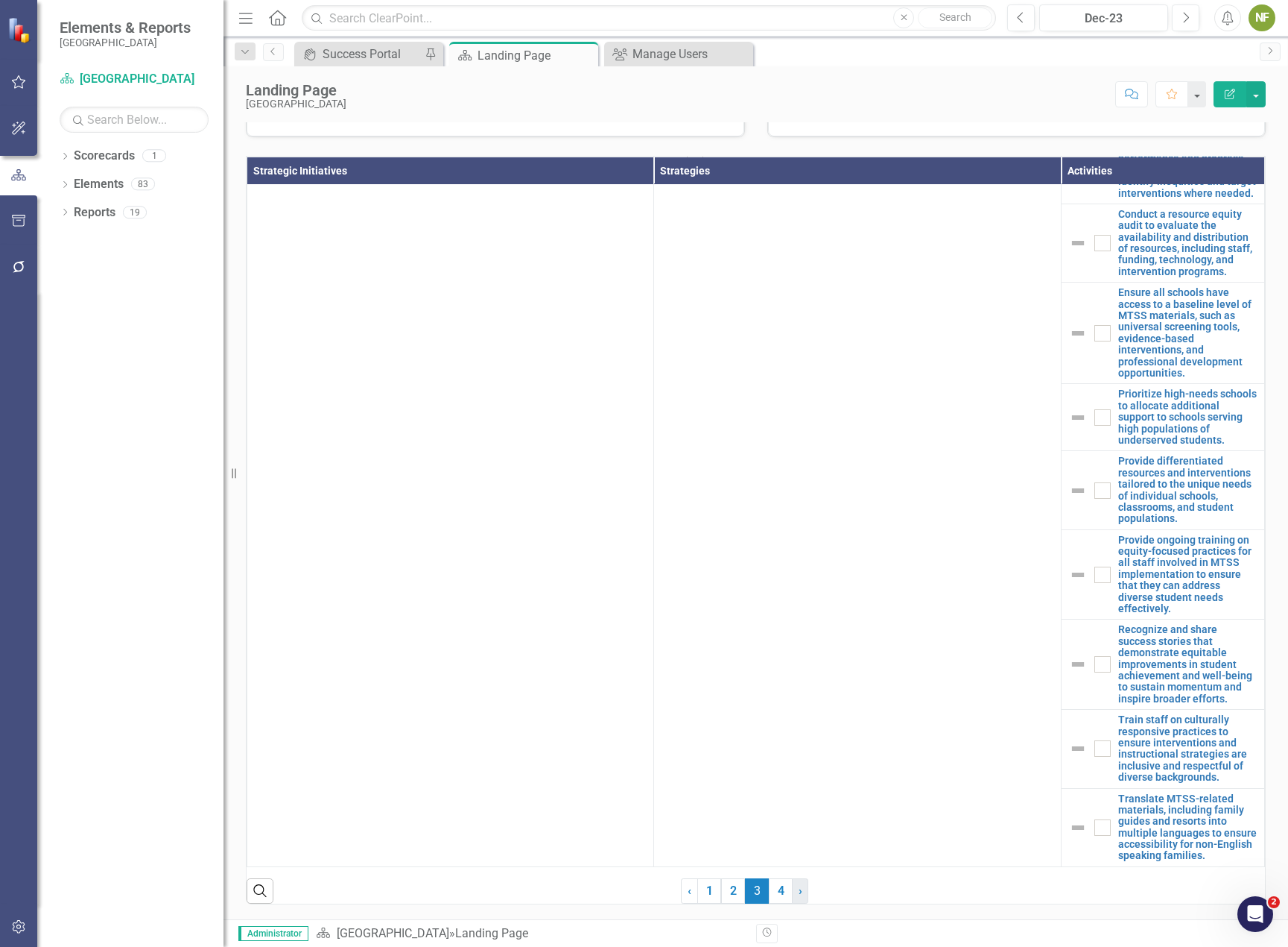
click at [799, 897] on link "› Next" at bounding box center [800, 890] width 16 height 25
click at [792, 893] on link "› Next" at bounding box center [800, 890] width 16 height 25
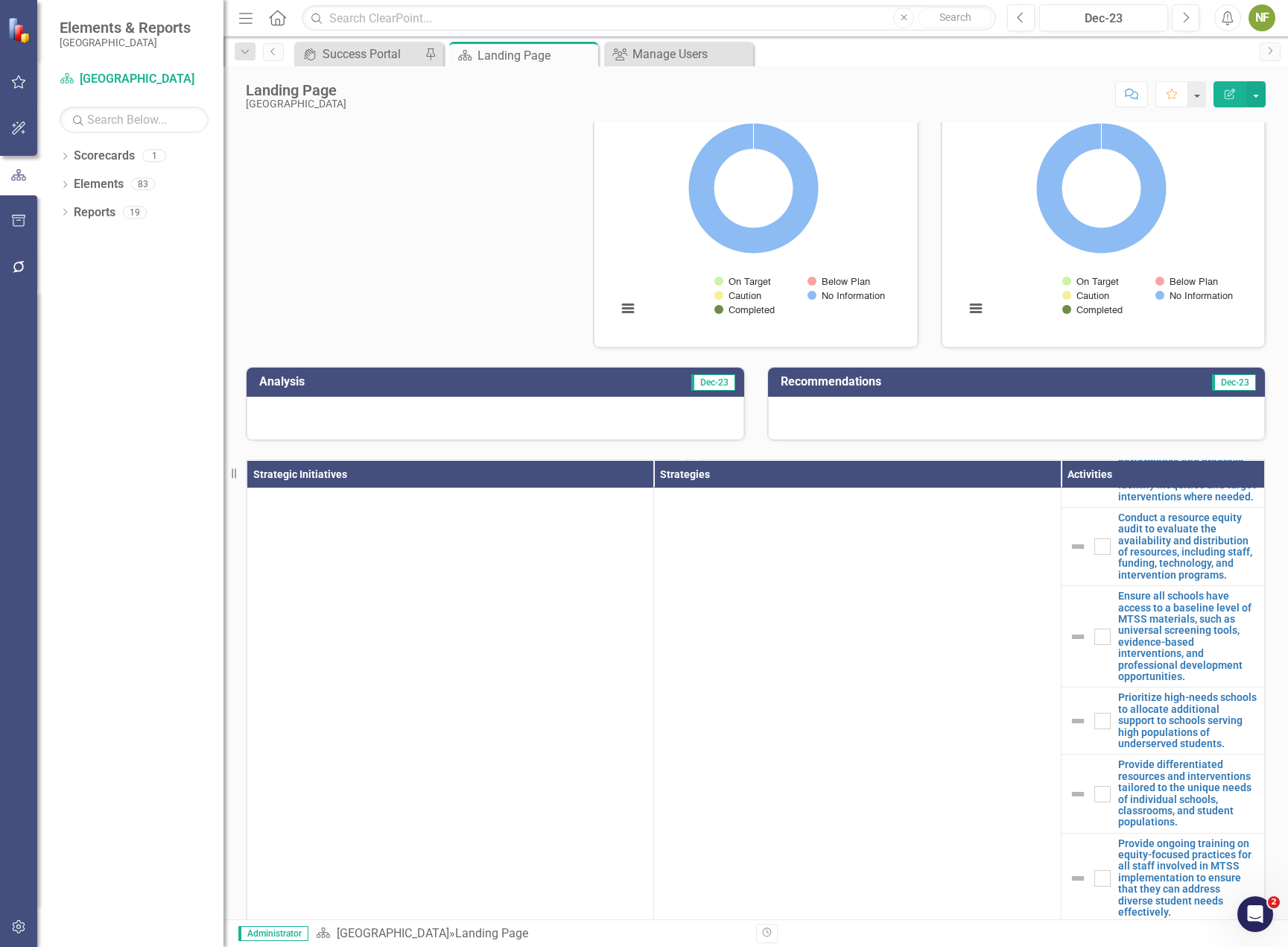
scroll to position [0, 0]
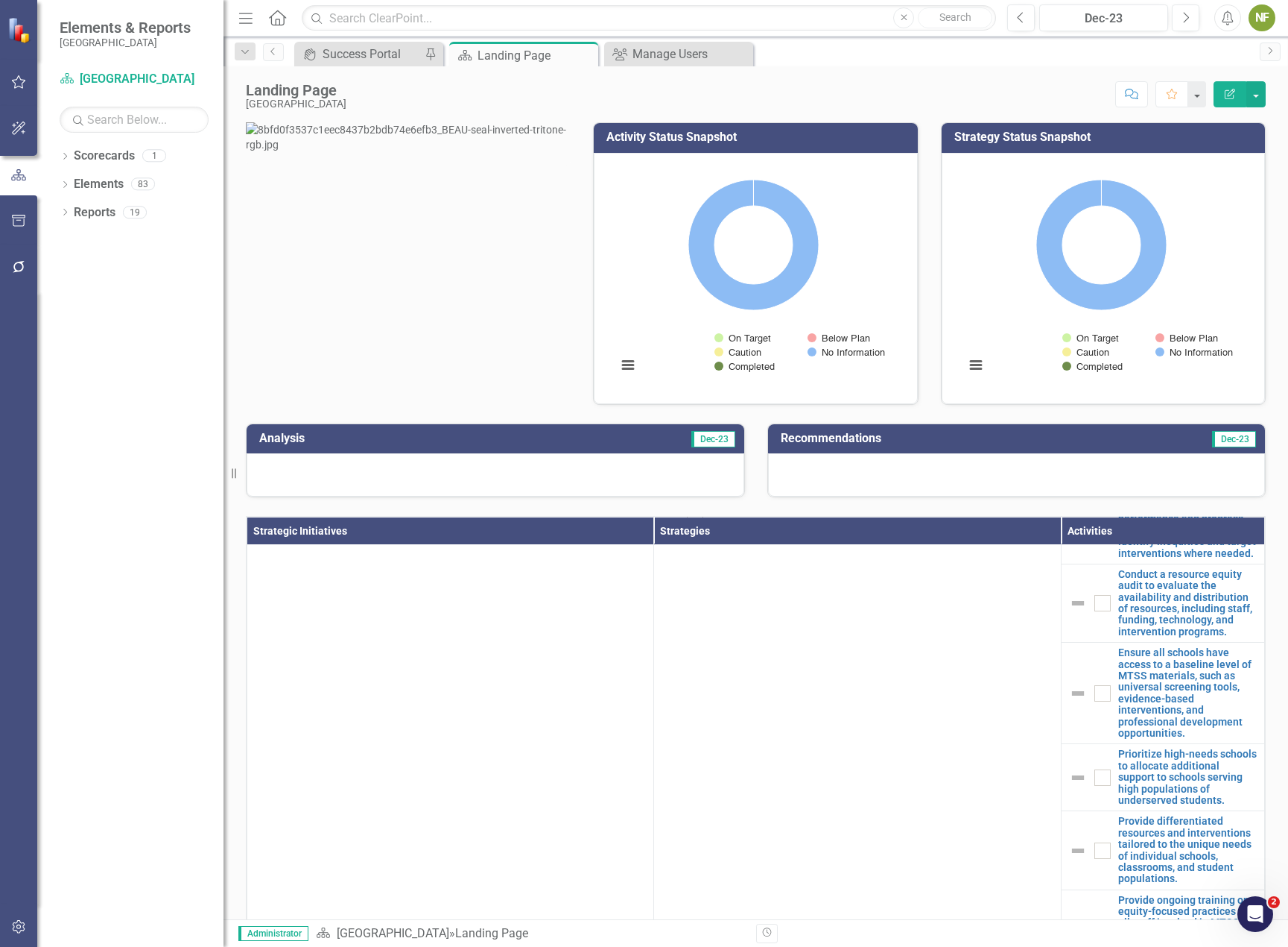
click at [1224, 95] on icon "Edit Report" at bounding box center [1229, 94] width 13 height 10
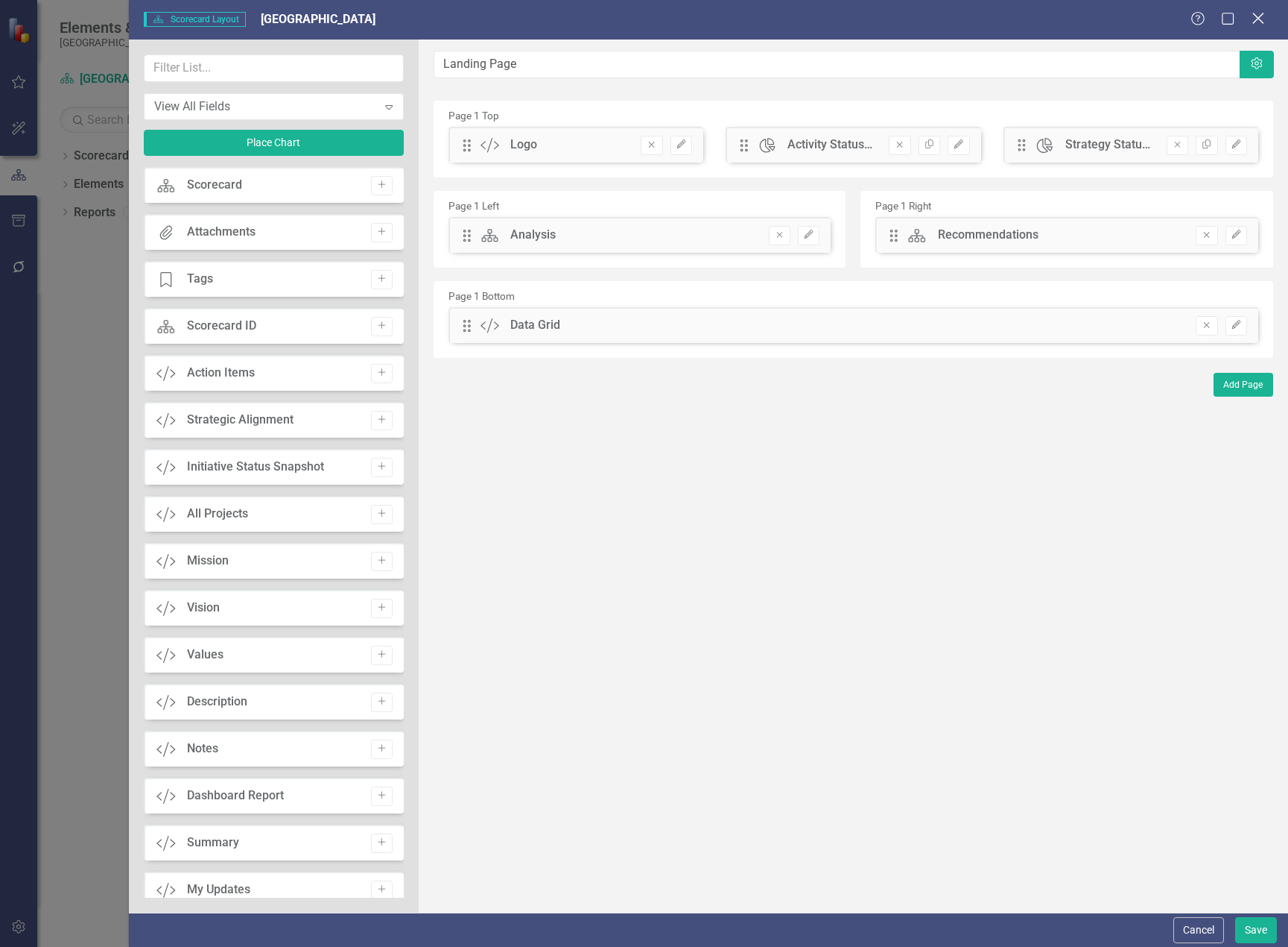
click at [1265, 16] on icon "Close" at bounding box center [1258, 18] width 19 height 14
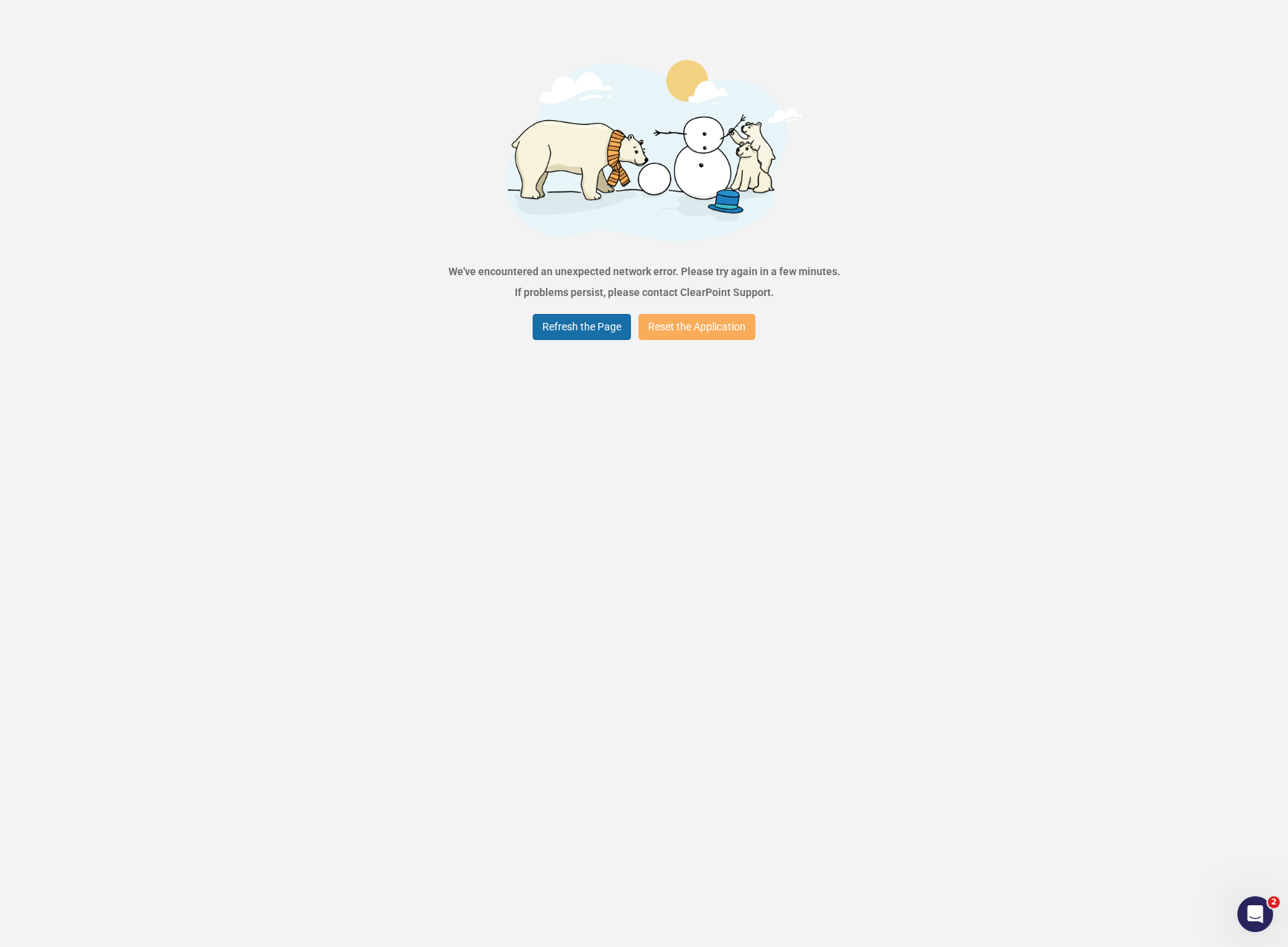
click at [579, 328] on button "Refresh the Page" at bounding box center [581, 327] width 99 height 26
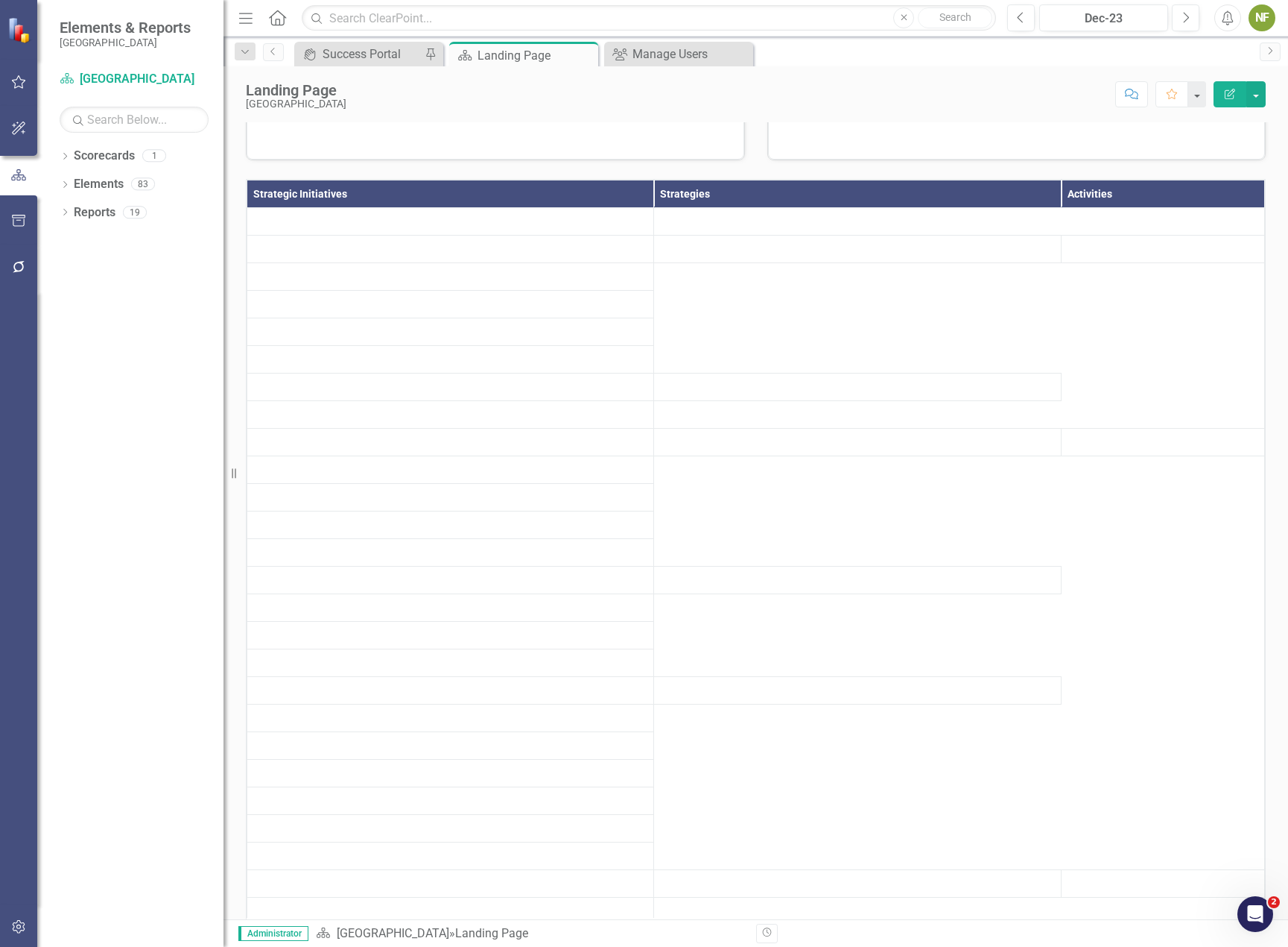
scroll to position [414, 0]
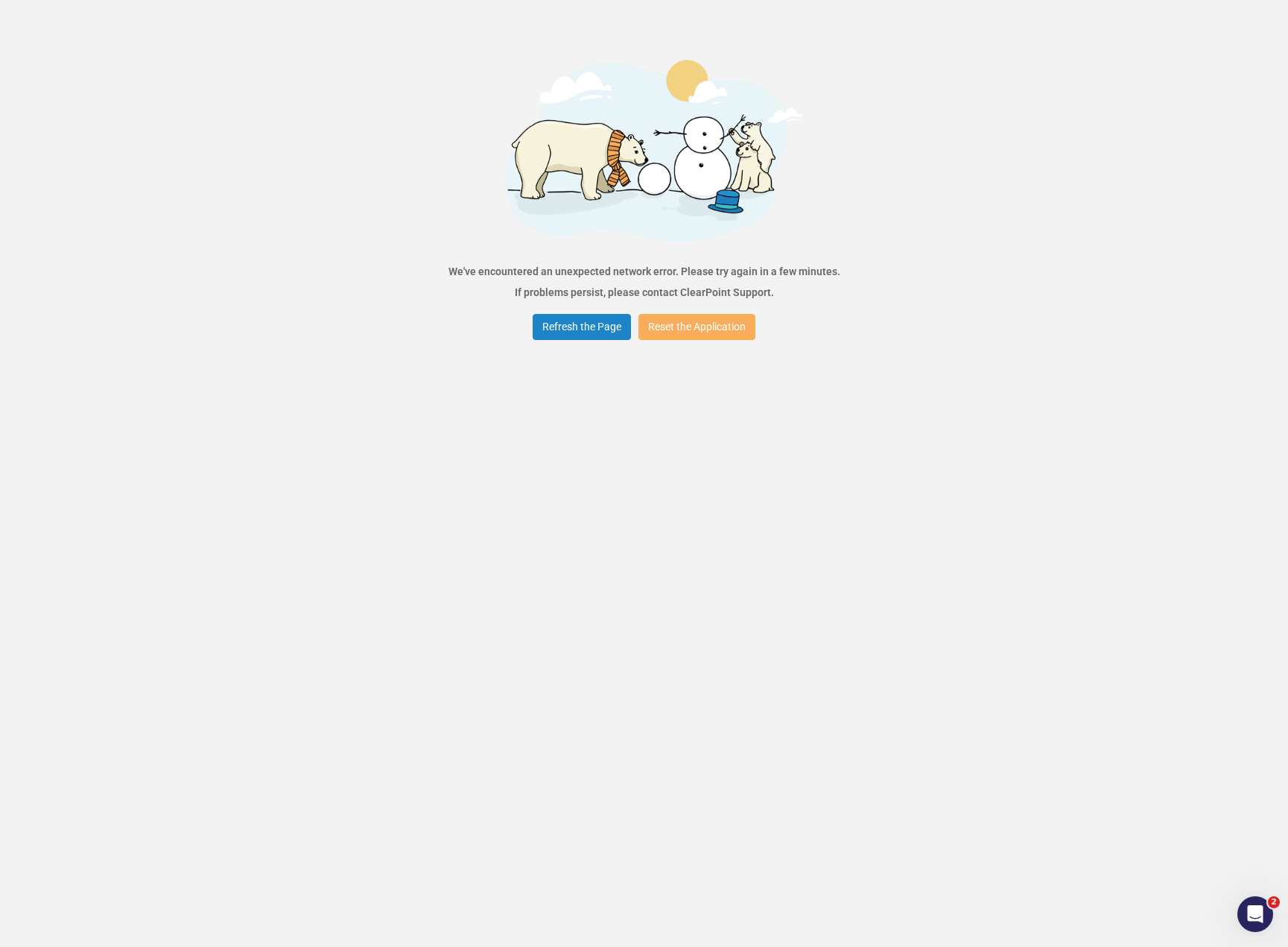
drag, startPoint x: 1282, startPoint y: 286, endPoint x: 1276, endPoint y: 680, distance: 394.0
click at [596, 334] on button "Refresh the Page" at bounding box center [581, 327] width 99 height 26
click at [594, 330] on button "Refresh the Page" at bounding box center [581, 327] width 99 height 26
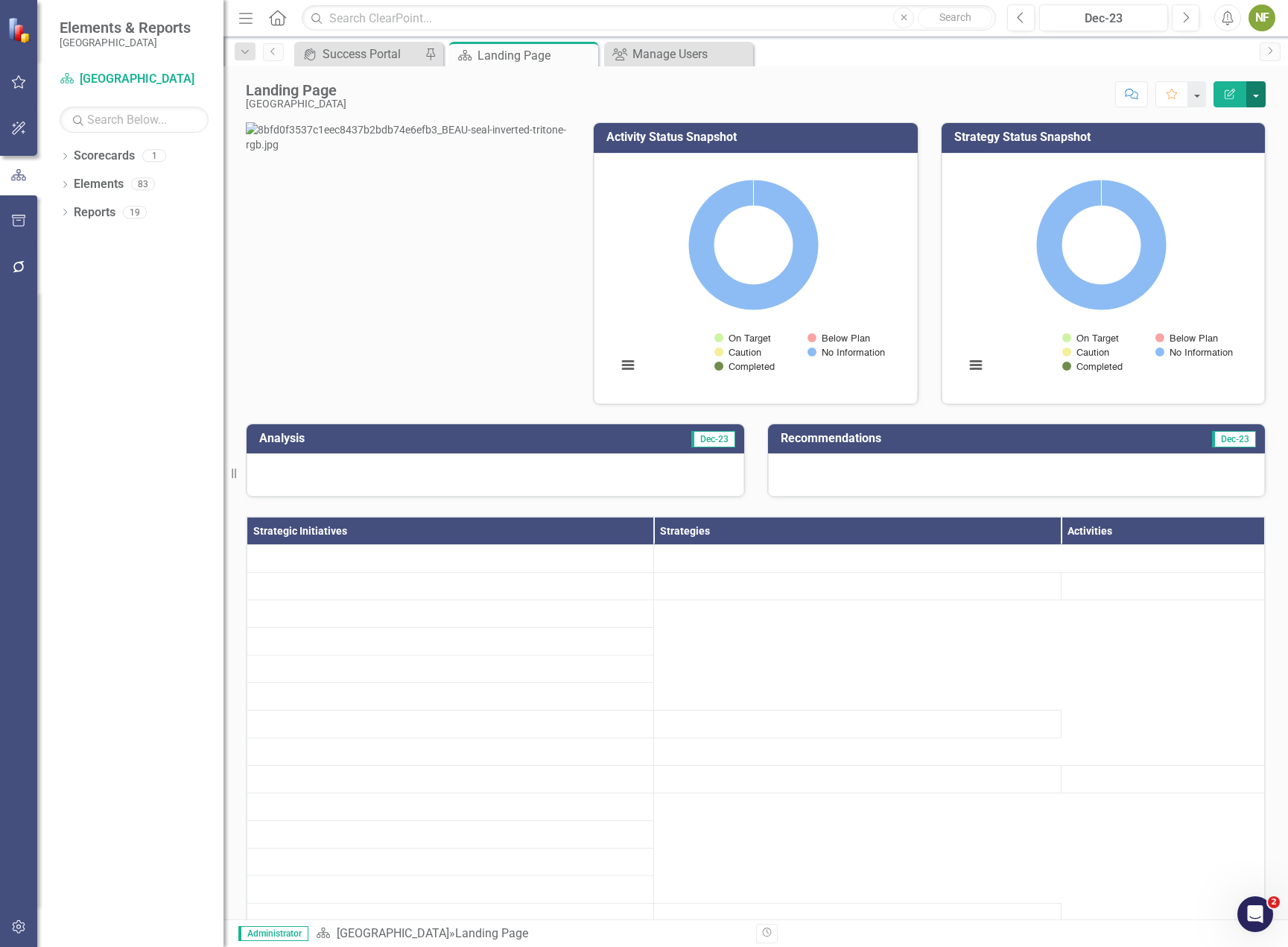
click at [1261, 104] on button "button" at bounding box center [1256, 95] width 19 height 26
click at [1257, 103] on button "button" at bounding box center [1256, 95] width 19 height 26
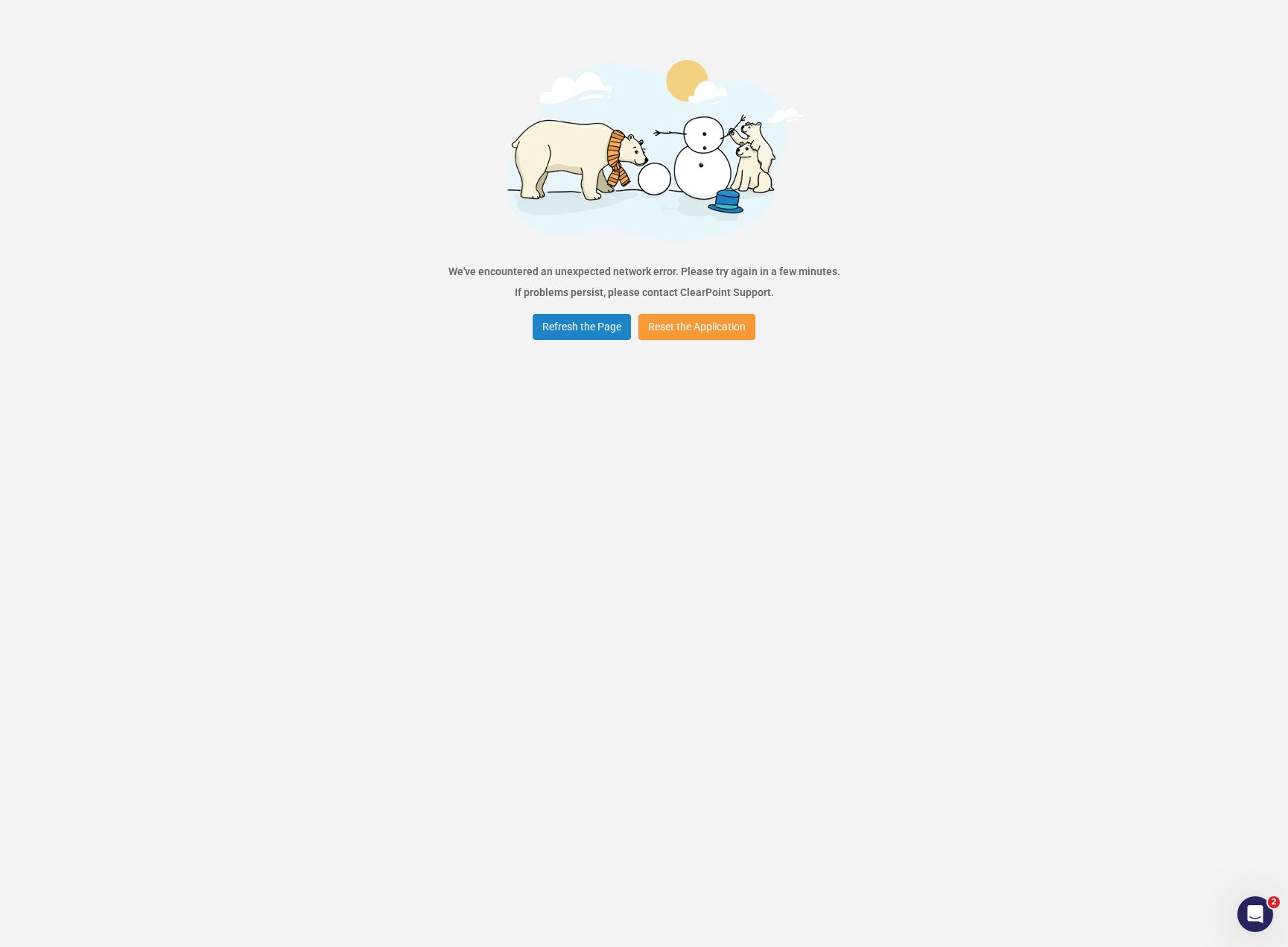
click at [716, 329] on button "Reset the Application" at bounding box center [698, 327] width 117 height 26
click at [579, 328] on button "Refresh the Page" at bounding box center [581, 327] width 99 height 26
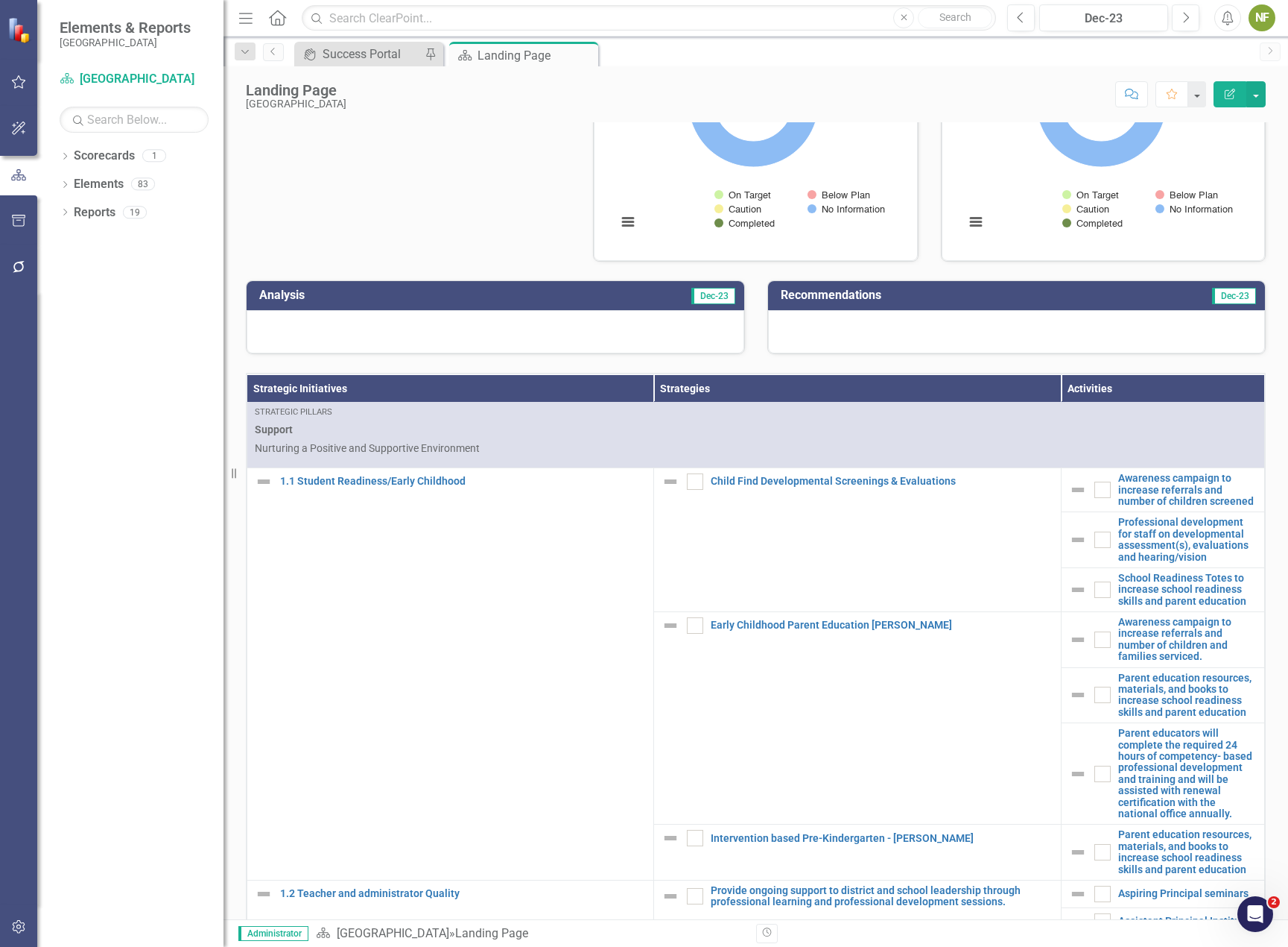
scroll to position [414, 0]
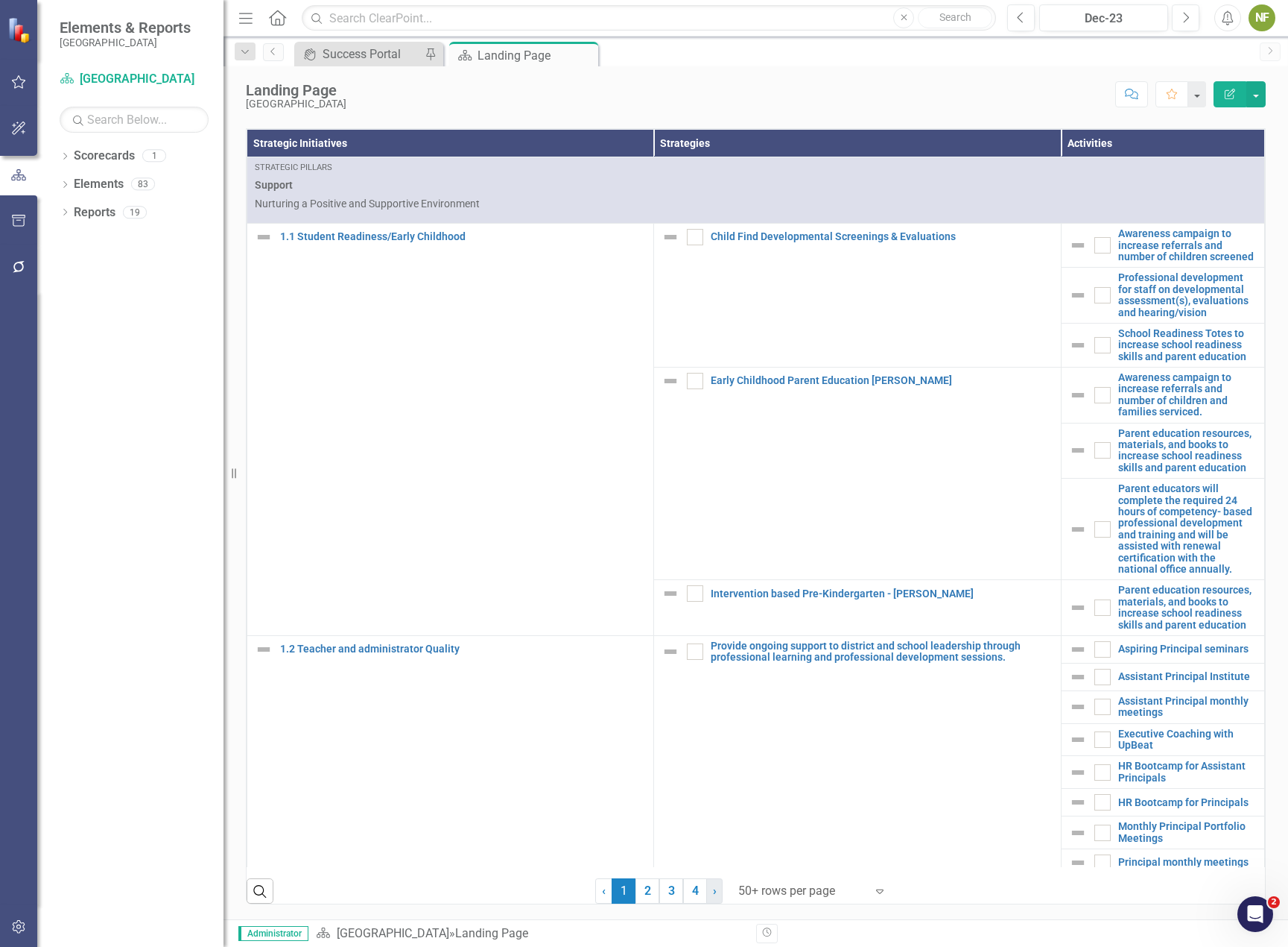
click at [713, 891] on span "›" at bounding box center [715, 890] width 4 height 14
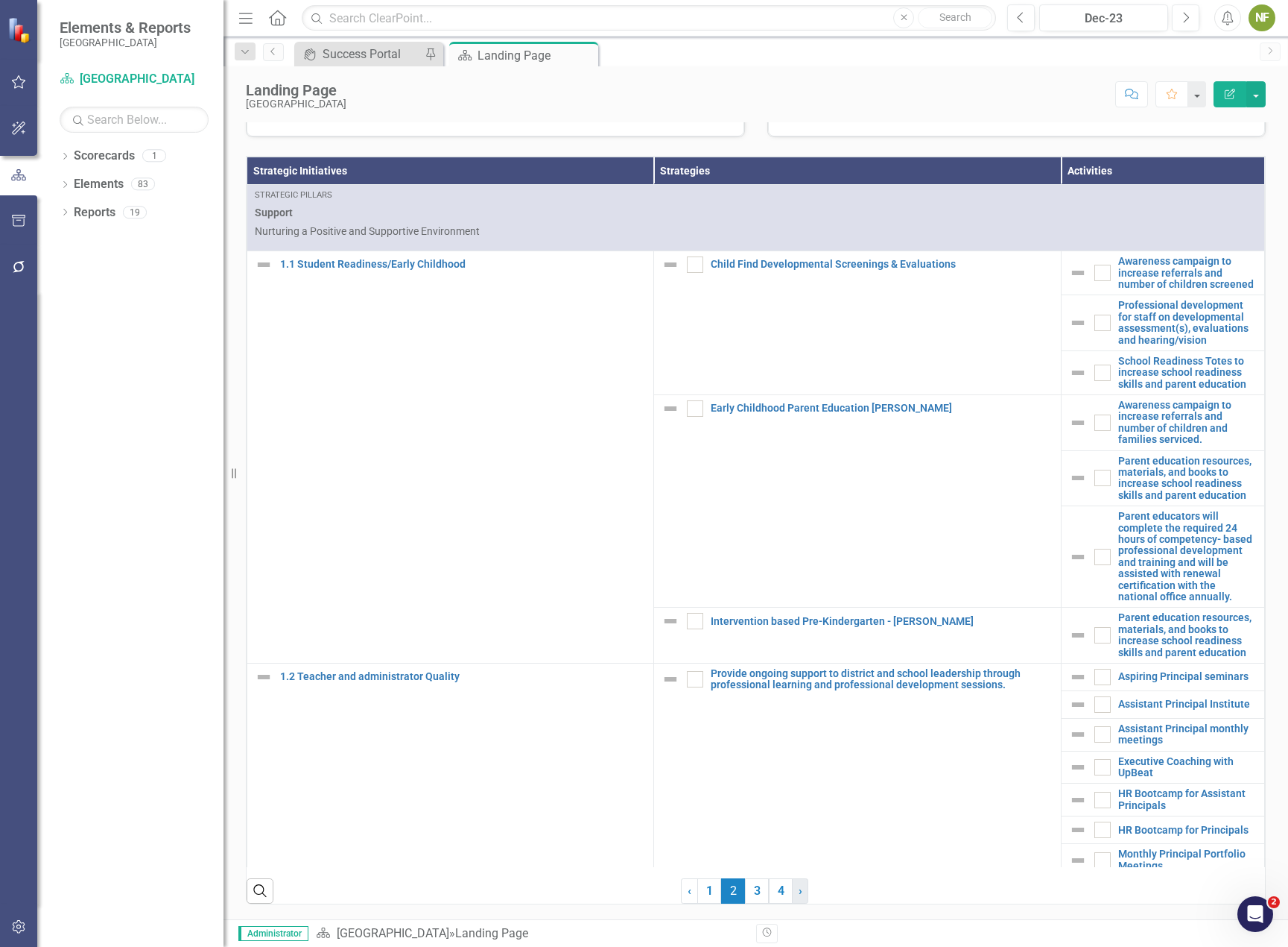
scroll to position [385, 0]
click at [792, 891] on link "› Next" at bounding box center [800, 890] width 16 height 25
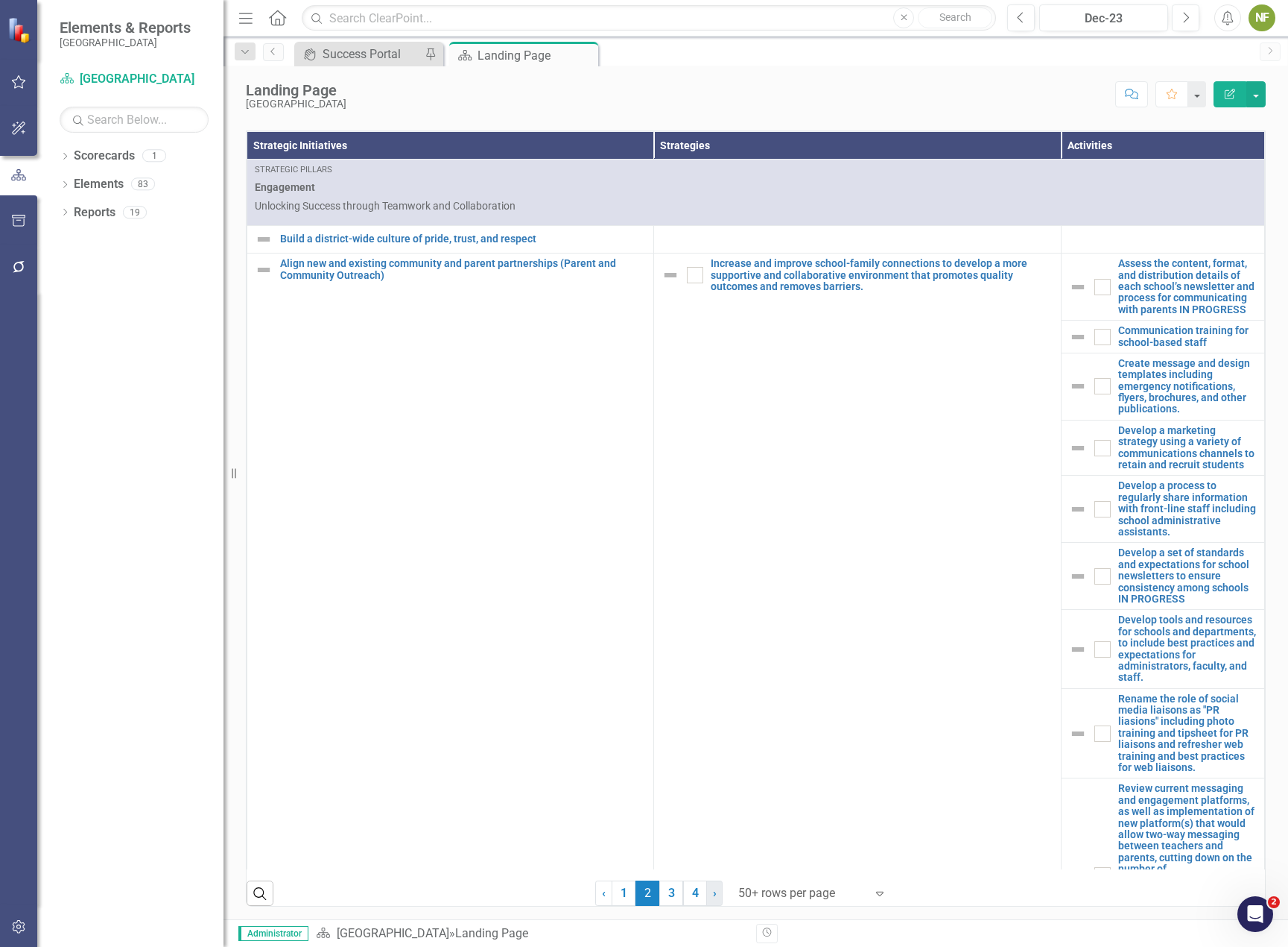
scroll to position [414, 0]
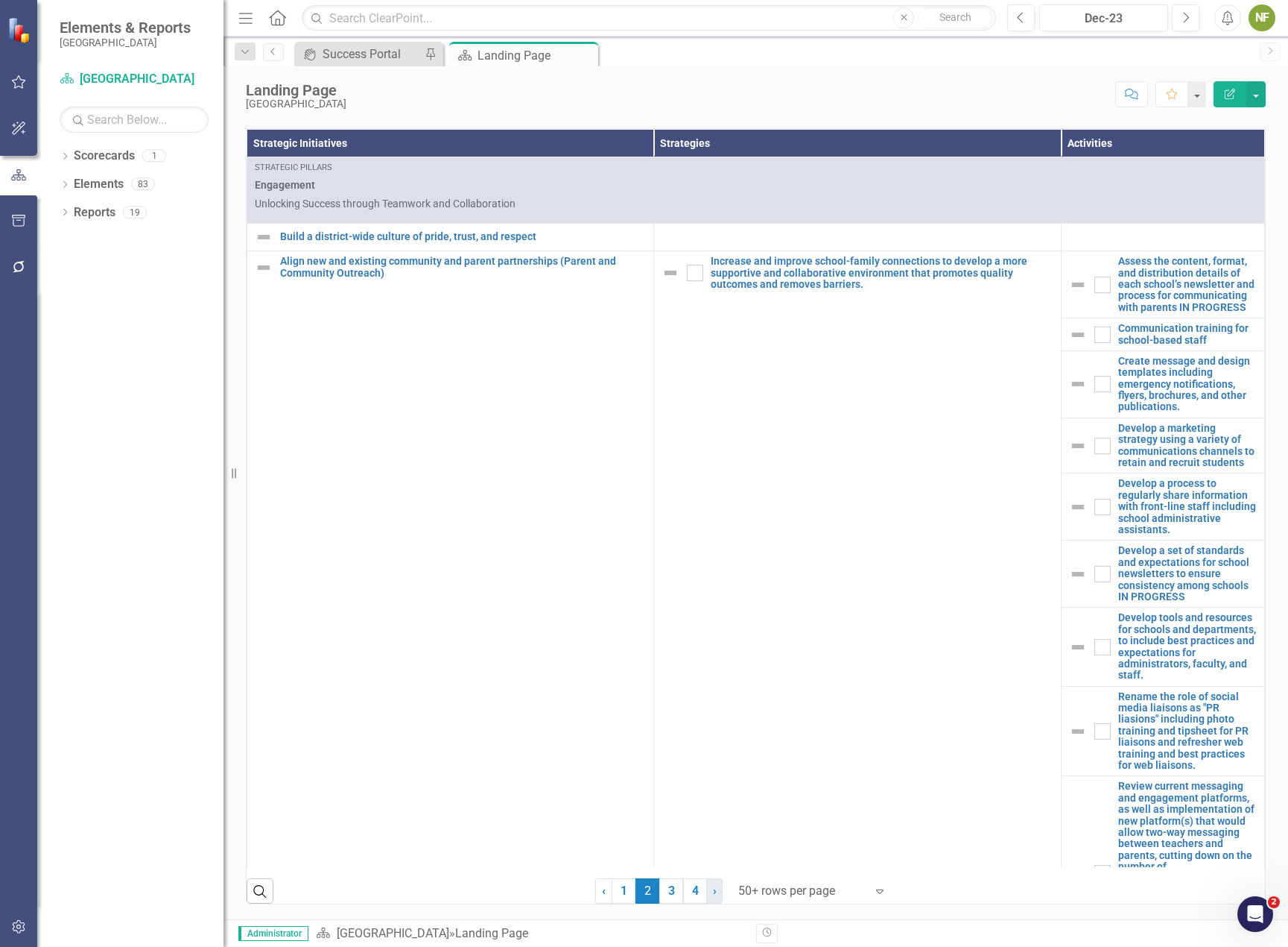
click at [712, 894] on link "› Next" at bounding box center [715, 890] width 16 height 25
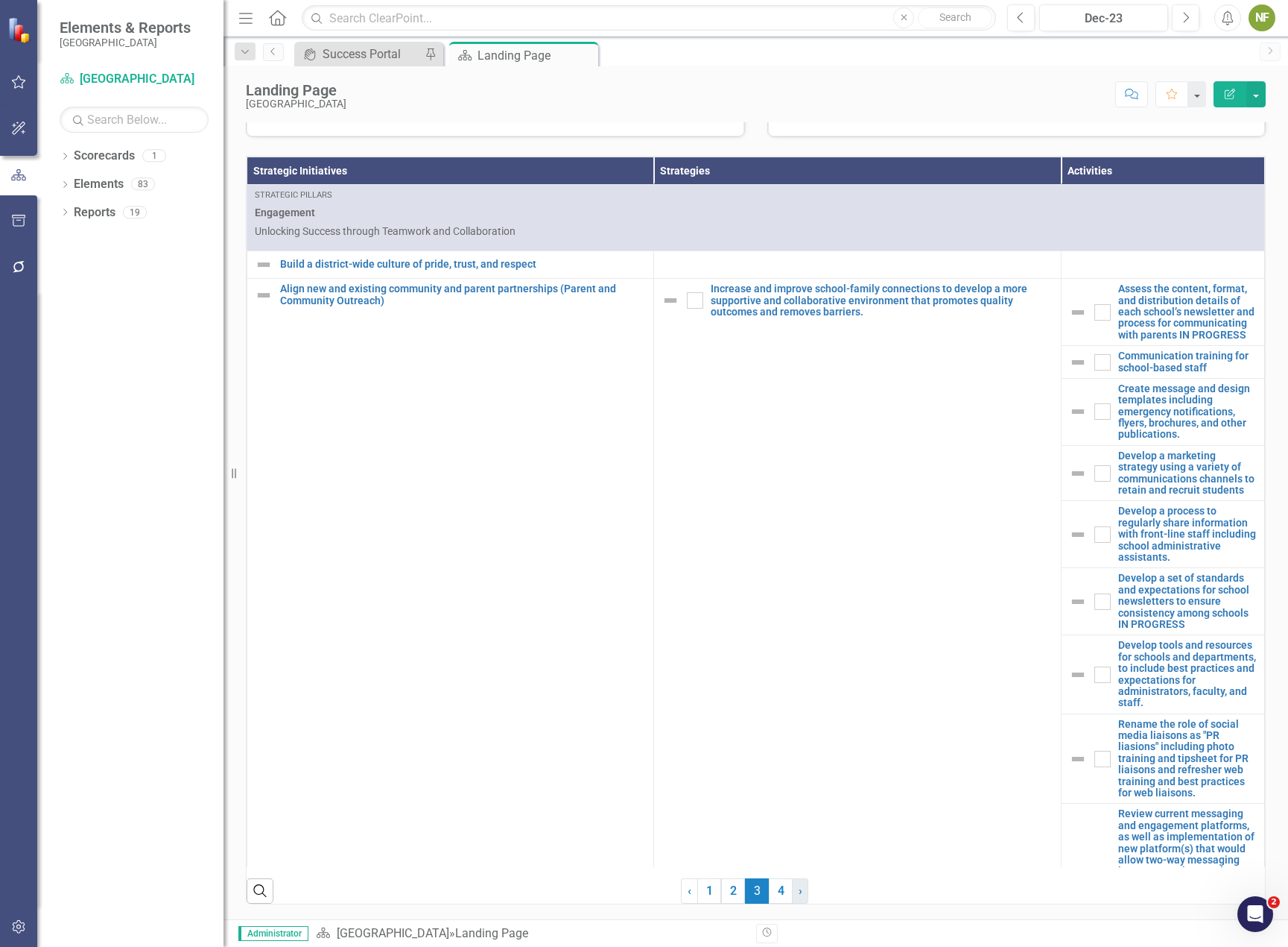
scroll to position [385, 0]
click at [799, 891] on span "›" at bounding box center [801, 890] width 4 height 14
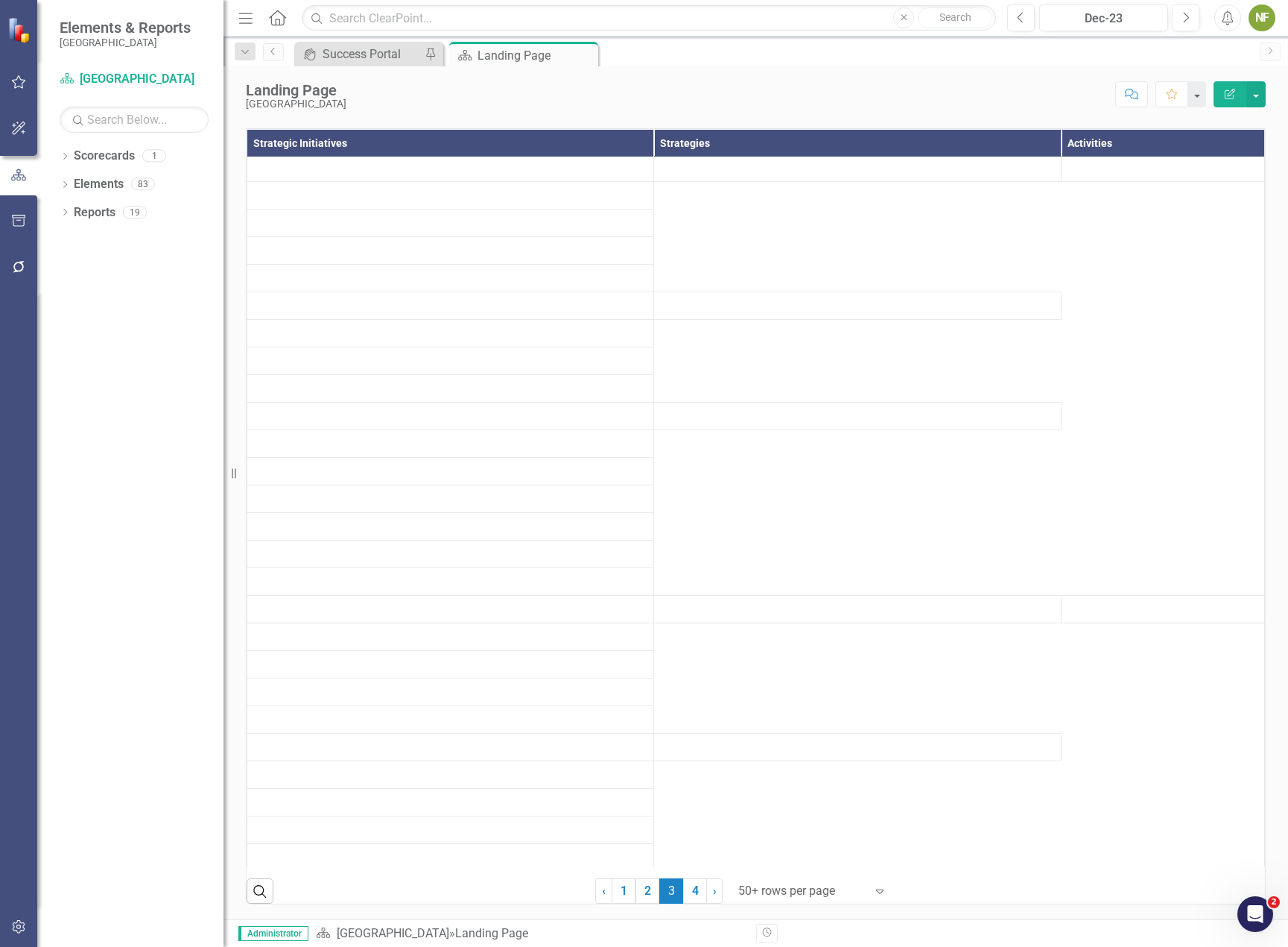
scroll to position [0, 0]
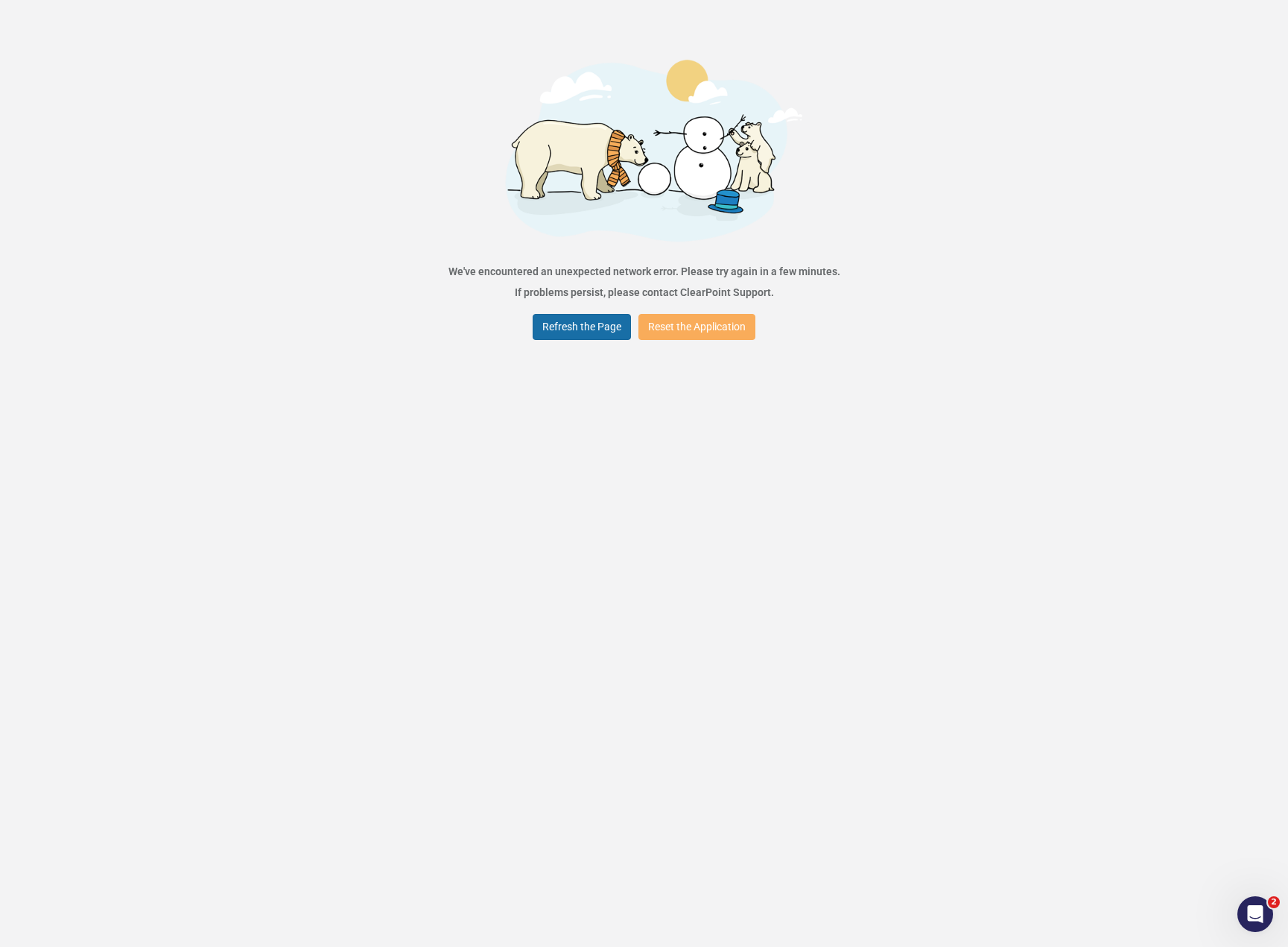
click at [603, 329] on button "Refresh the Page" at bounding box center [581, 327] width 99 height 26
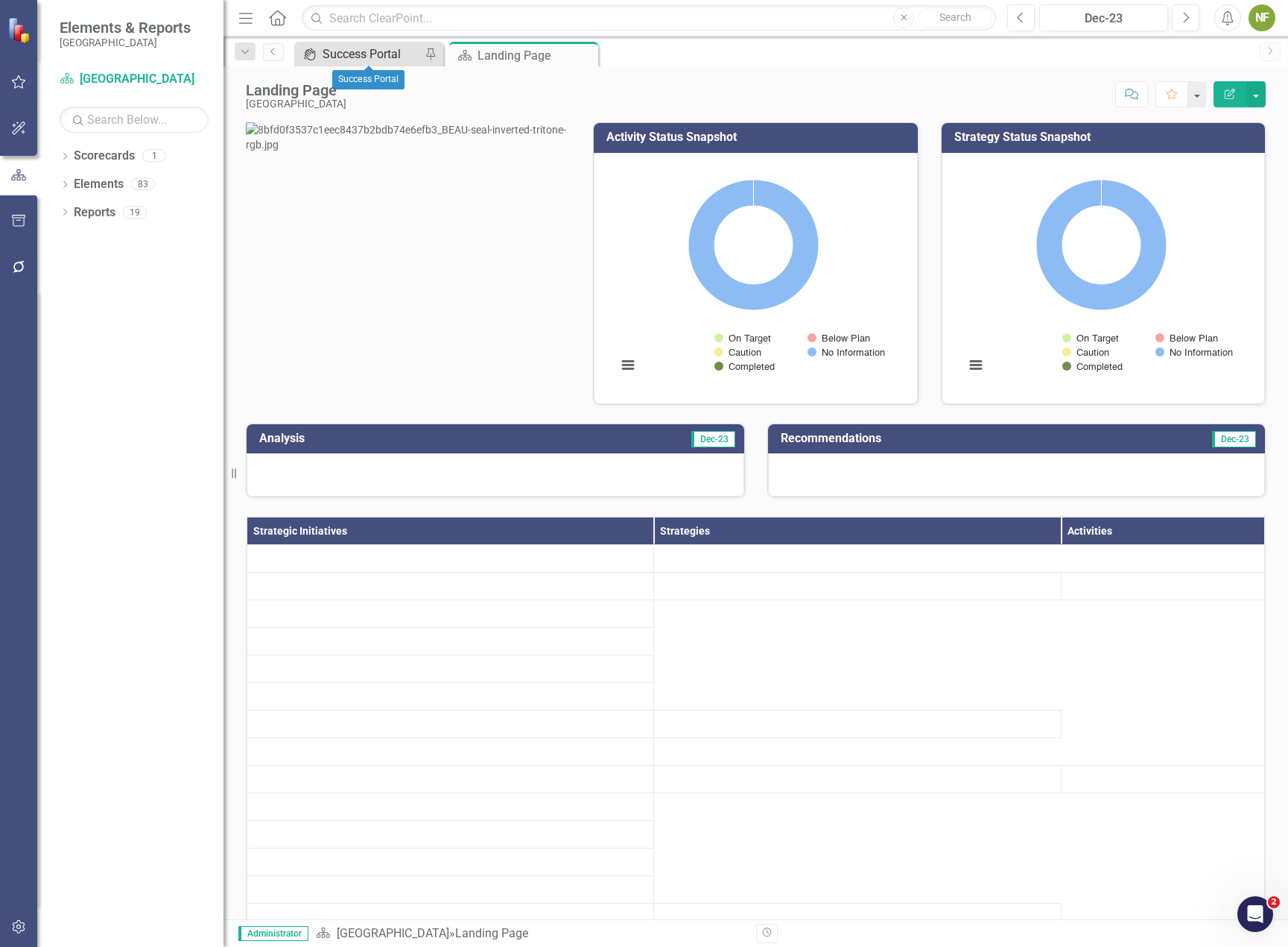
click at [375, 55] on div "Success Portal" at bounding box center [371, 54] width 99 height 19
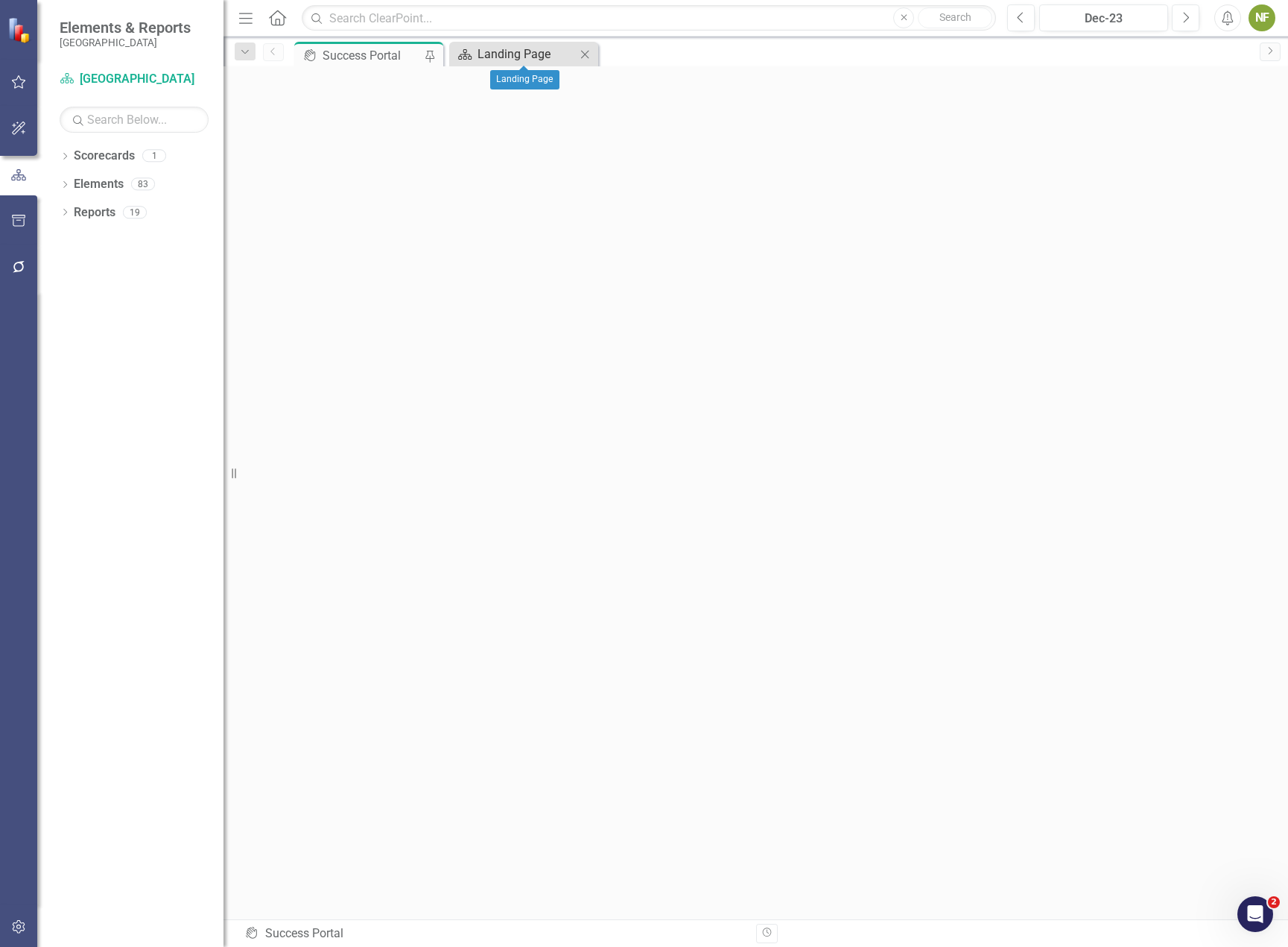
click at [528, 60] on div "Landing Page" at bounding box center [527, 54] width 99 height 19
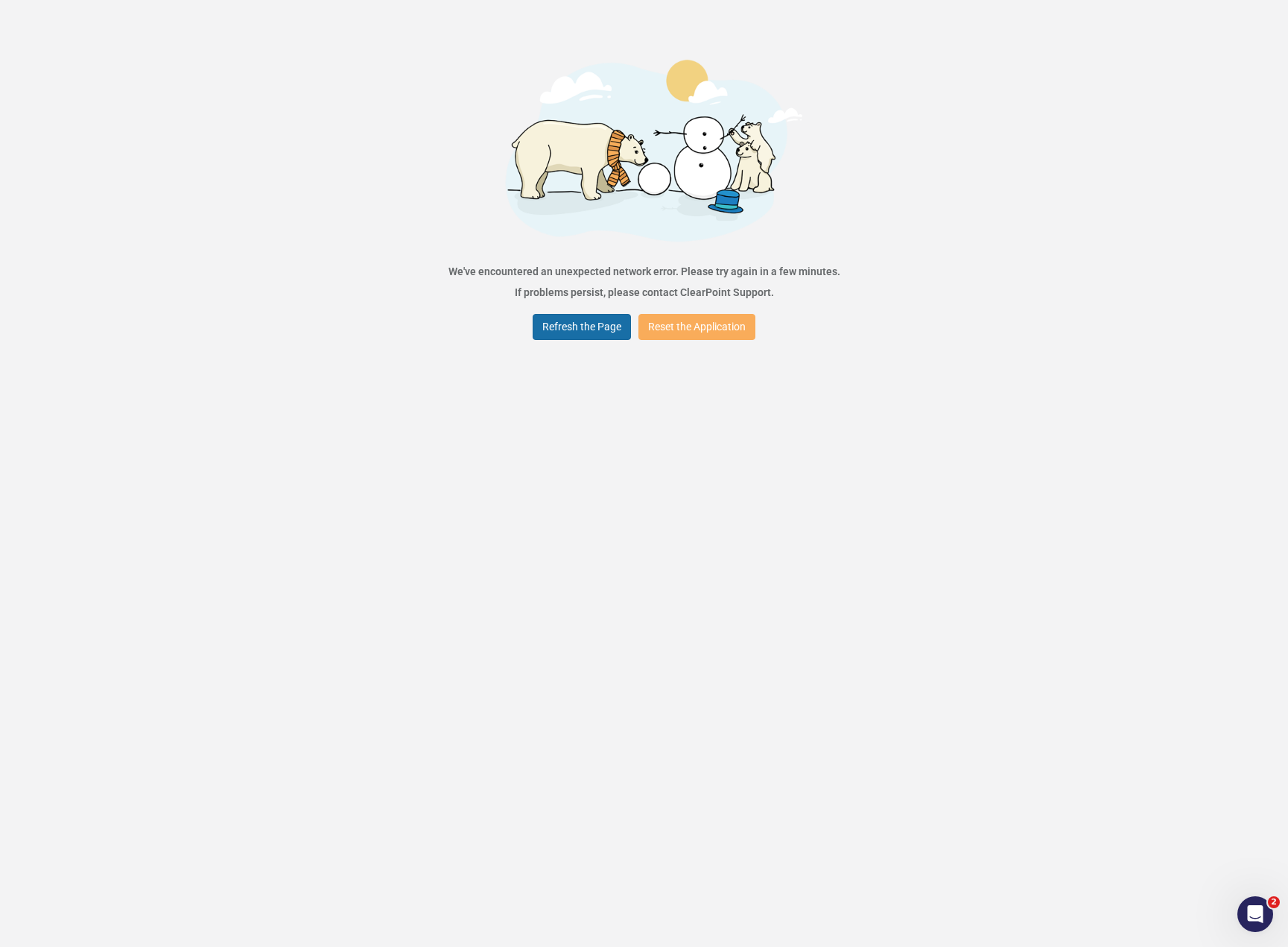
click at [602, 334] on button "Refresh the Page" at bounding box center [581, 327] width 99 height 26
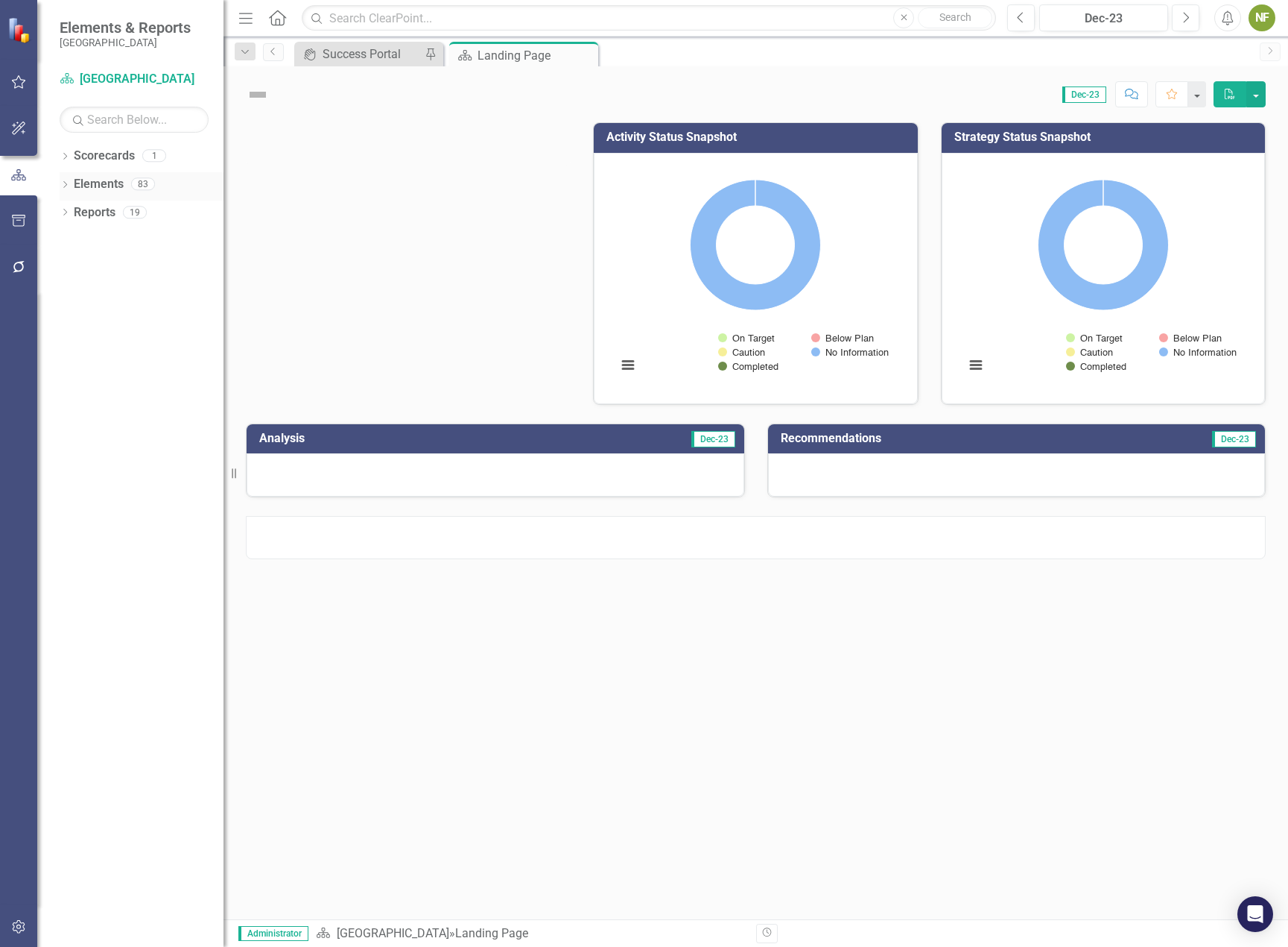
click at [101, 188] on link "Elements" at bounding box center [99, 184] width 50 height 17
